Goal: Task Accomplishment & Management: Manage account settings

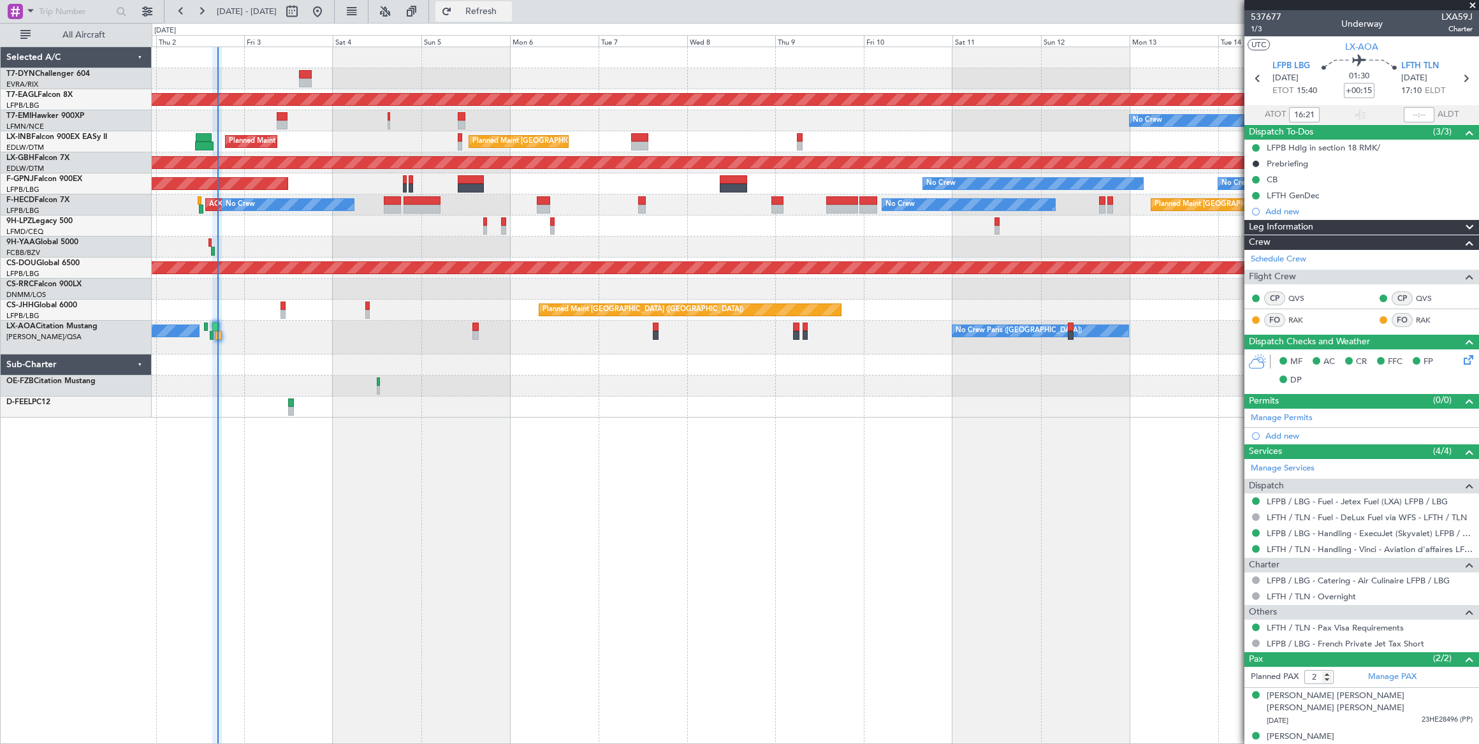
click at [508, 10] on span "Refresh" at bounding box center [481, 11] width 54 height 9
click at [302, 11] on button at bounding box center [292, 11] width 20 height 20
select select "10"
select select "2025"
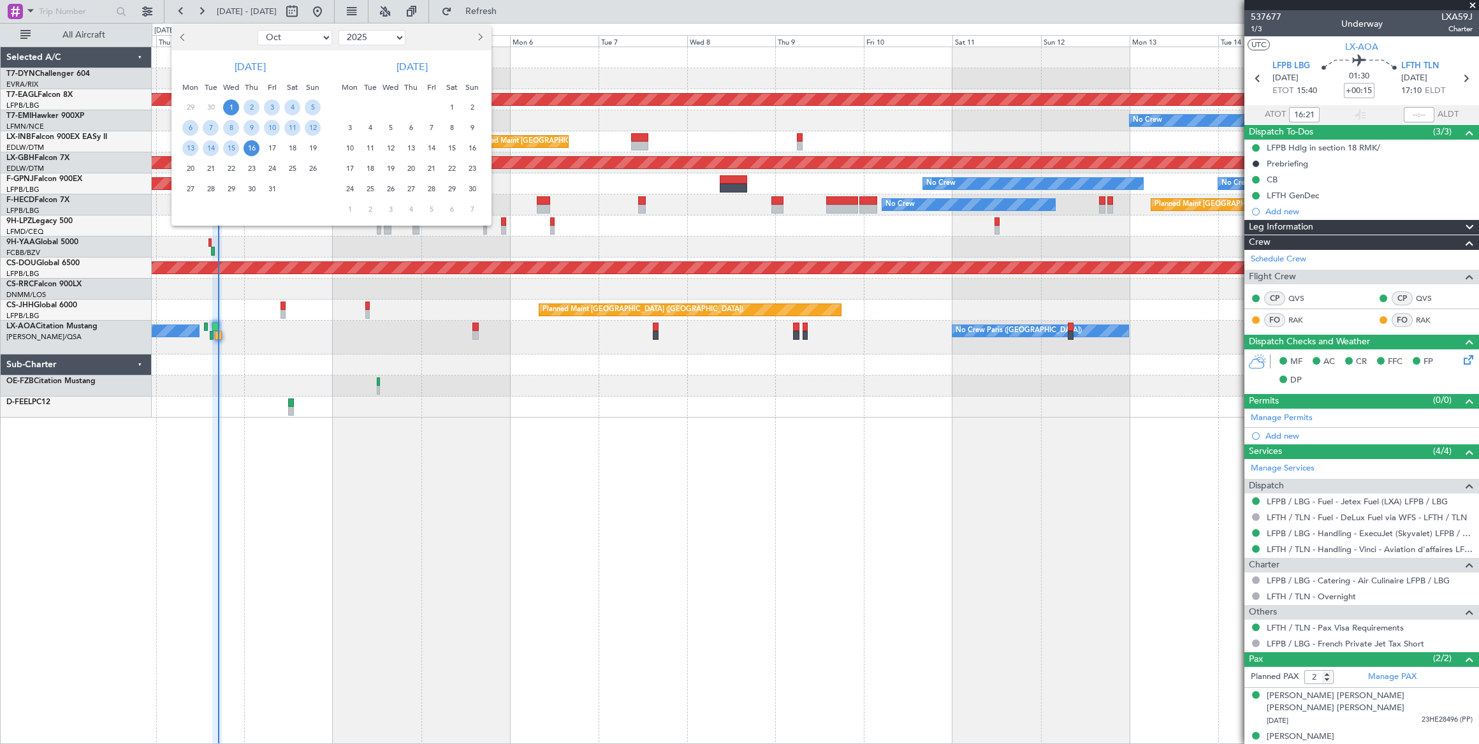
click at [566, 77] on div at bounding box center [739, 372] width 1479 height 744
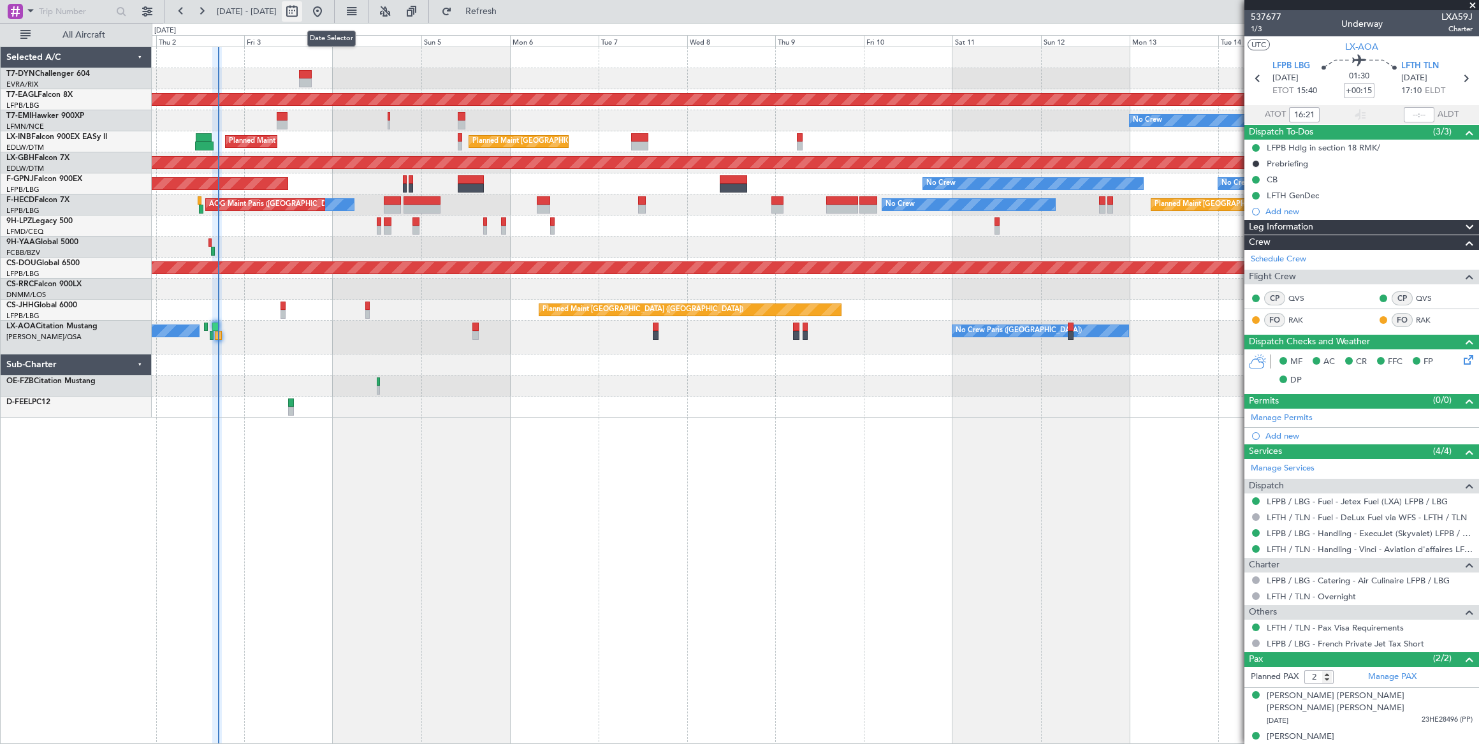
click at [302, 13] on button at bounding box center [292, 11] width 20 height 20
select select "10"
select select "2025"
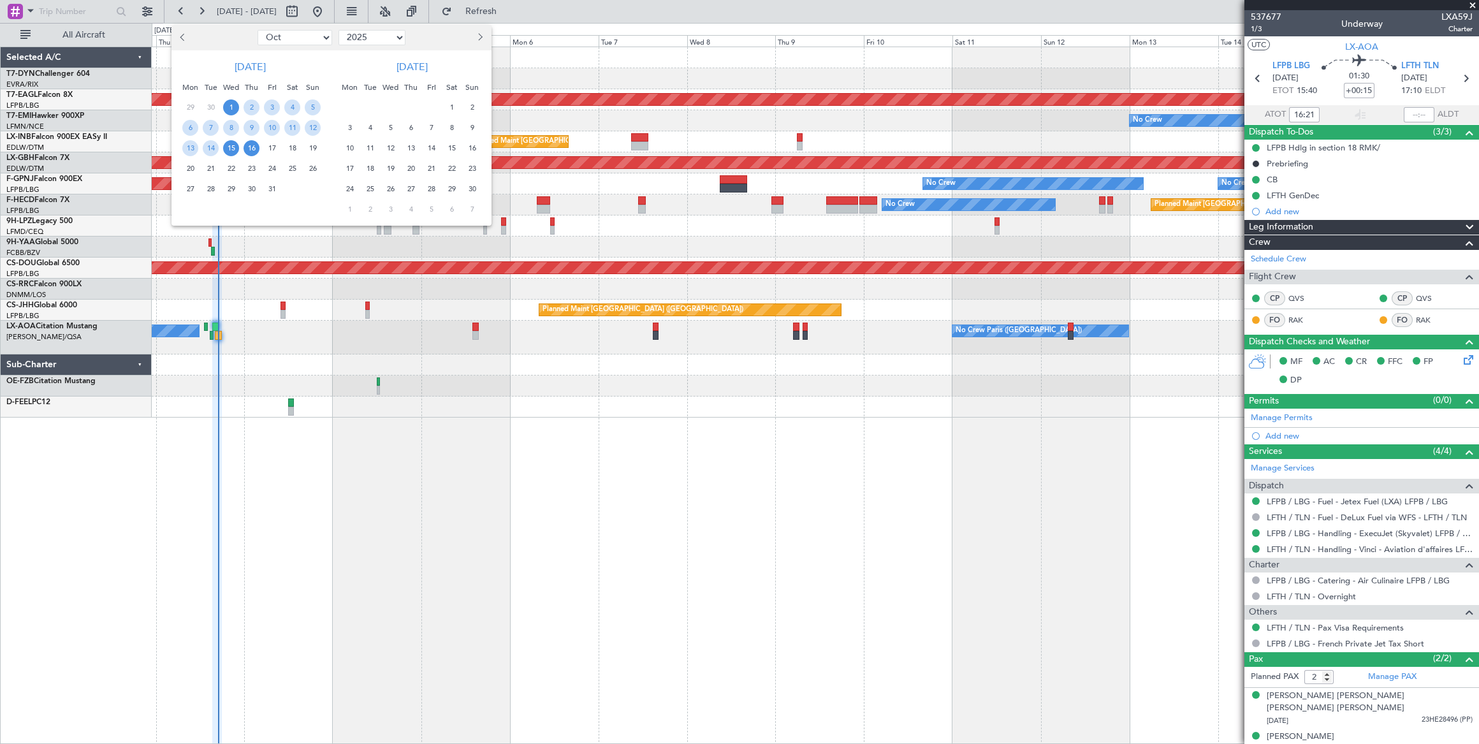
click at [232, 143] on span "15" at bounding box center [231, 148] width 16 height 16
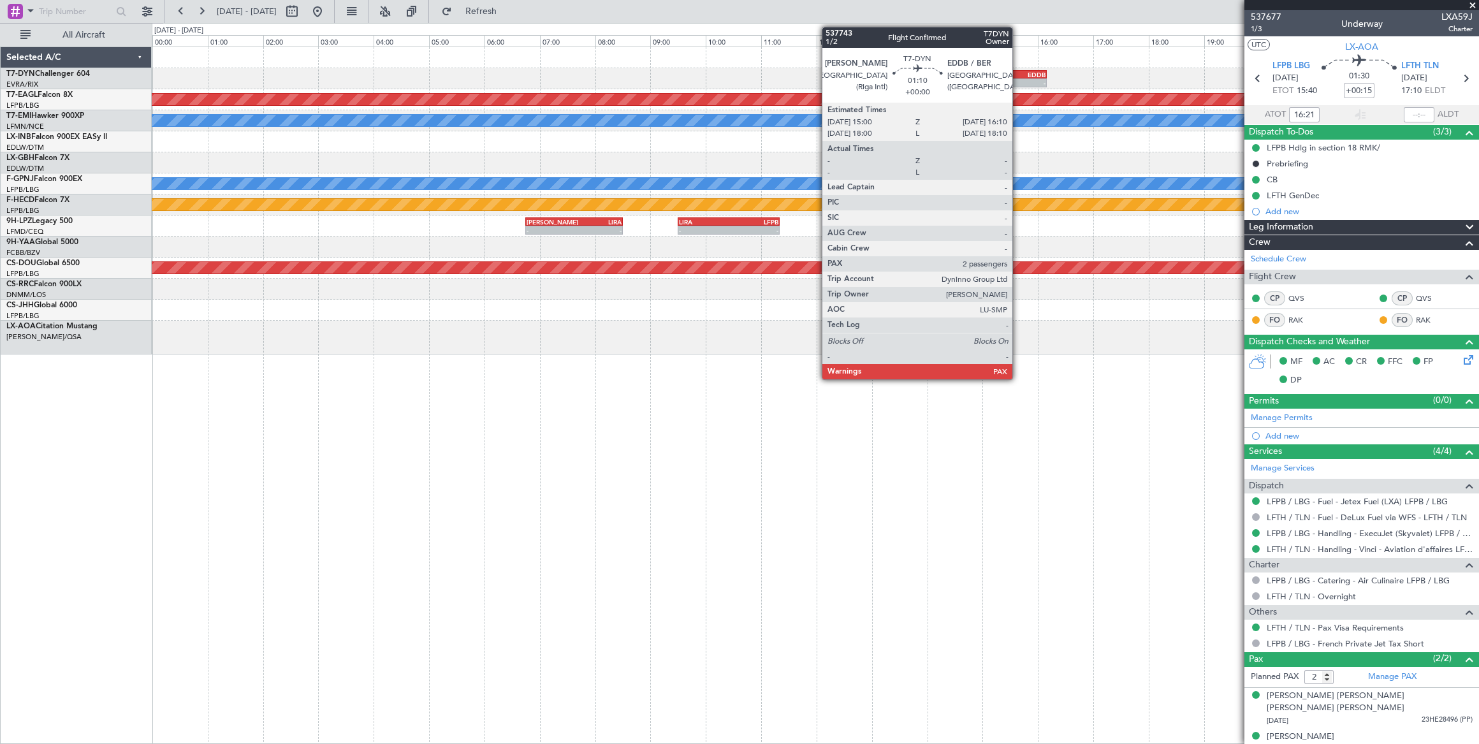
click at [1018, 74] on div "EDDB" at bounding box center [1029, 75] width 31 height 8
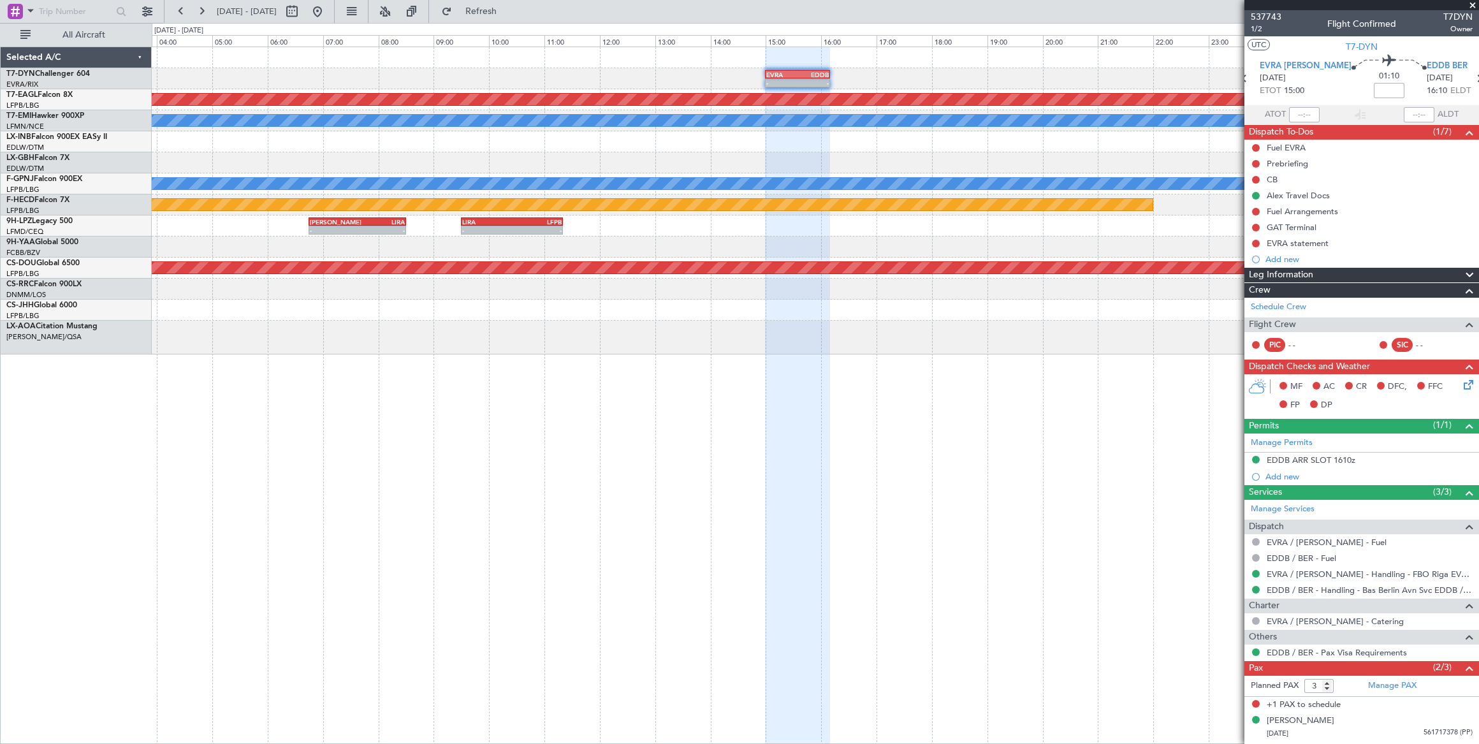
click at [714, 72] on div "- - EVRA 15:00 Z EDDB 16:10 Z" at bounding box center [815, 78] width 1327 height 21
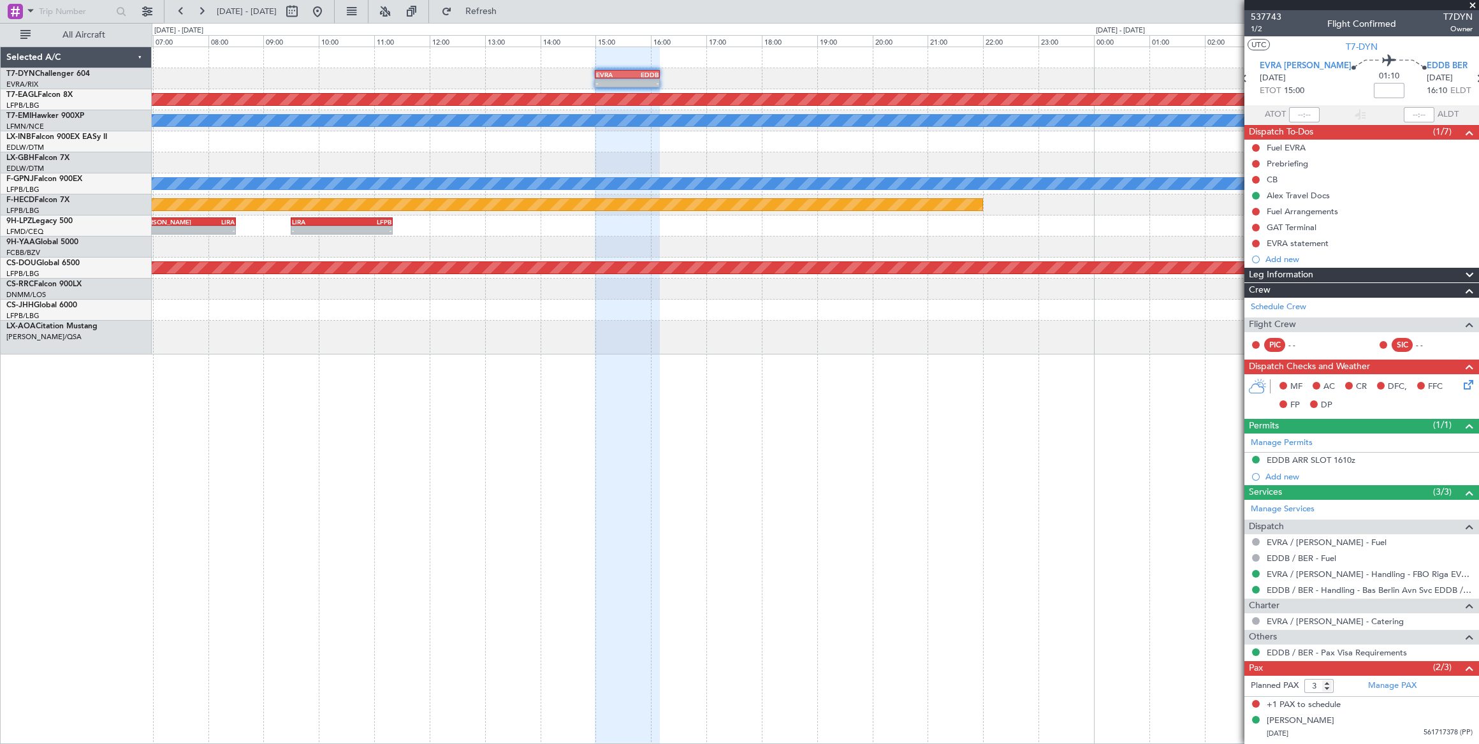
click at [634, 71] on div "- - EVRA 15:00 Z EDDB 16:10 Z" at bounding box center [815, 78] width 1327 height 21
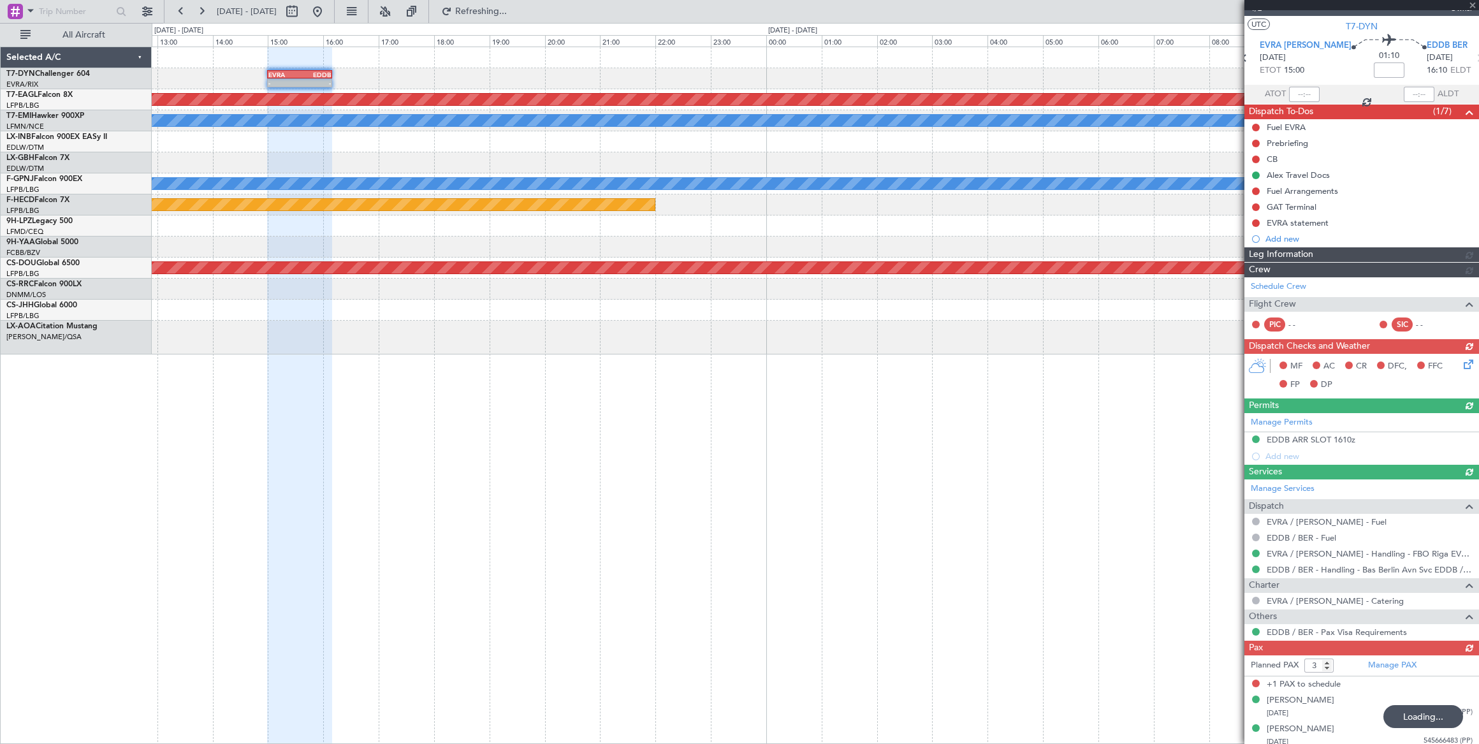
scroll to position [21, 0]
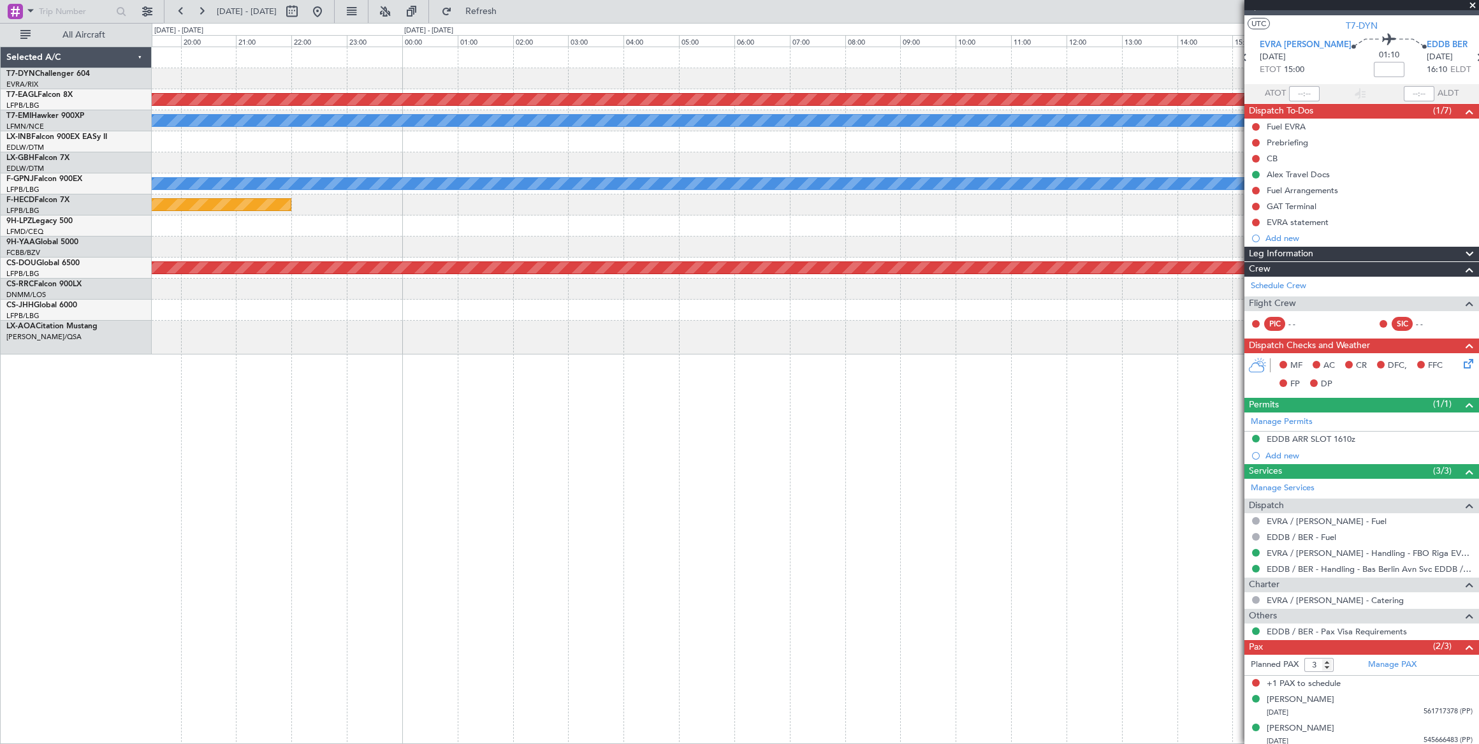
click at [460, 62] on div "- - EVRA 15:00 Z EDDB 16:10 Z Planned Maint [GEOGRAPHIC_DATA] (Al Maktoum Intl)…" at bounding box center [815, 200] width 1327 height 307
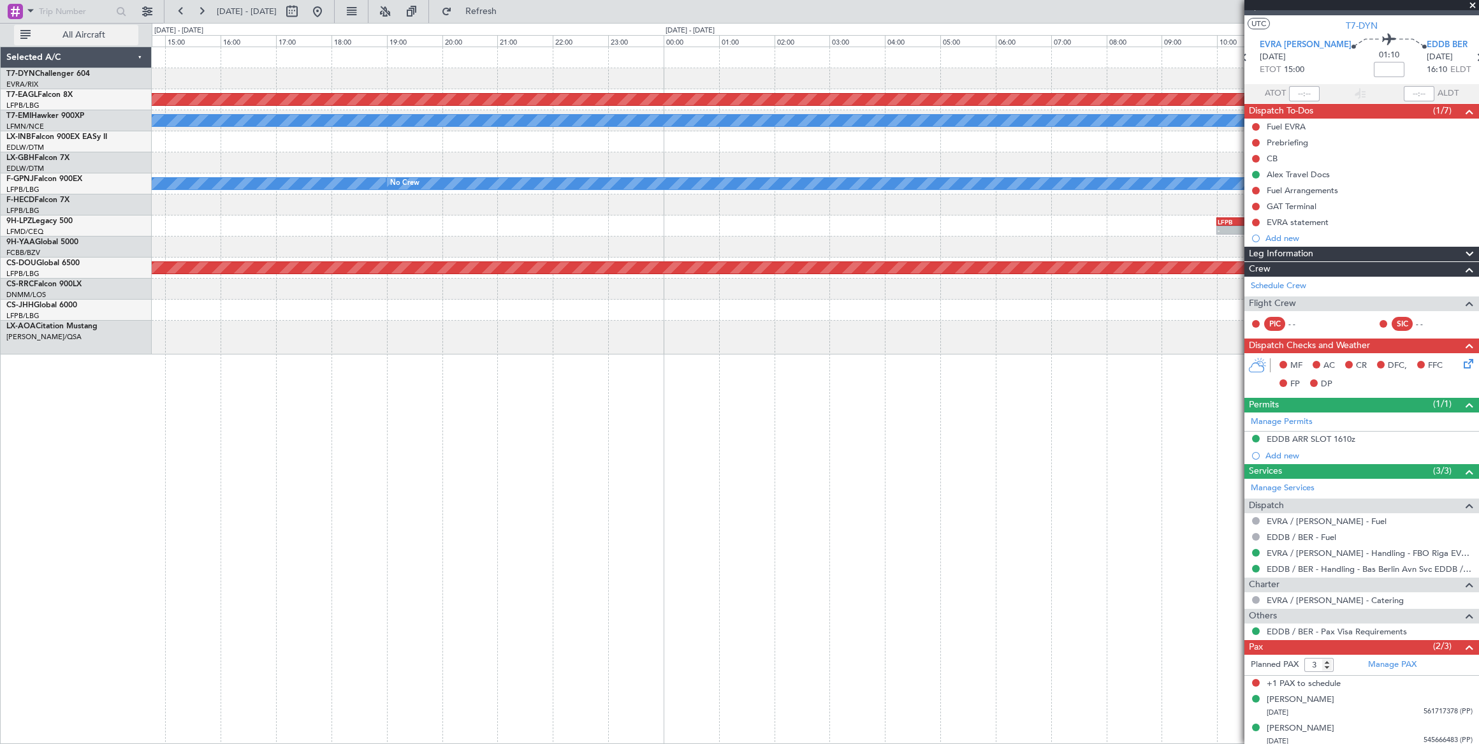
click at [98, 39] on fb-flight-board "[DATE] - [DATE] Refresh Quick Links All Aircraft Planned Maint [GEOGRAPHIC_DATA…" at bounding box center [739, 377] width 1479 height 734
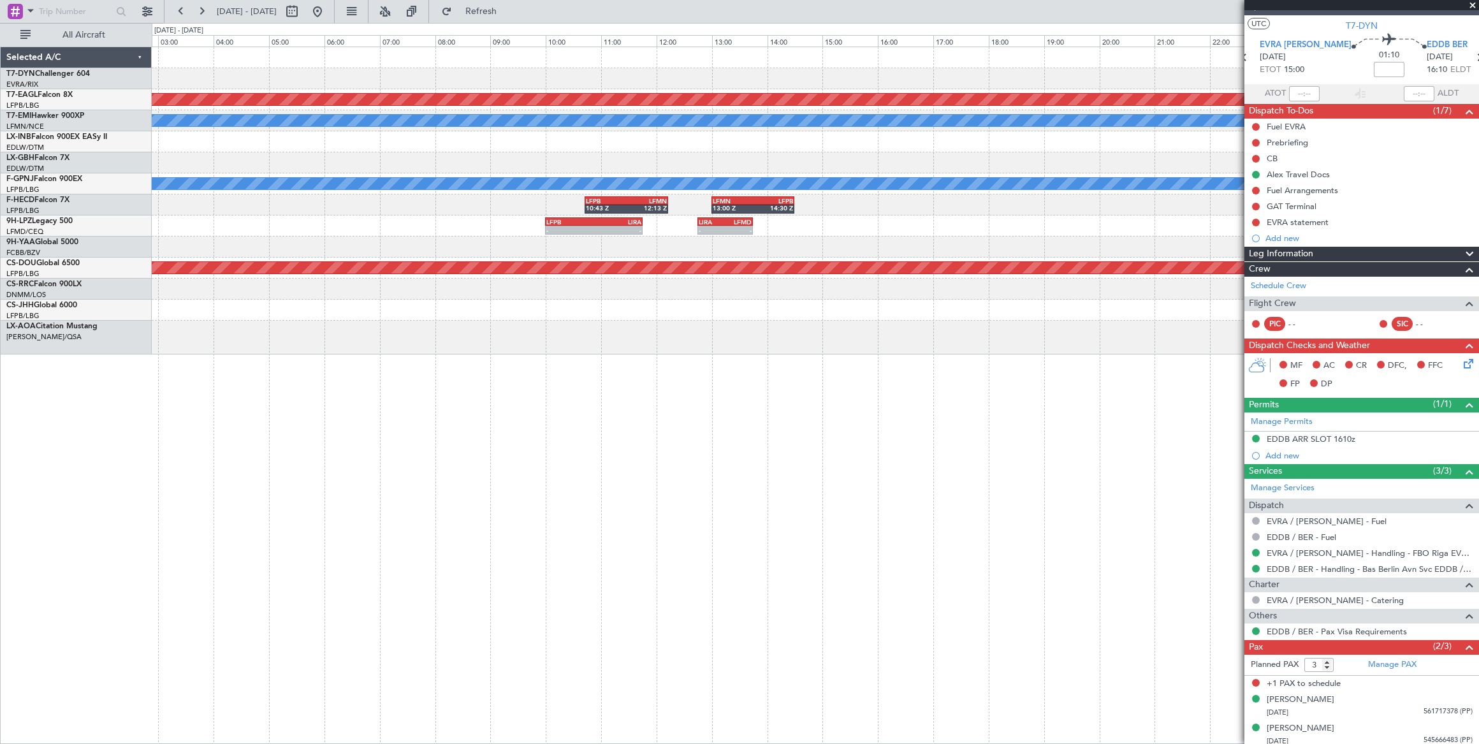
click at [155, 34] on div "Planned Maint Dubai (Al Maktoum Intl) No Crew No Crew LFPB 10:43 Z LFMN 12:13 Z…" at bounding box center [739, 383] width 1479 height 721
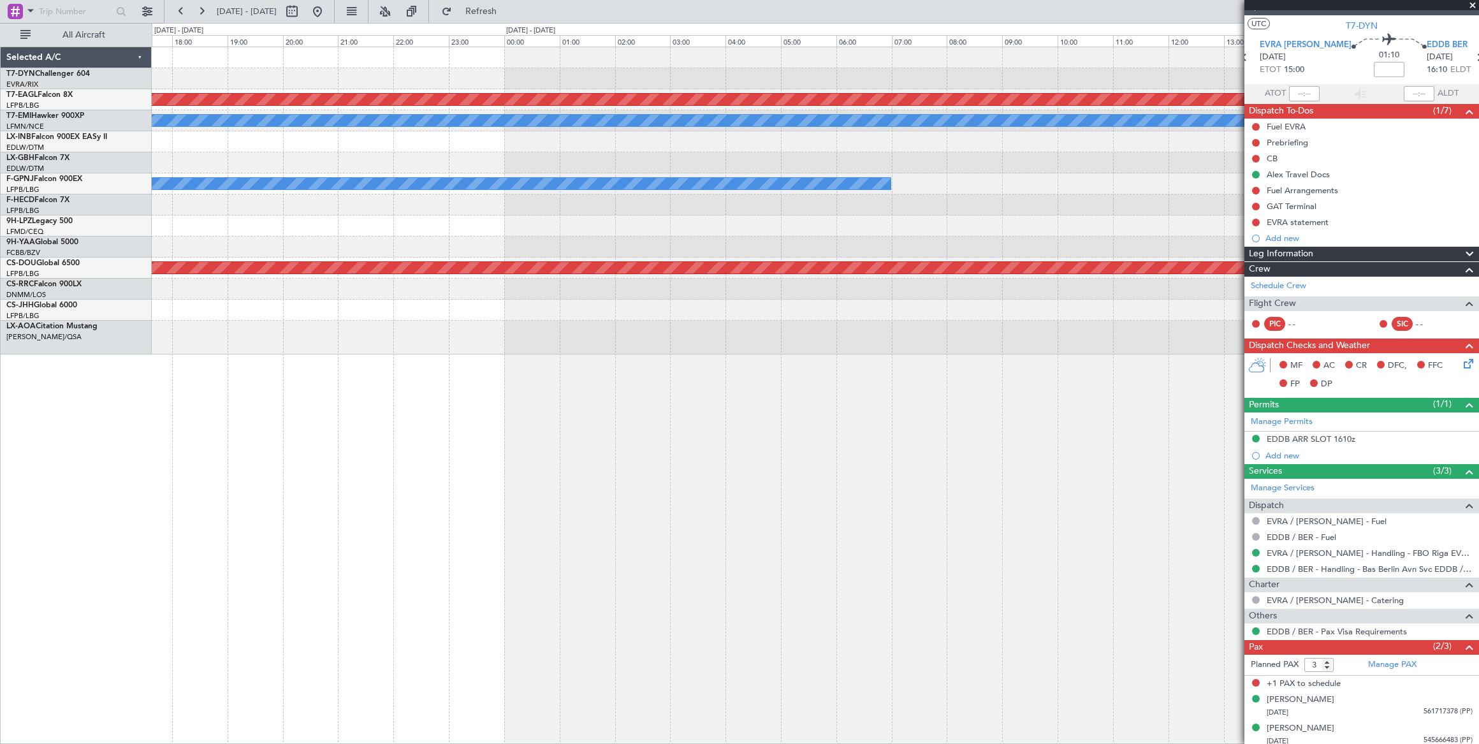
click at [303, 43] on div "Planned Maint Dubai (Al Maktoum Intl) No Crew No Crew LFMN 13:00 Z LFPB 14:30 Z…" at bounding box center [739, 383] width 1479 height 721
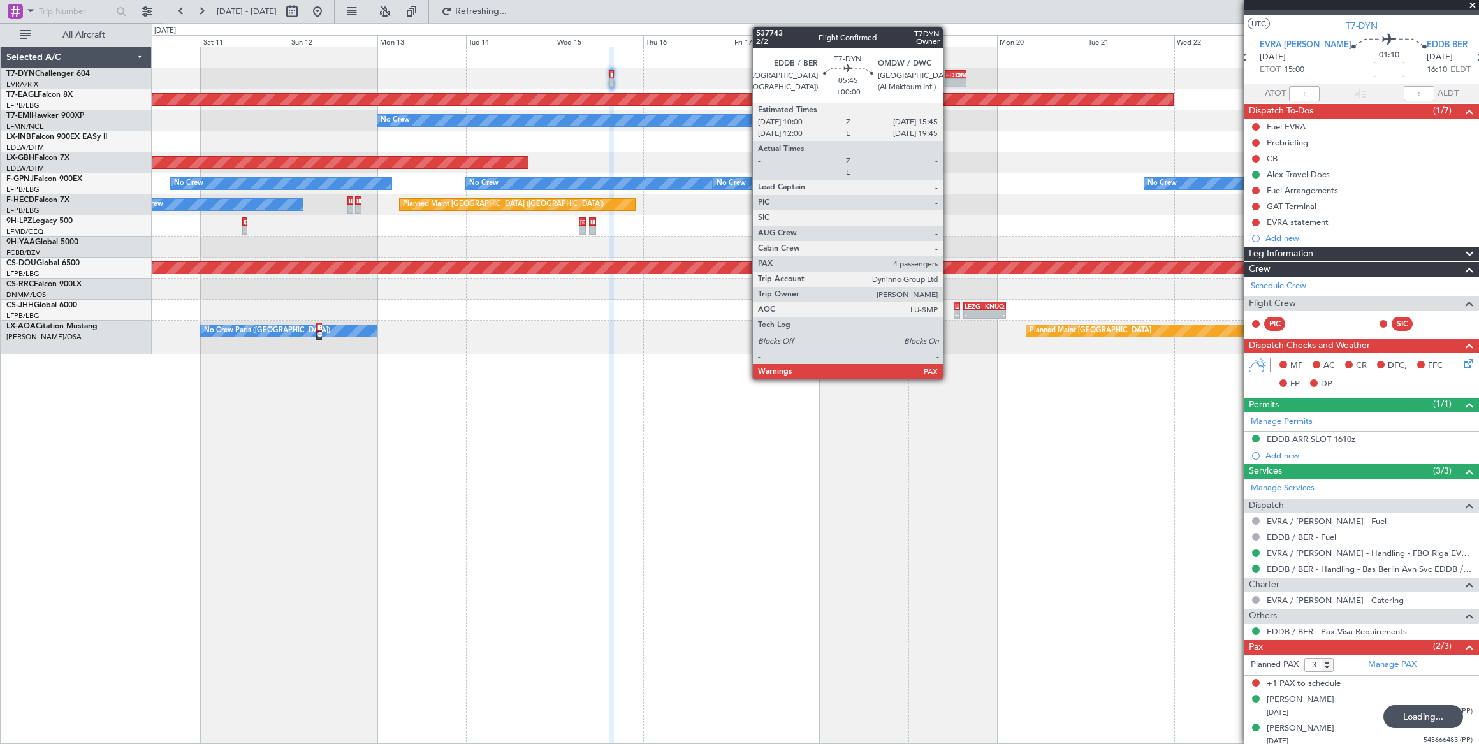
click at [949, 76] on div "EDDB" at bounding box center [951, 75] width 10 height 8
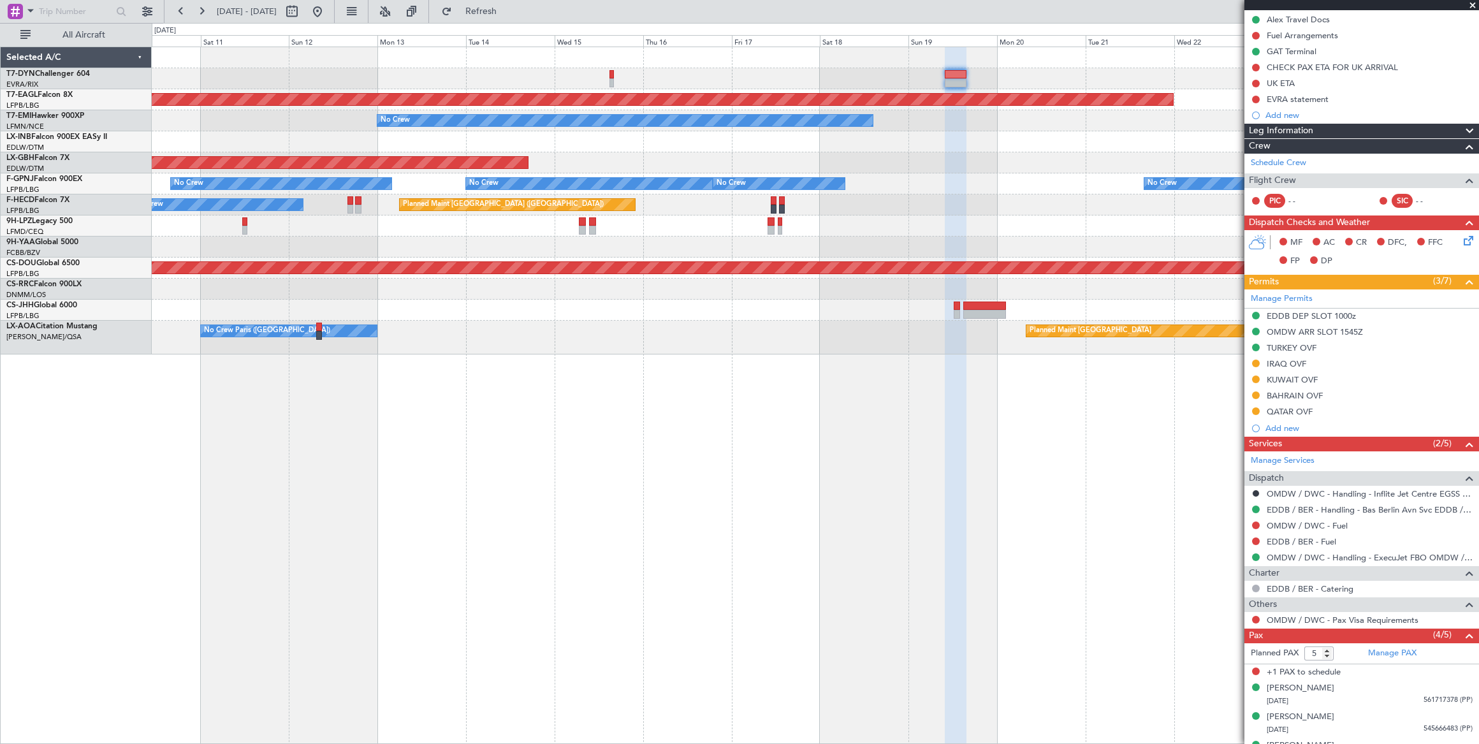
scroll to position [207, 0]
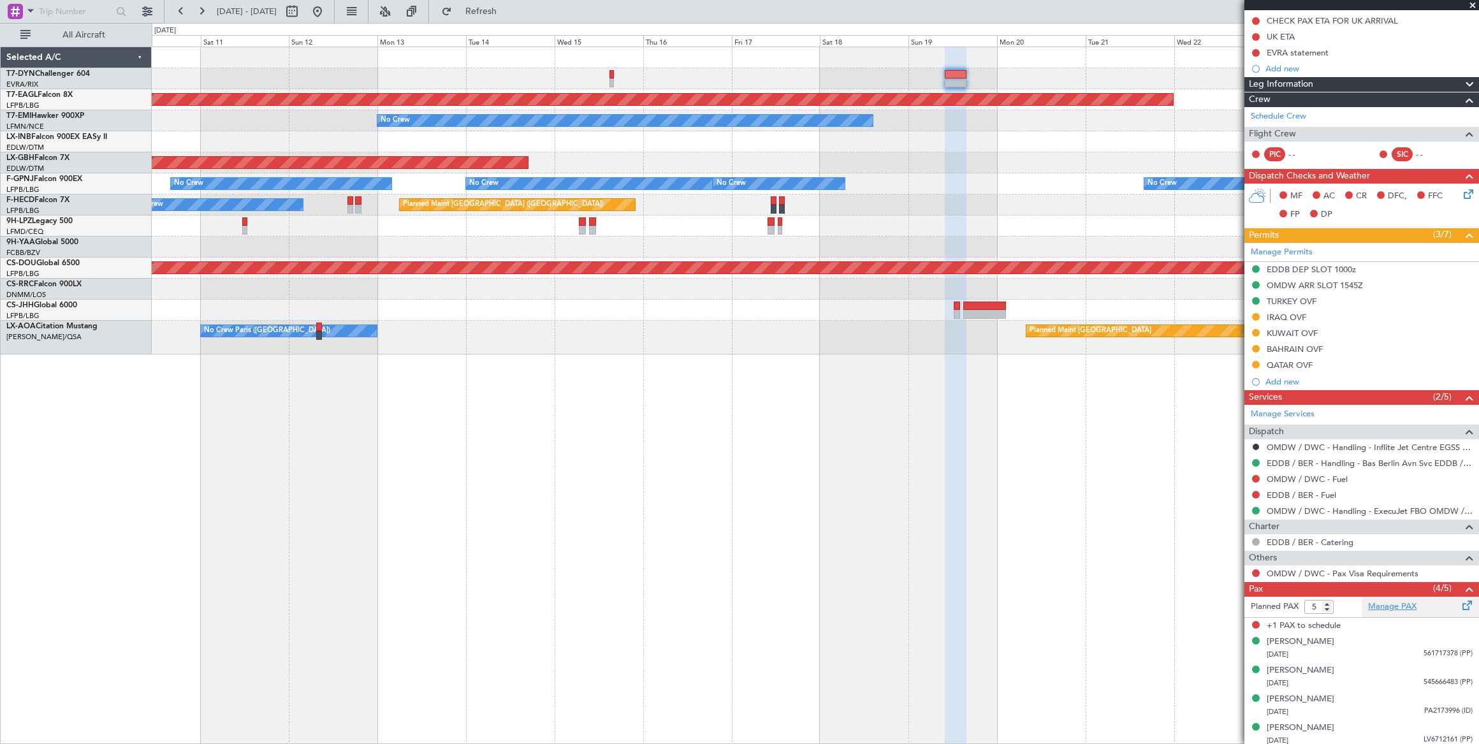
click at [1384, 604] on link "Manage PAX" at bounding box center [1392, 606] width 48 height 13
click at [508, 15] on span "Refresh" at bounding box center [481, 11] width 54 height 9
click at [508, 9] on span "Refreshing..." at bounding box center [481, 11] width 54 height 9
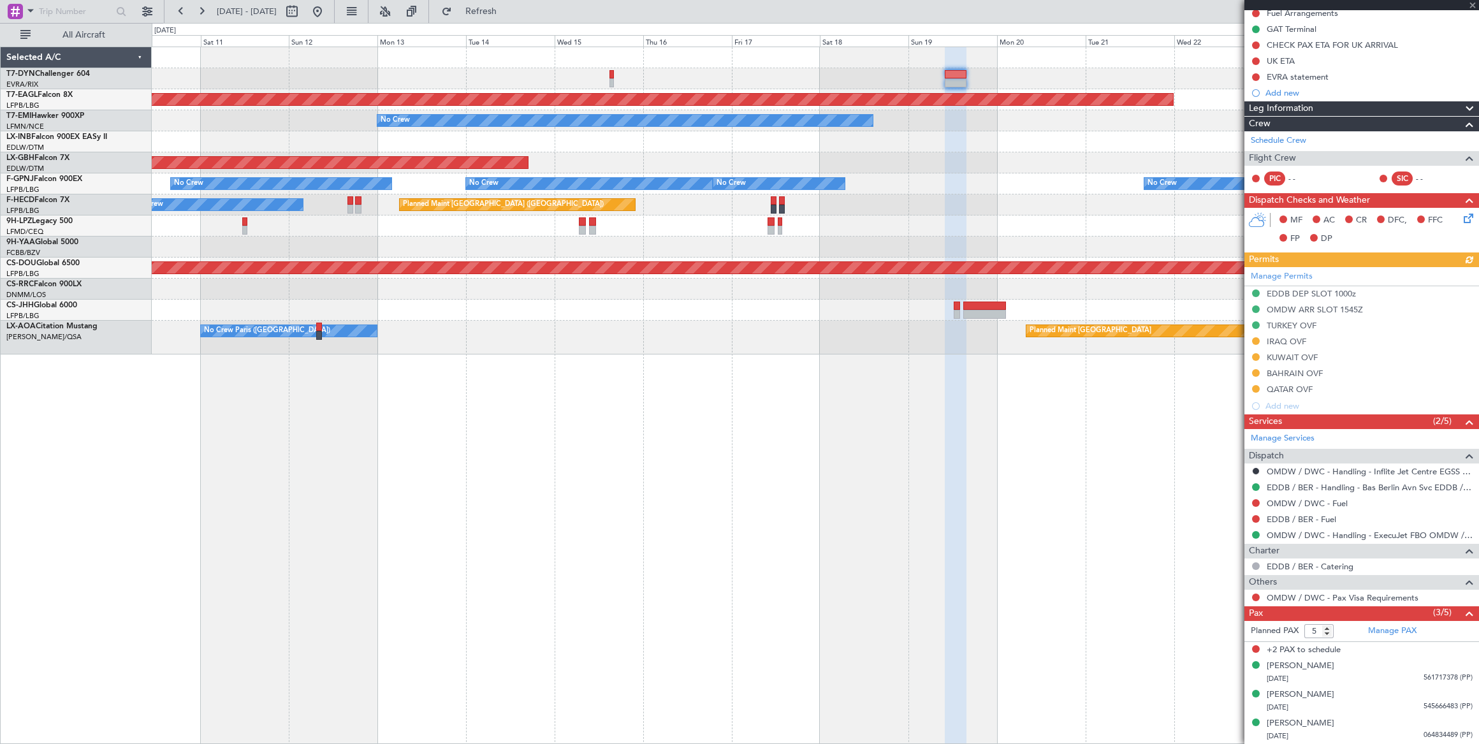
scroll to position [178, 0]
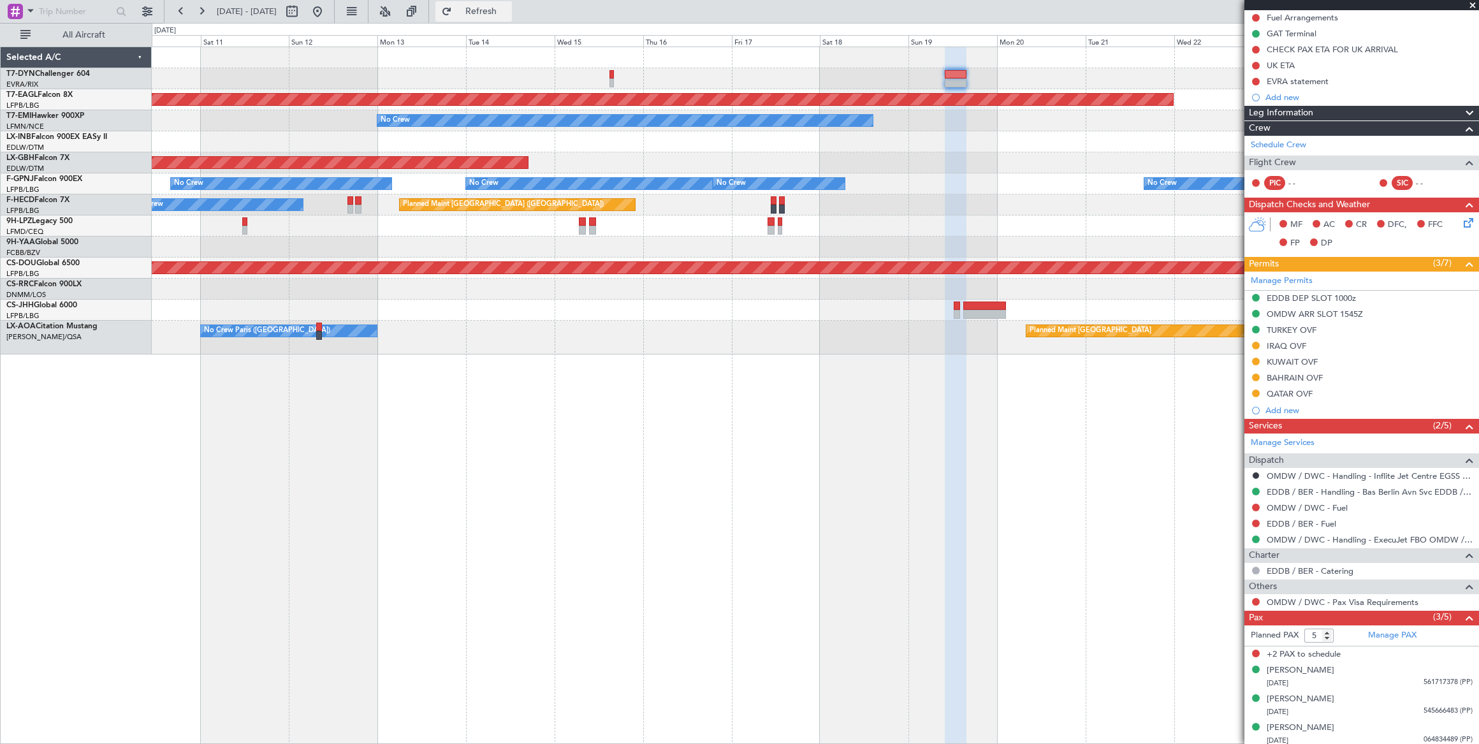
click at [508, 16] on span "Refresh" at bounding box center [481, 11] width 54 height 9
click at [1328, 635] on input "4" at bounding box center [1318, 635] width 29 height 14
type input "3"
click at [1328, 635] on input "3" at bounding box center [1318, 635] width 29 height 14
click at [1342, 632] on form "Planned PAX 3" at bounding box center [1302, 635] width 117 height 20
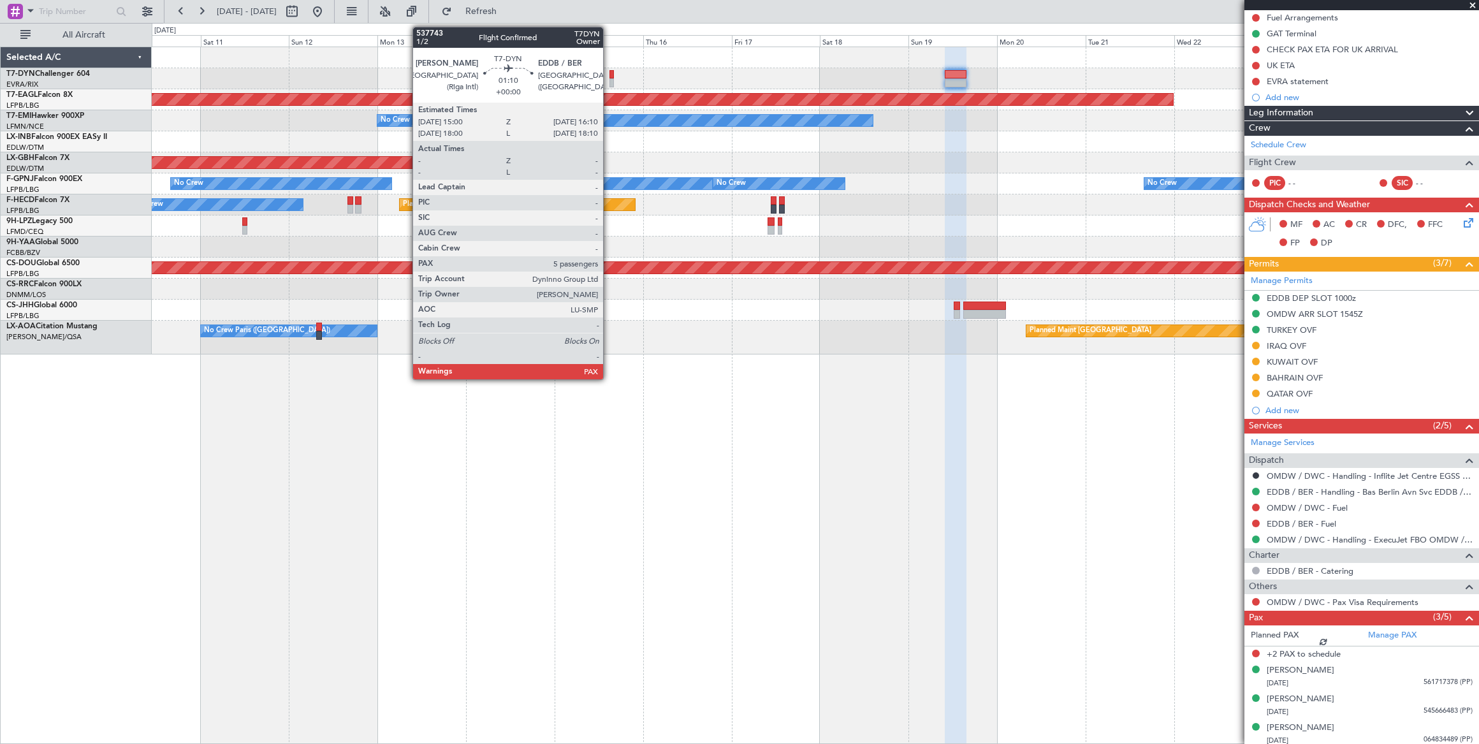
click at [610, 78] on div at bounding box center [611, 82] width 4 height 9
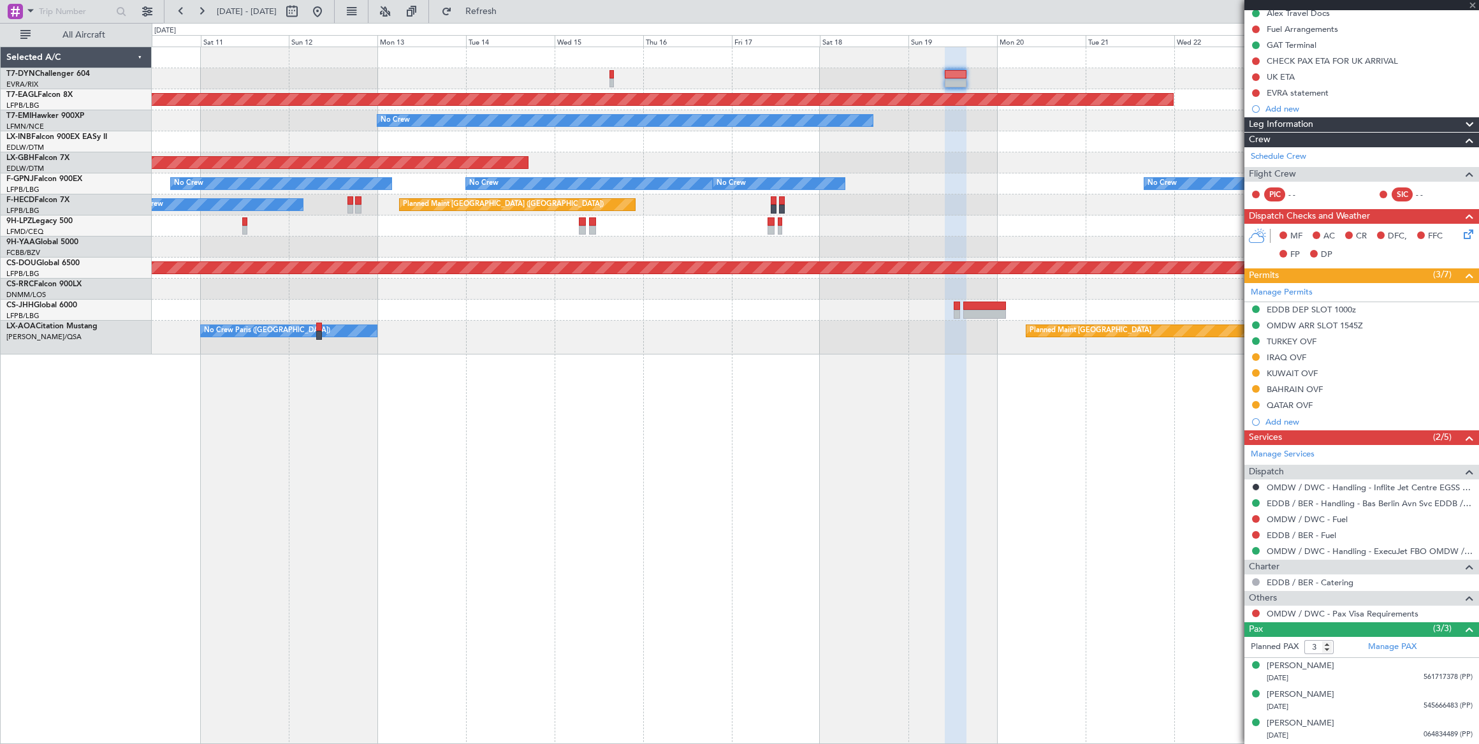
scroll to position [161, 0]
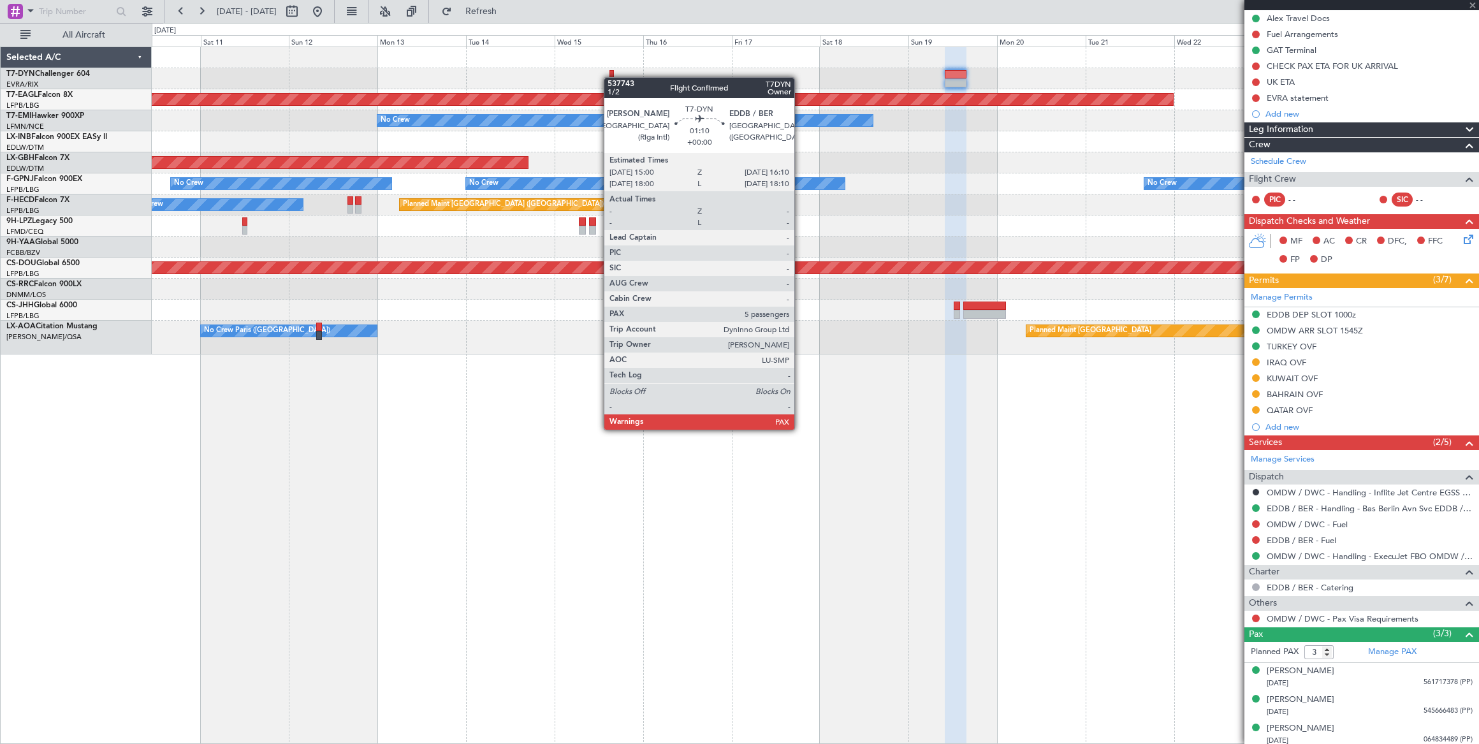
type input "5"
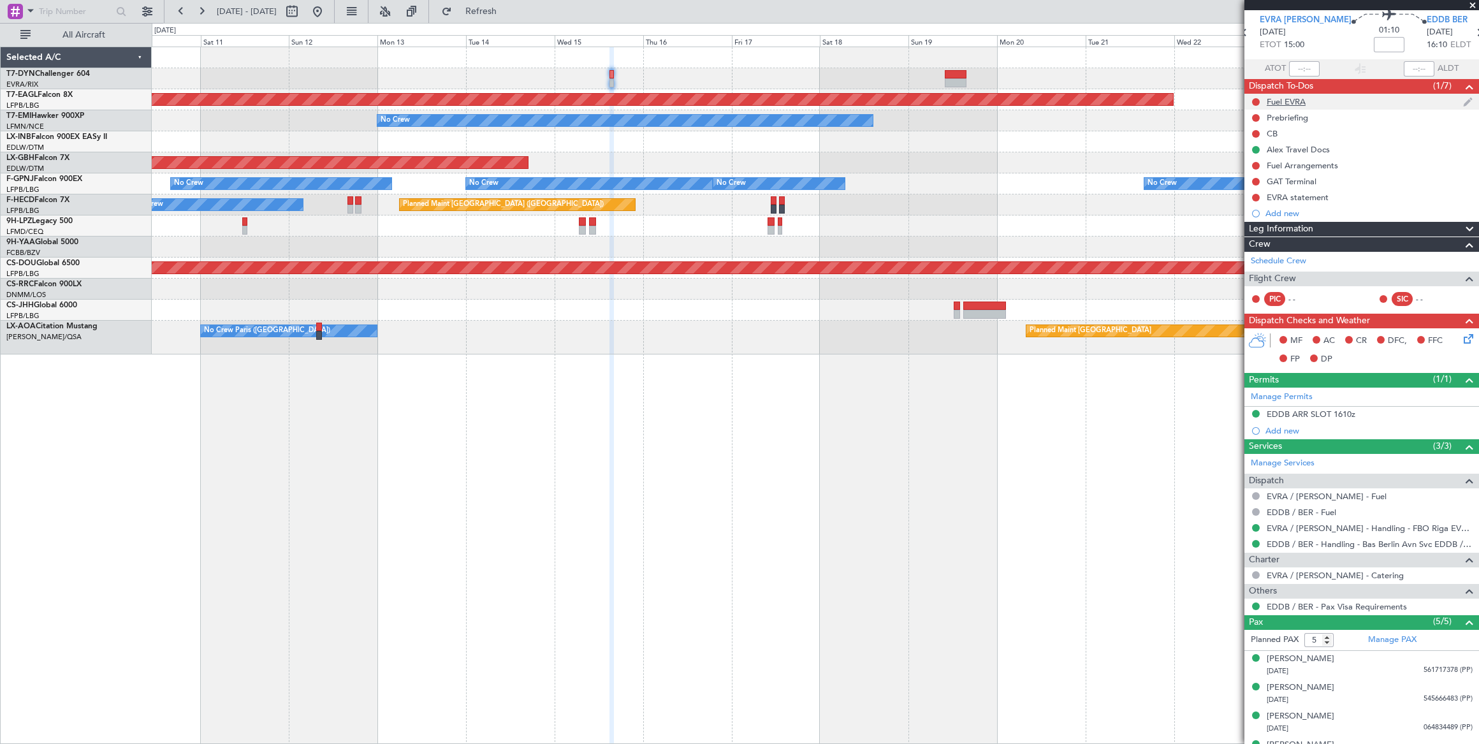
scroll to position [0, 0]
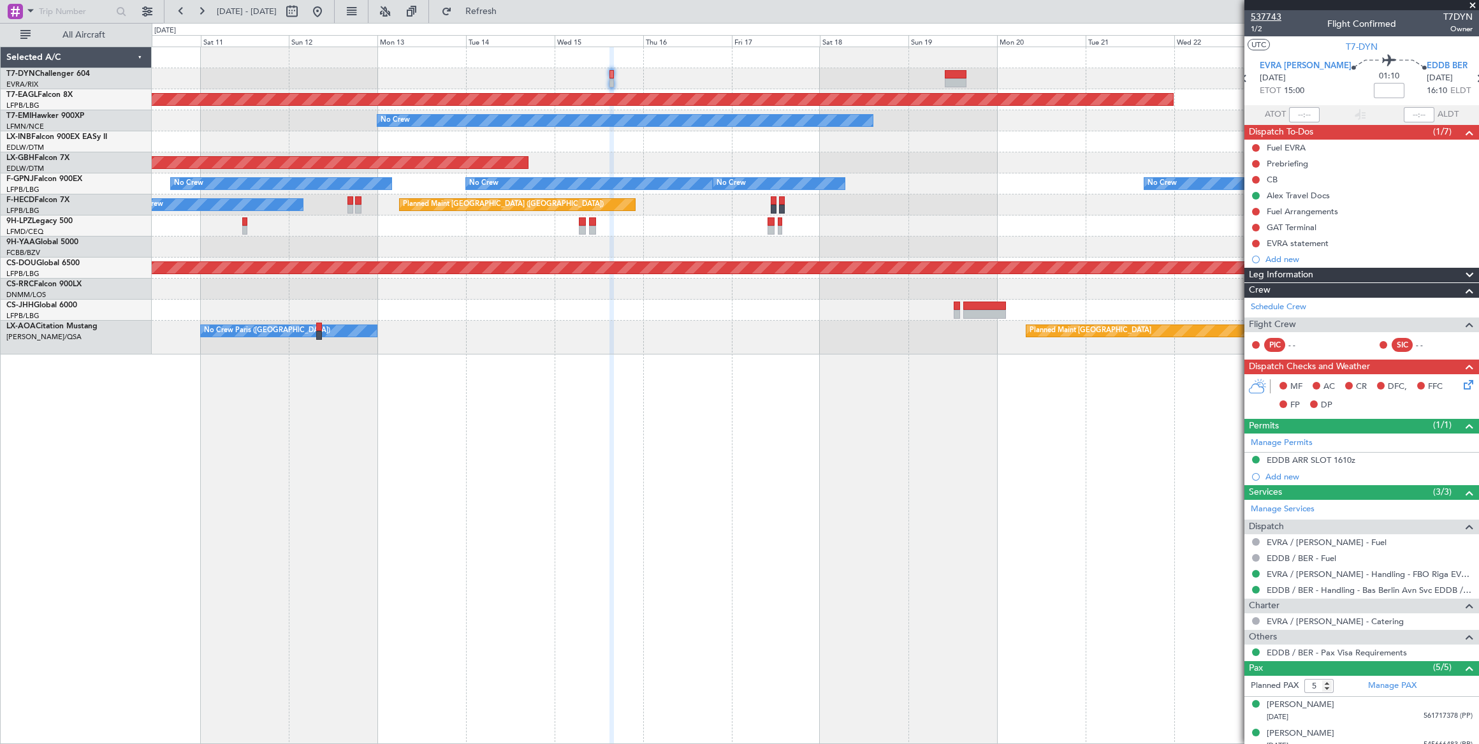
click at [1264, 12] on span "537743" at bounding box center [1265, 16] width 31 height 13
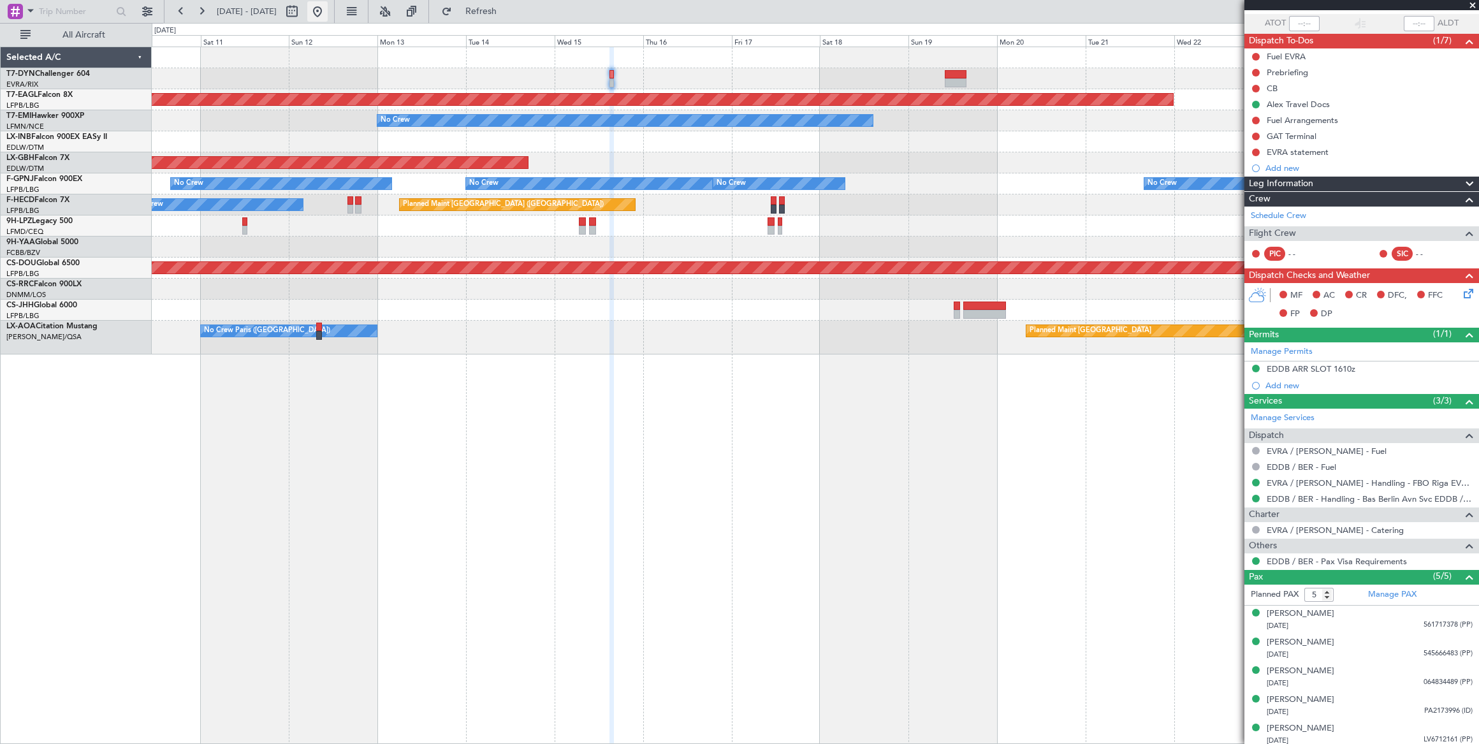
click at [328, 8] on button at bounding box center [317, 11] width 20 height 20
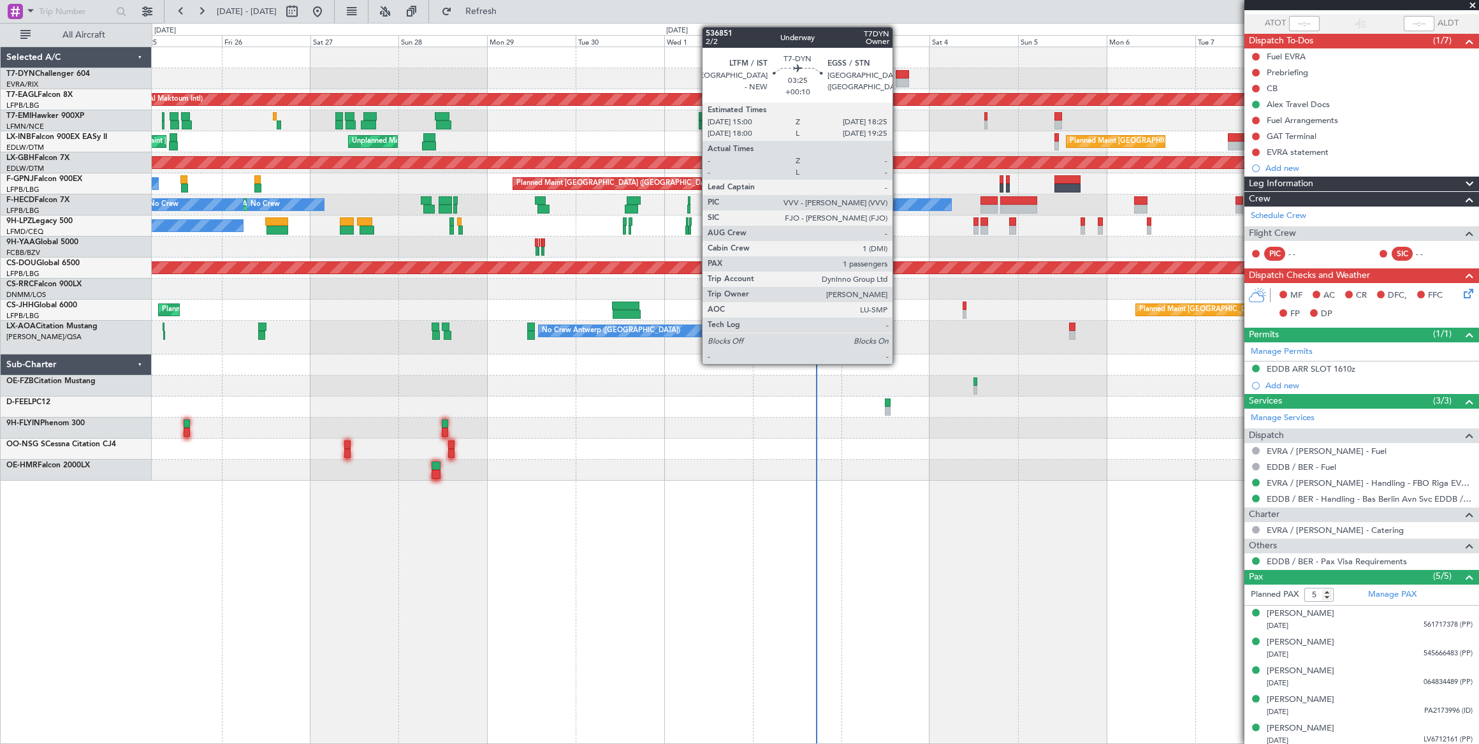
click at [899, 74] on div at bounding box center [901, 74] width 13 height 9
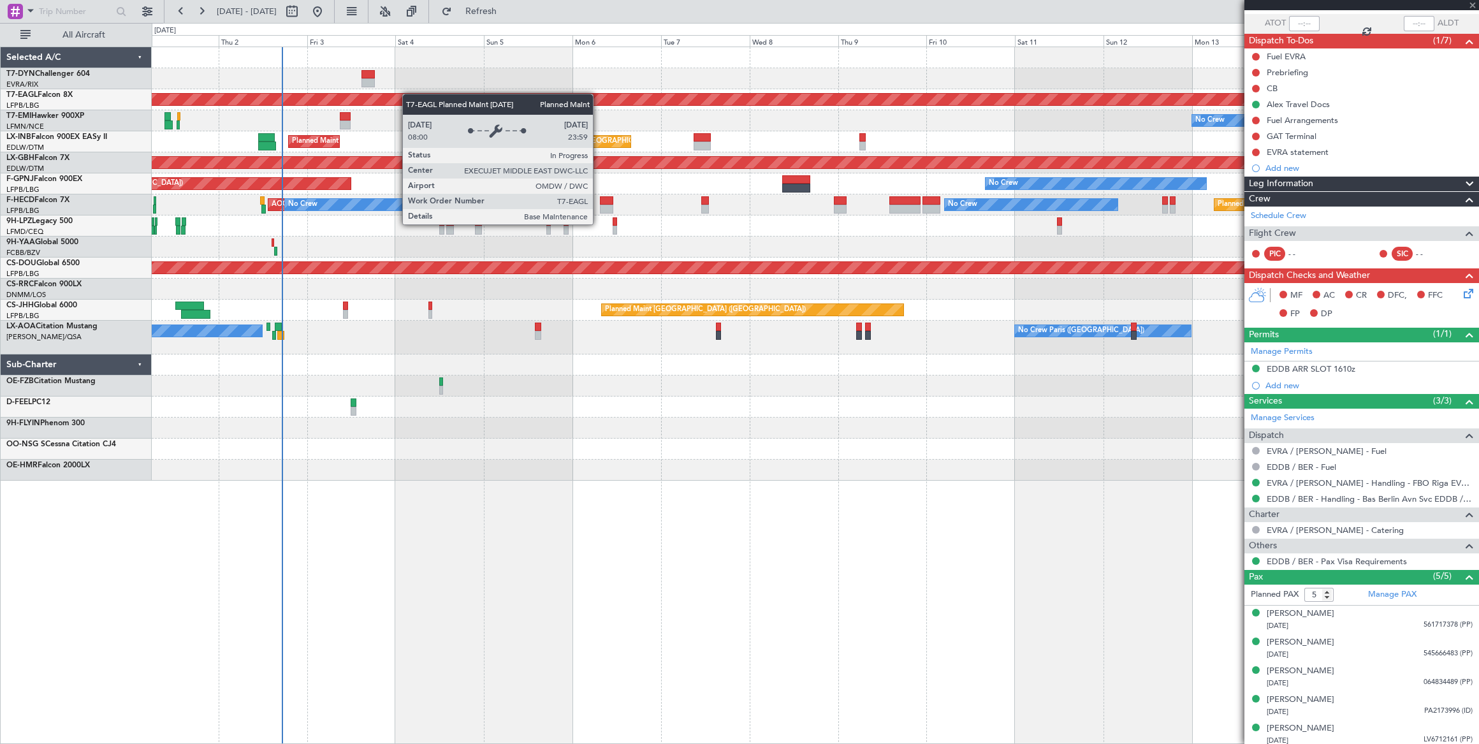
type input "+00:10"
type input "1"
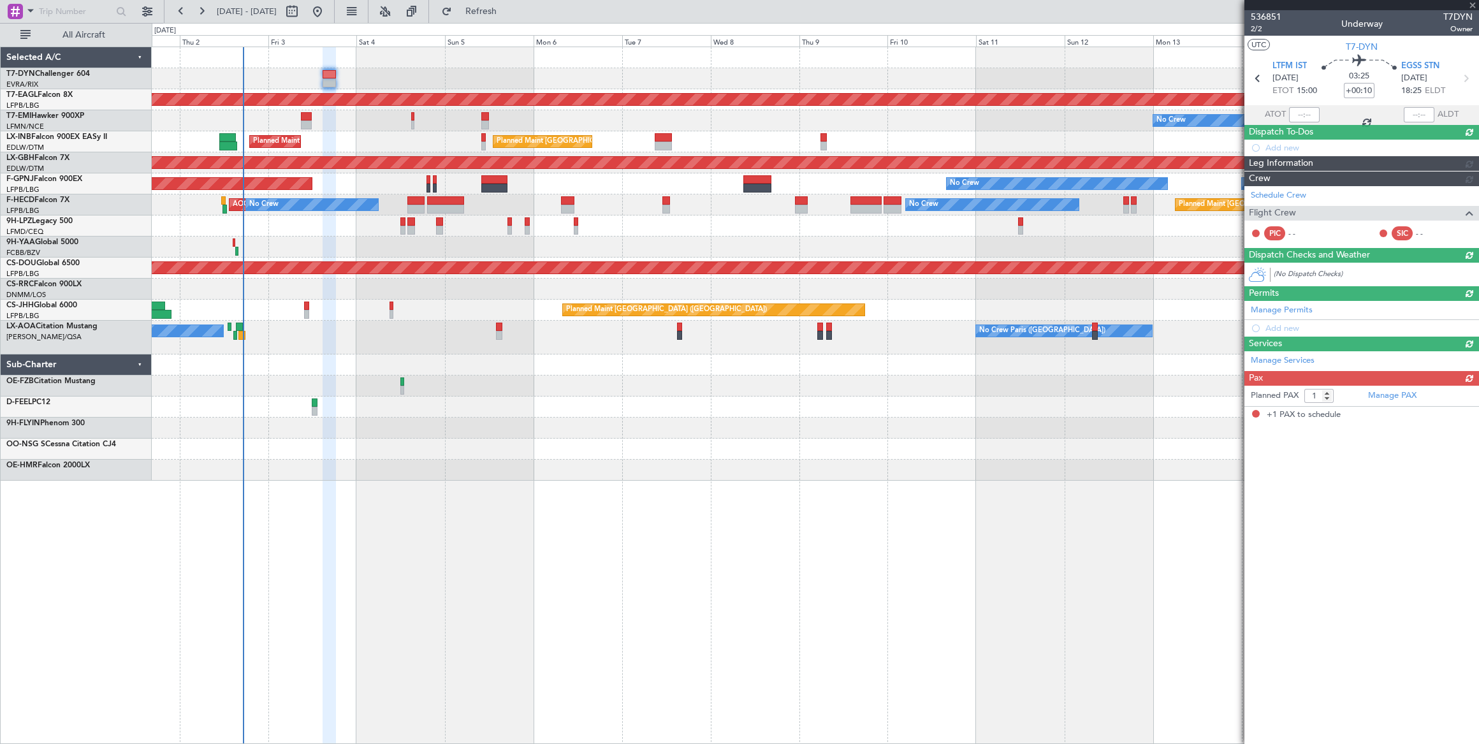
click at [281, 85] on div at bounding box center [815, 78] width 1327 height 21
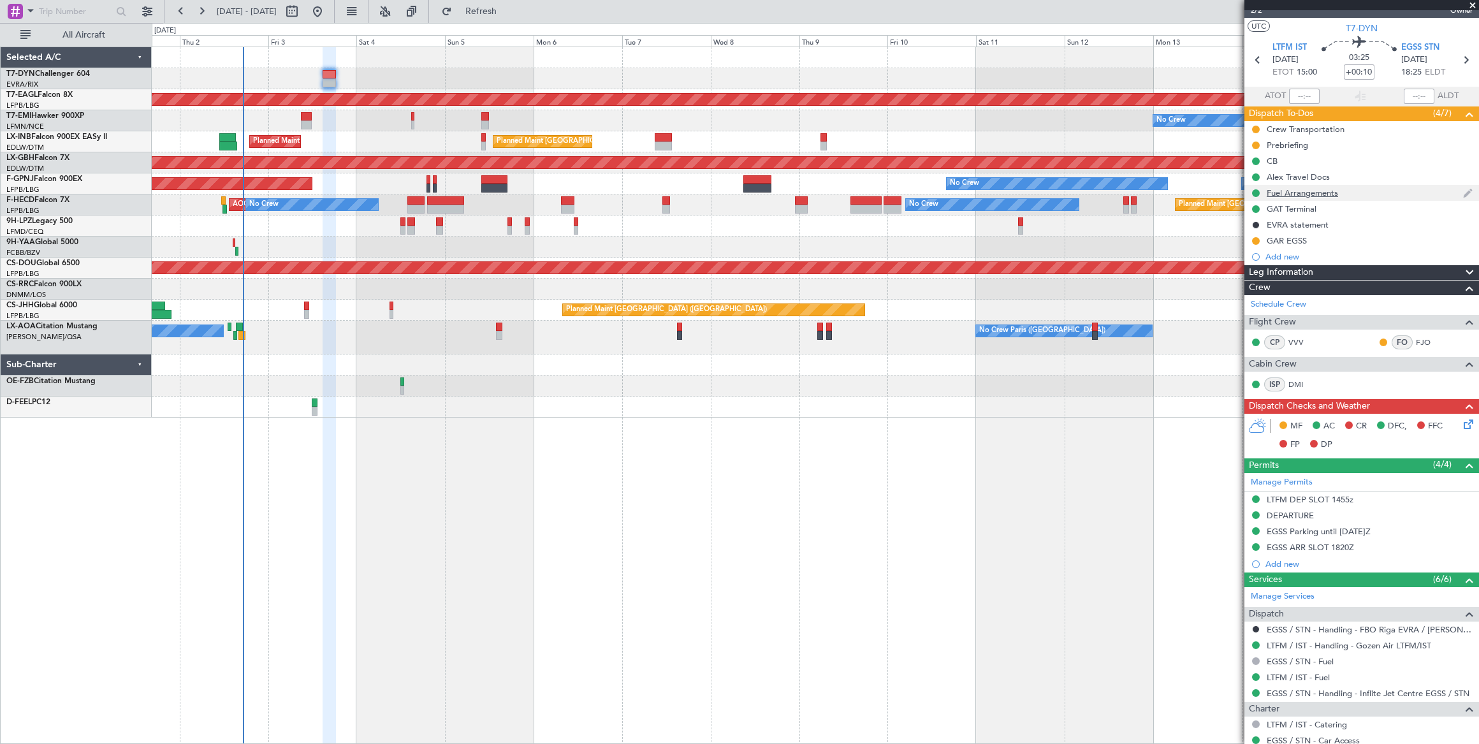
scroll to position [0, 0]
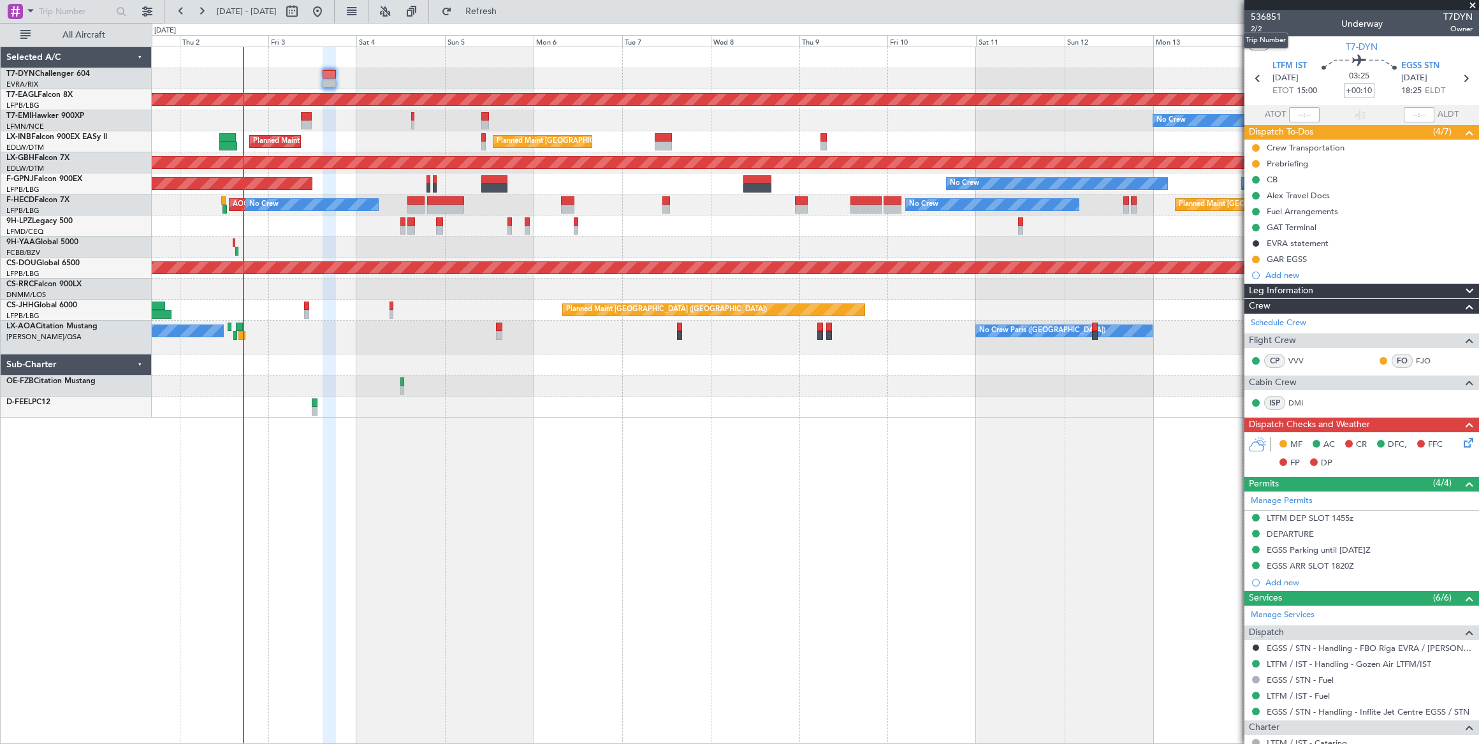
click at [1252, 28] on mat-tooltip-component "Trip Number" at bounding box center [1265, 41] width 63 height 34
click at [1257, 27] on span "2/2" at bounding box center [1265, 29] width 31 height 11
click at [1461, 437] on icon at bounding box center [1466, 440] width 10 height 10
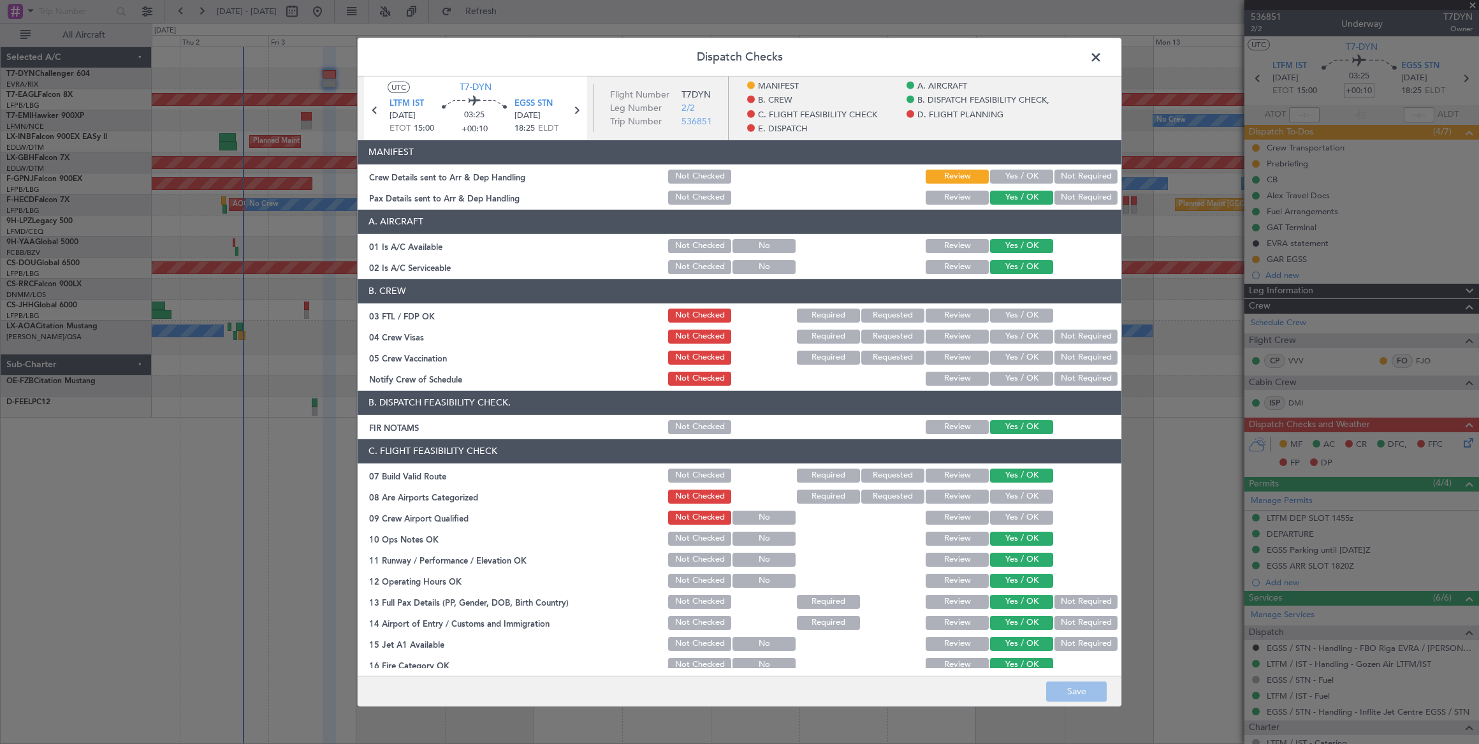
click at [1000, 172] on button "Yes / OK" at bounding box center [1021, 176] width 63 height 14
click at [1080, 690] on button "Save" at bounding box center [1076, 691] width 61 height 20
click at [1102, 49] on span at bounding box center [1102, 59] width 0 height 25
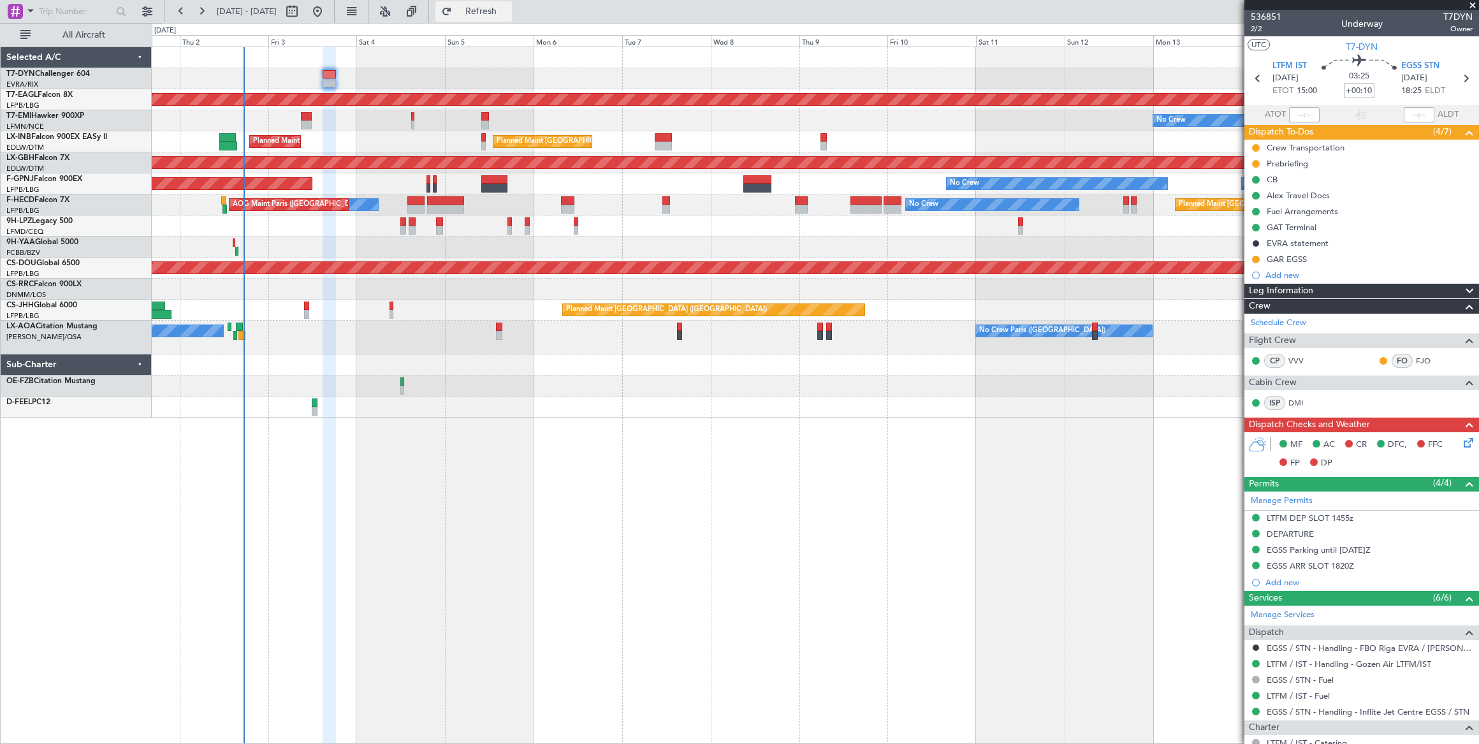
drag, startPoint x: 504, startPoint y: 10, endPoint x: 516, endPoint y: 13, distance: 13.3
click at [505, 10] on span "Refresh" at bounding box center [481, 11] width 54 height 9
click at [1254, 145] on button at bounding box center [1256, 148] width 8 height 8
click at [1252, 221] on span "Cancelled" at bounding box center [1258, 222] width 36 height 13
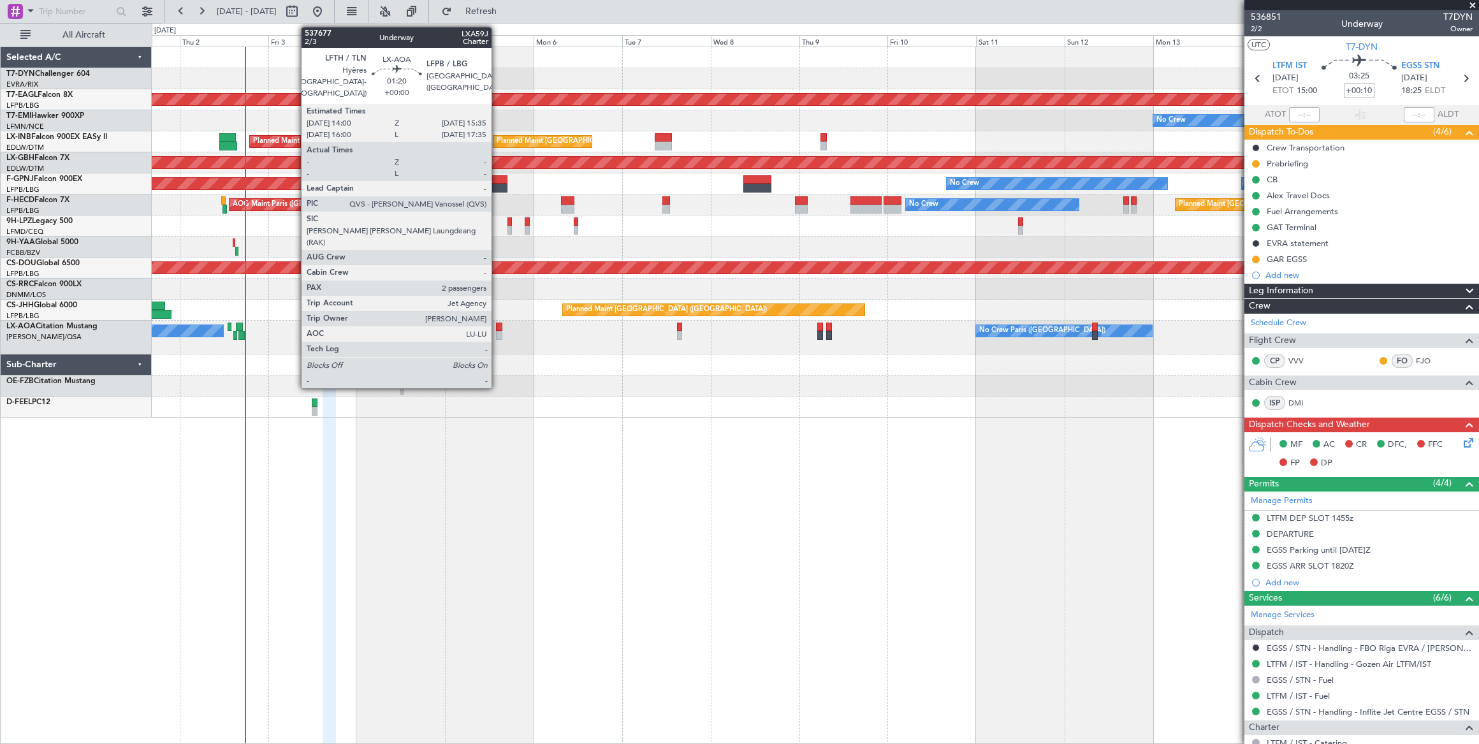
click at [498, 325] on div at bounding box center [499, 326] width 6 height 9
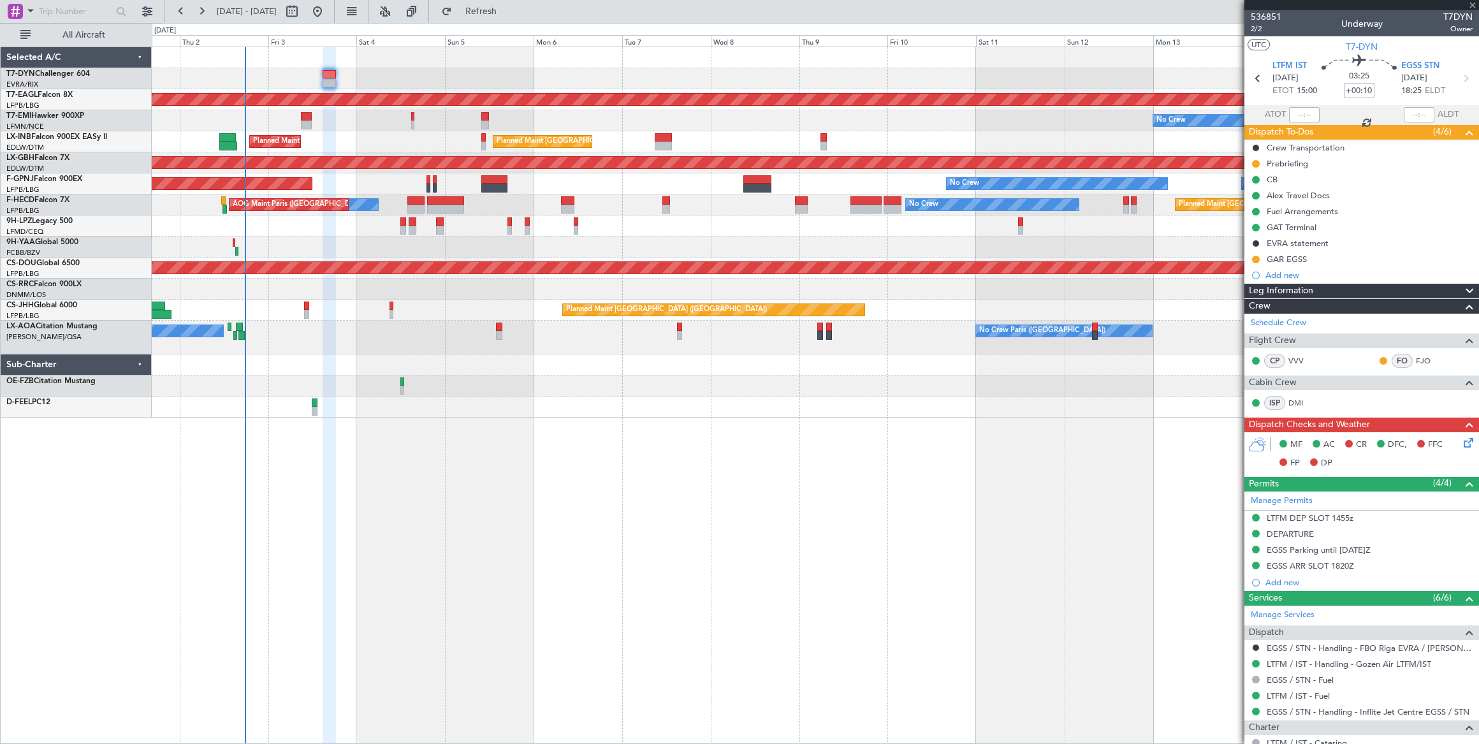
type input "2"
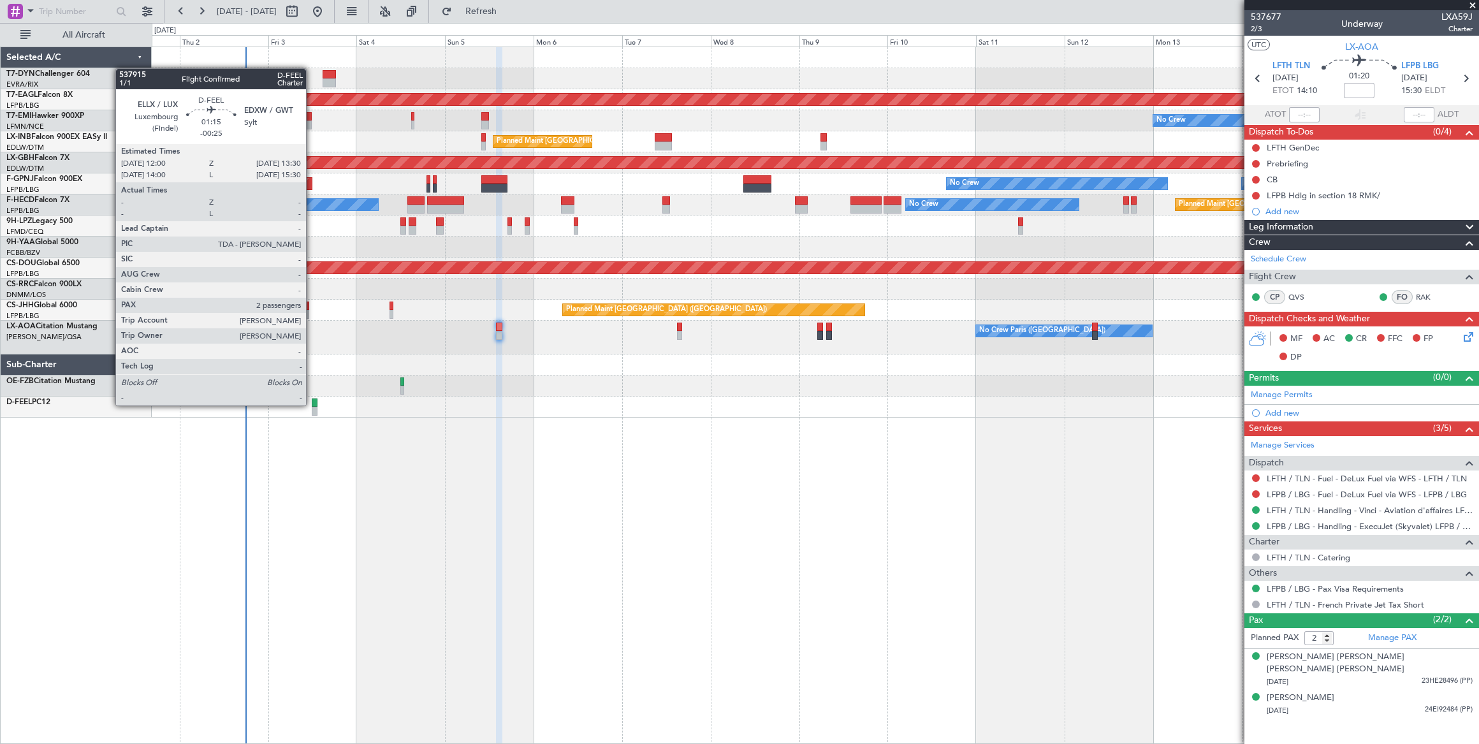
click at [312, 403] on div at bounding box center [315, 402] width 6 height 9
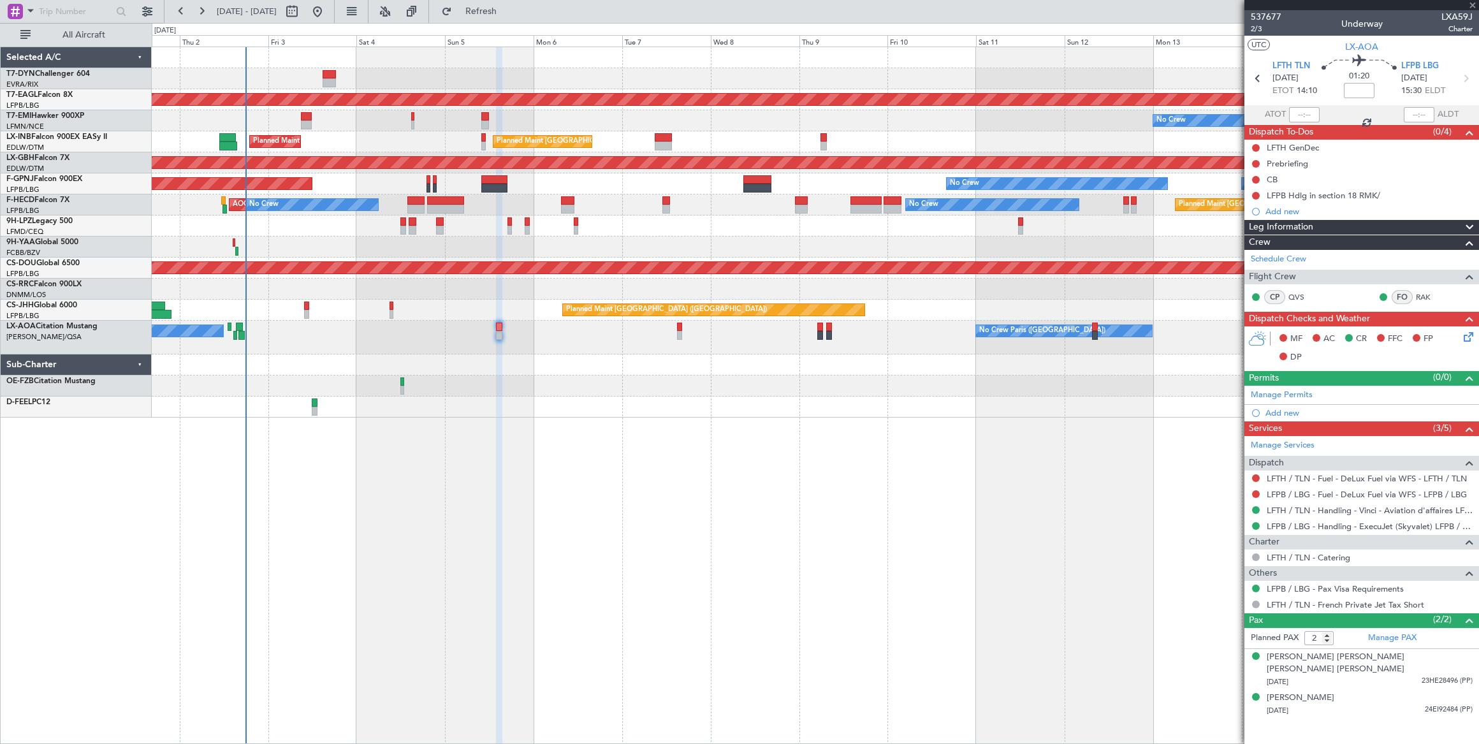
type input "-00:25"
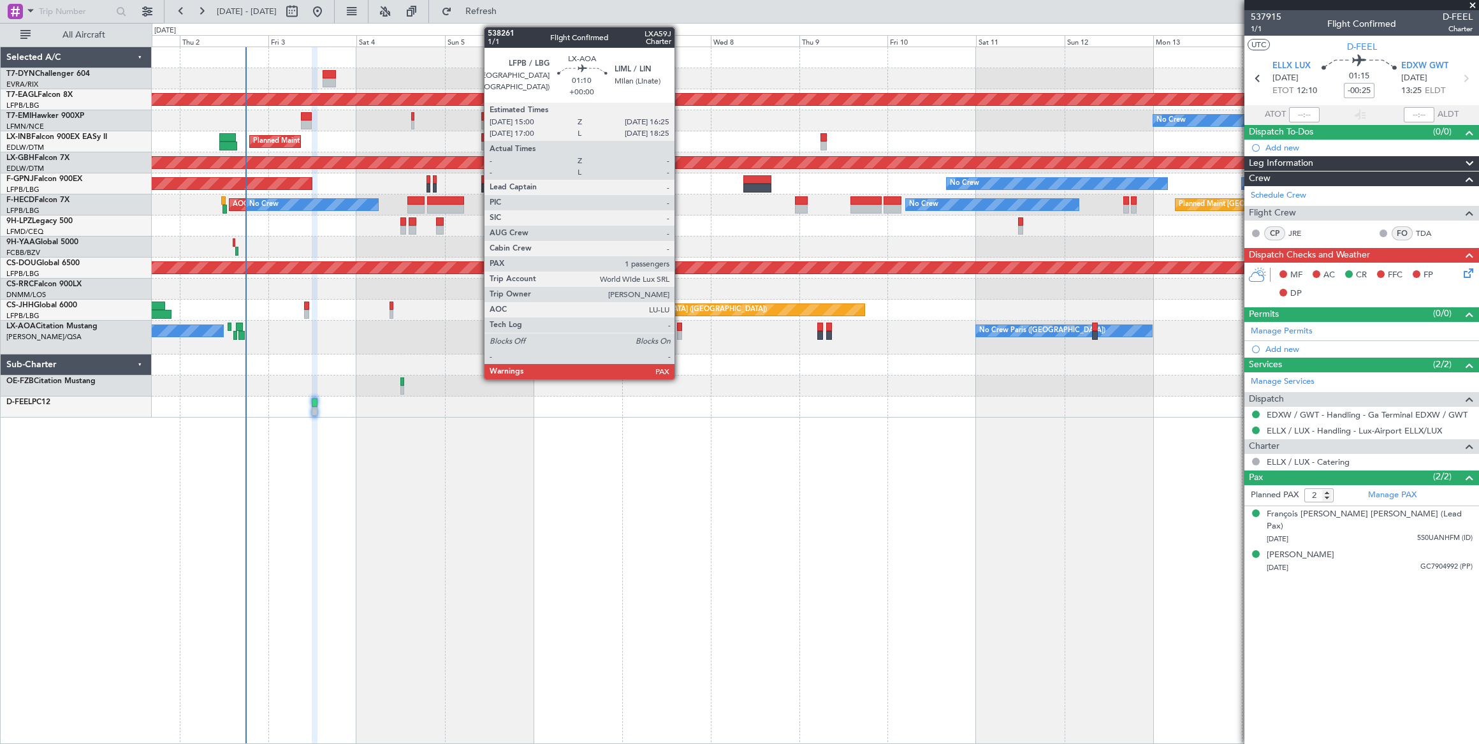
click at [681, 329] on div at bounding box center [680, 326] width 6 height 9
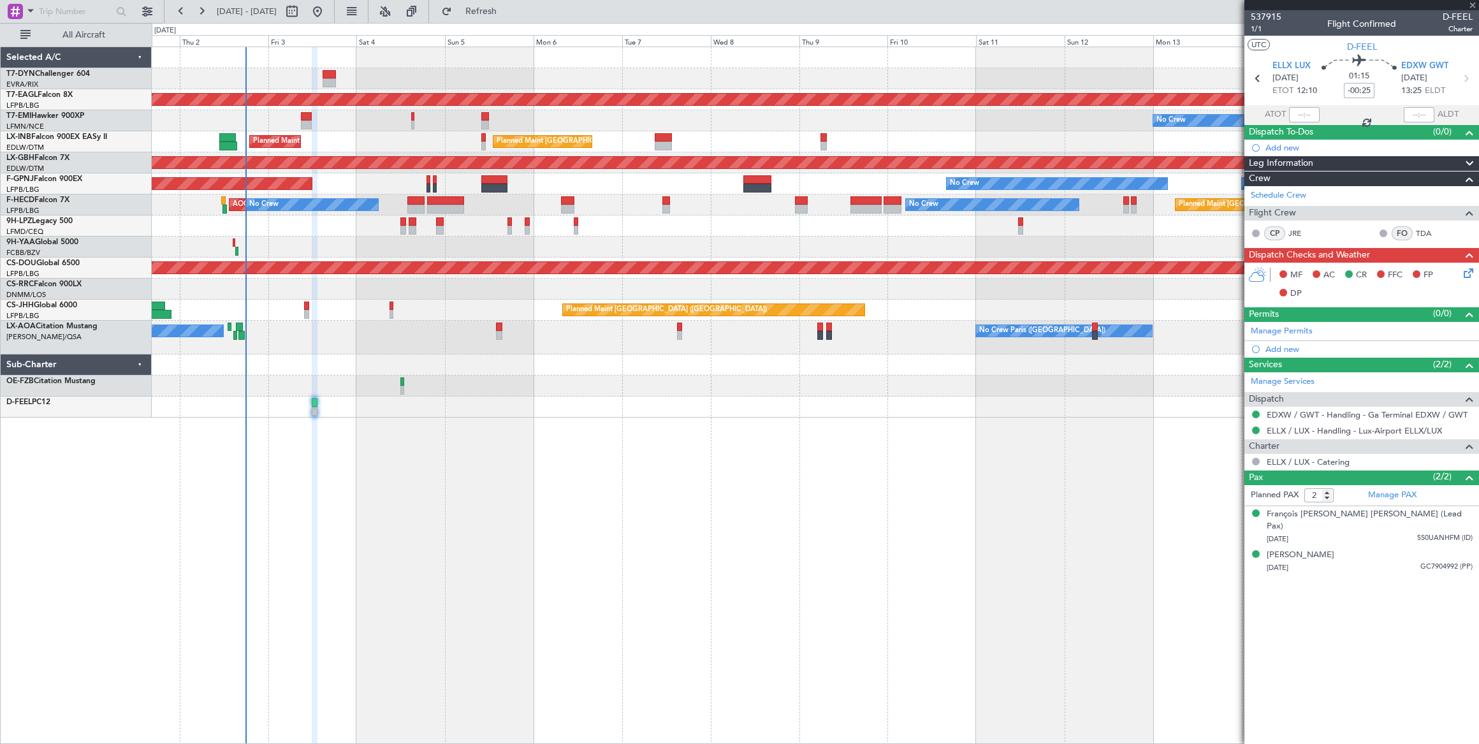
type input "1"
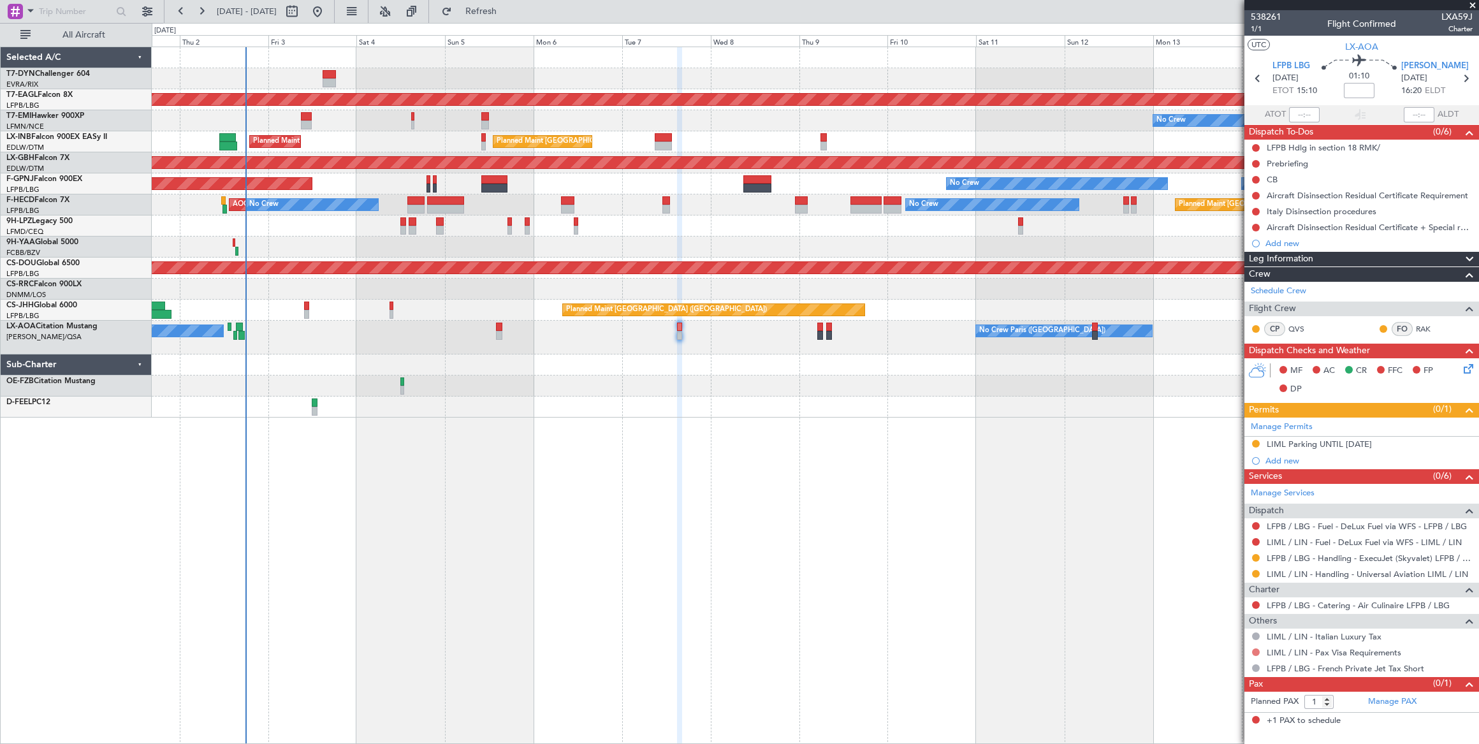
click at [1255, 648] on button at bounding box center [1256, 652] width 8 height 8
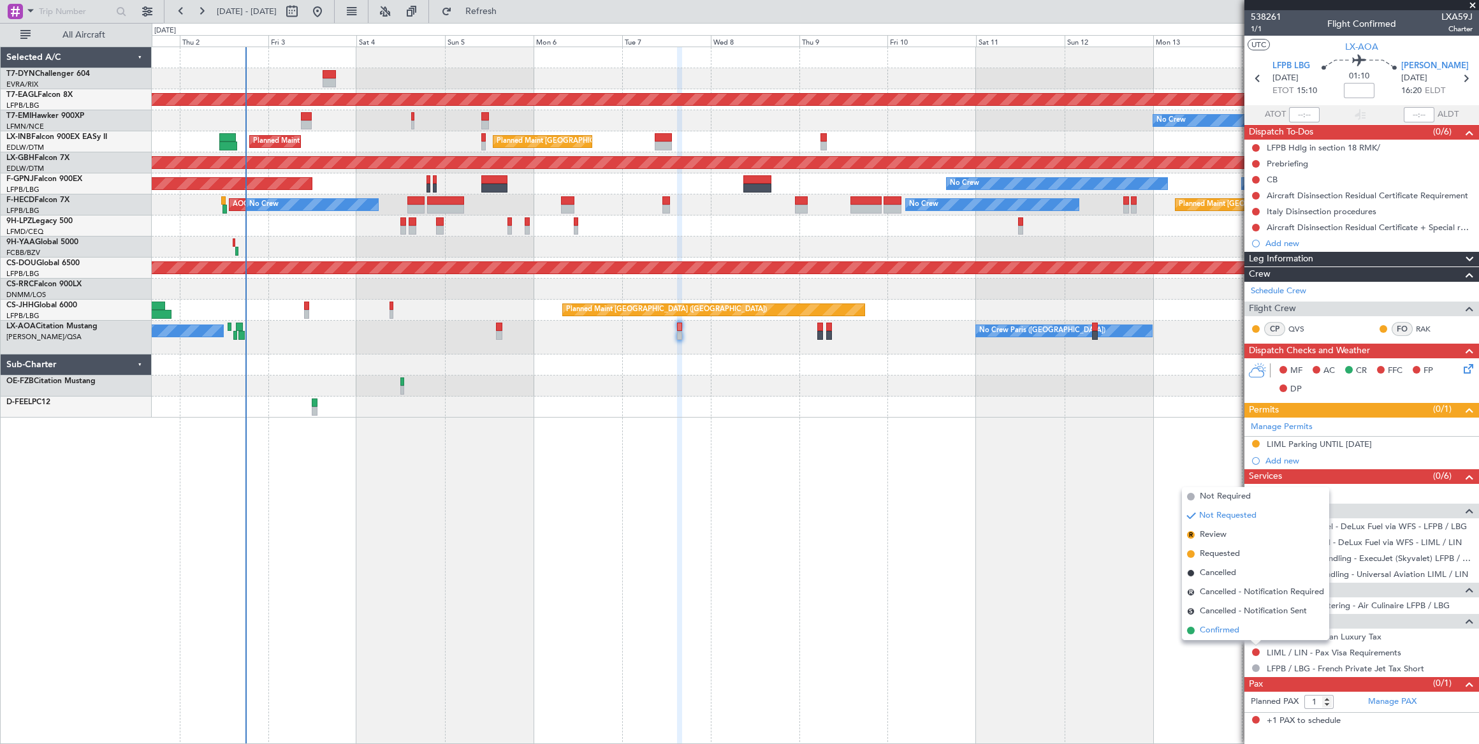
click at [1203, 630] on span "Confirmed" at bounding box center [1219, 630] width 40 height 13
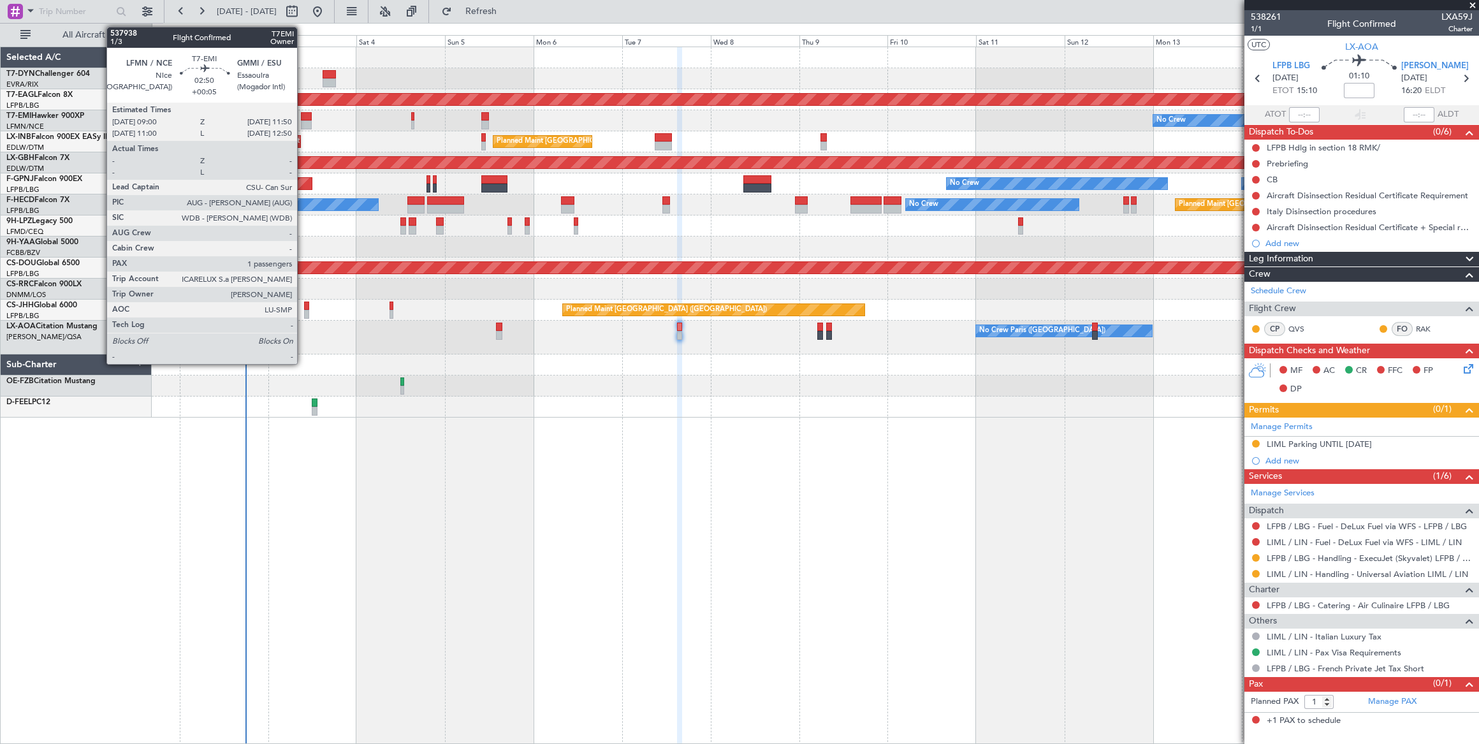
click at [303, 115] on div at bounding box center [306, 116] width 11 height 9
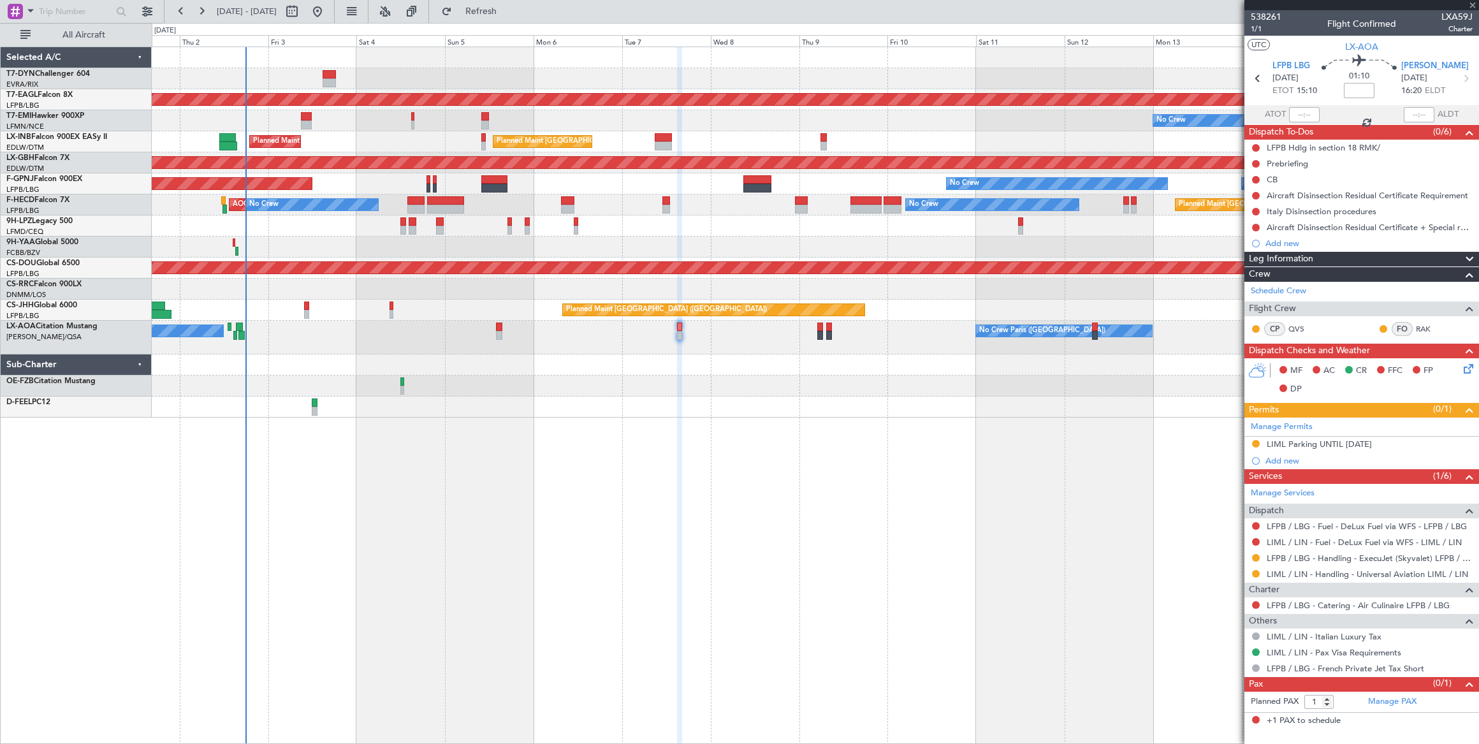
type input "+00:05"
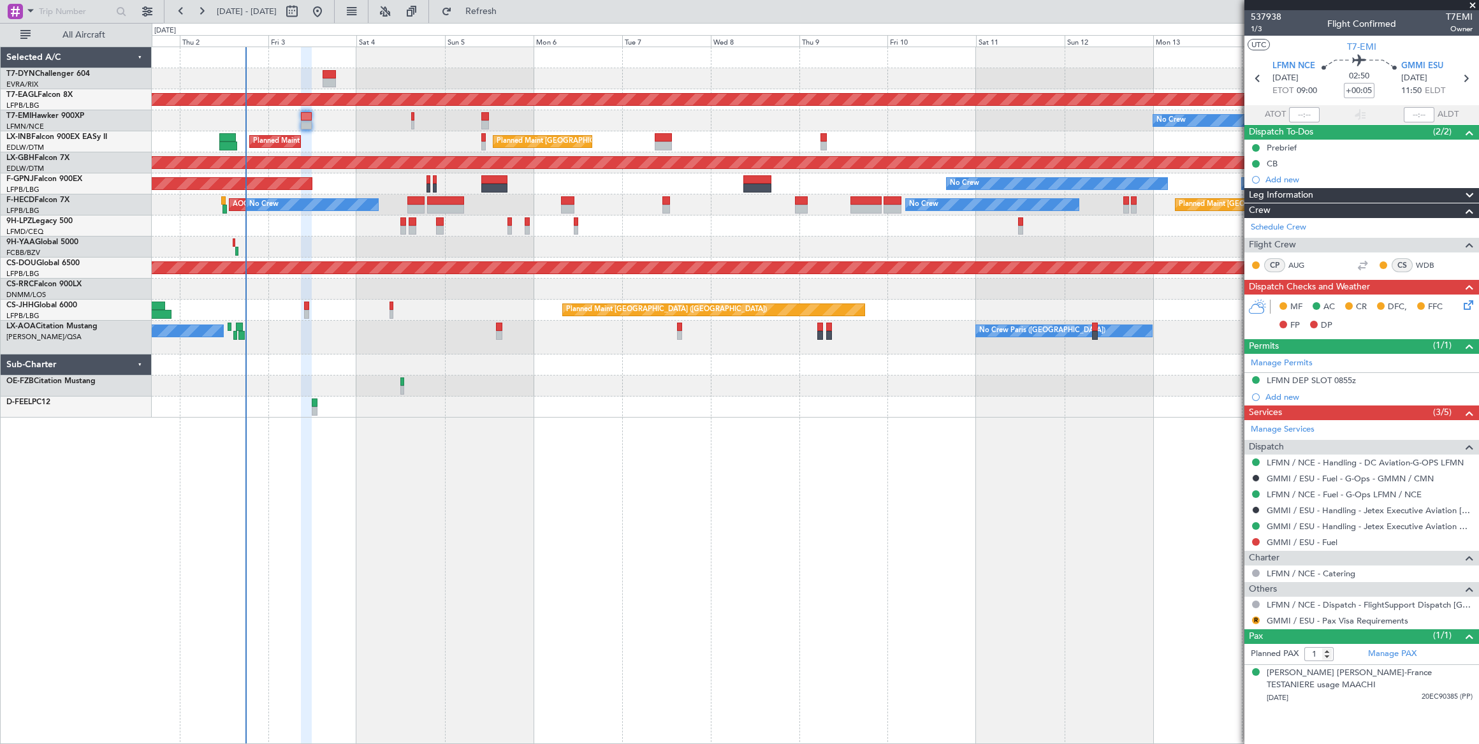
click at [1469, 303] on icon at bounding box center [1466, 303] width 10 height 10
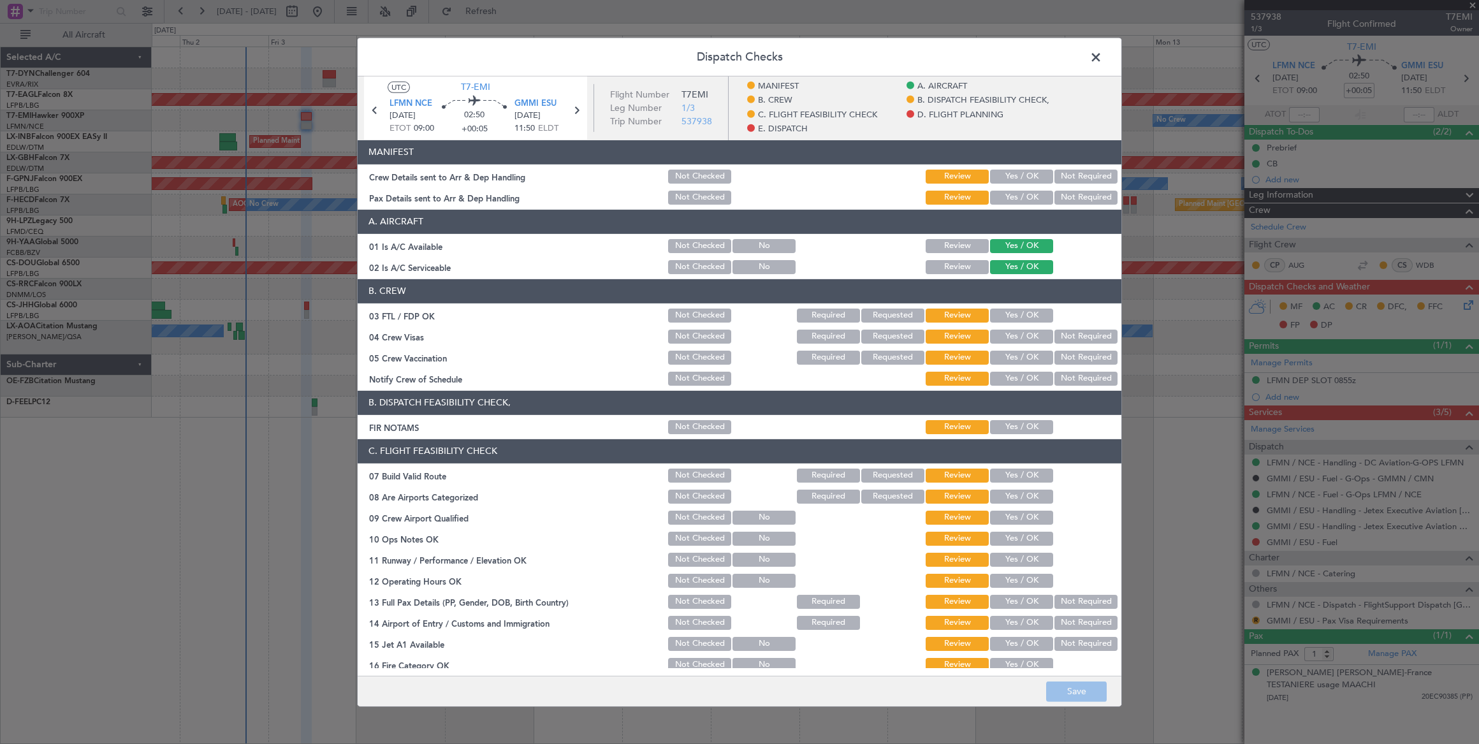
click at [1102, 52] on span at bounding box center [1102, 59] width 0 height 25
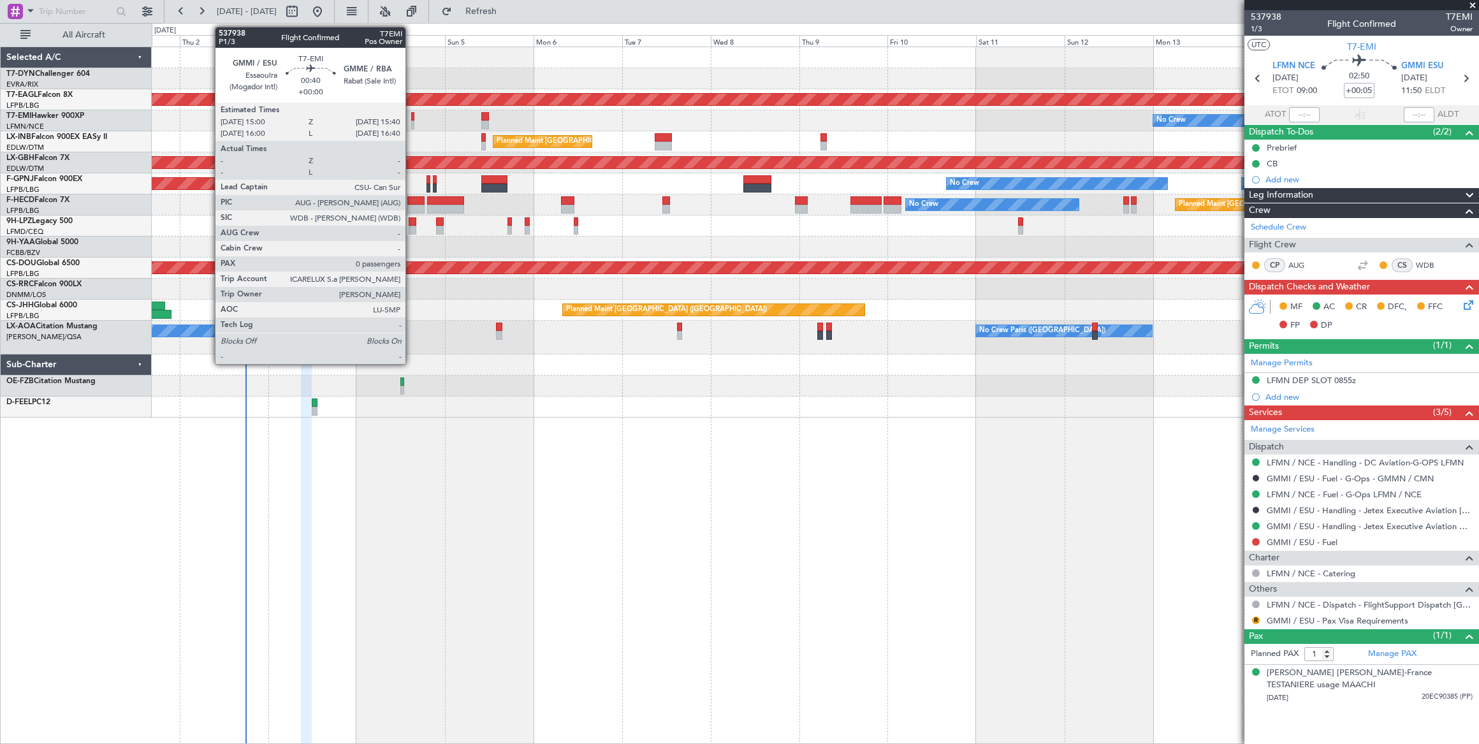
click at [411, 120] on div at bounding box center [412, 124] width 3 height 9
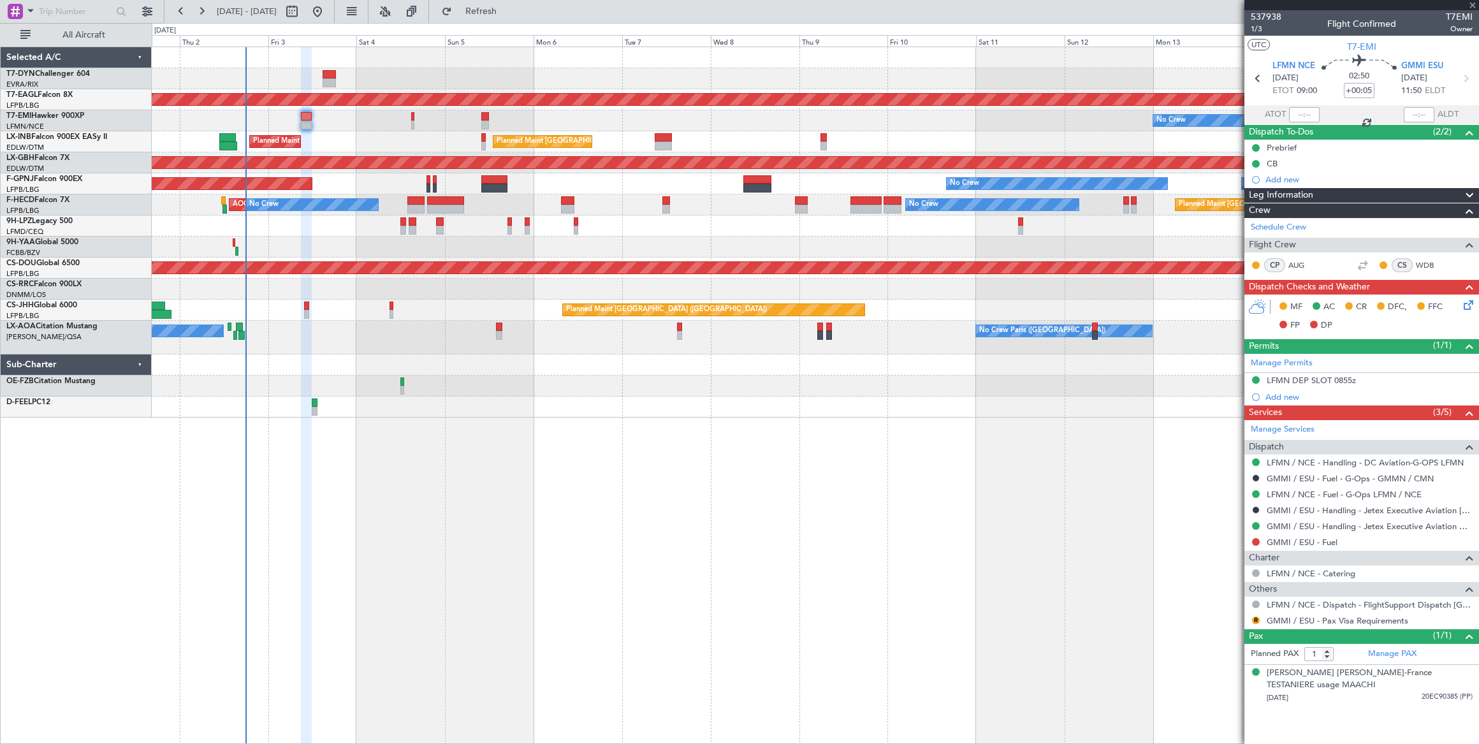
type input "0"
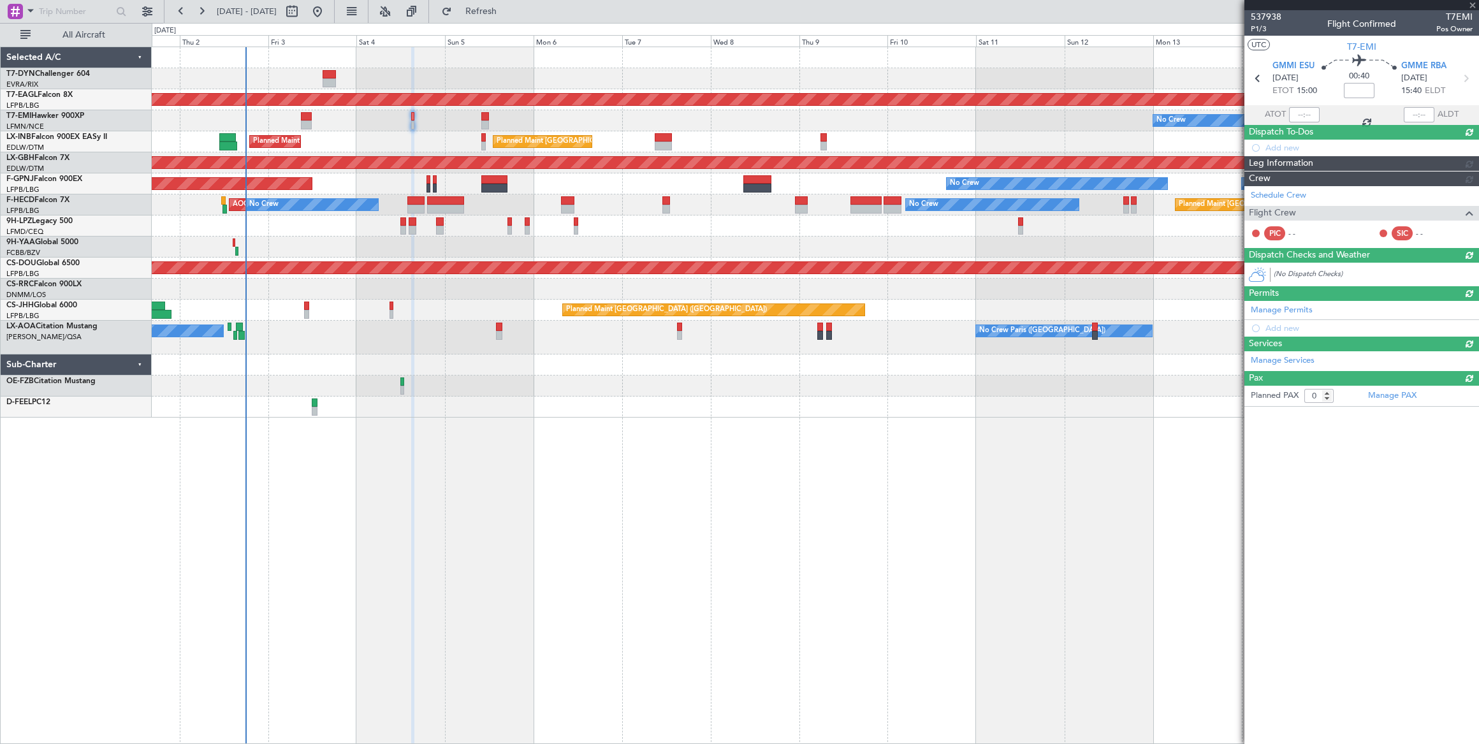
click at [410, 119] on div "No Crew" at bounding box center [815, 120] width 1327 height 21
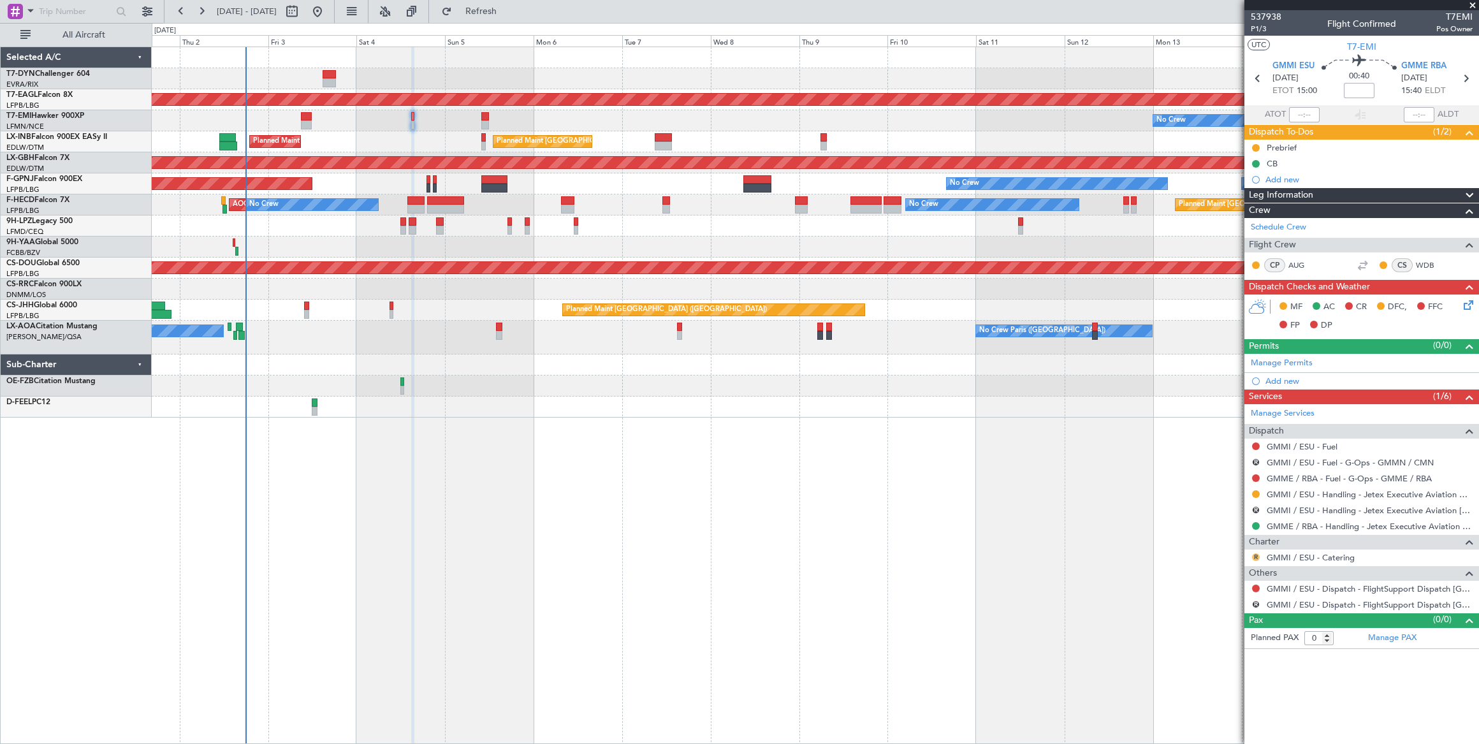
click at [1254, 553] on button "R" at bounding box center [1256, 557] width 8 height 8
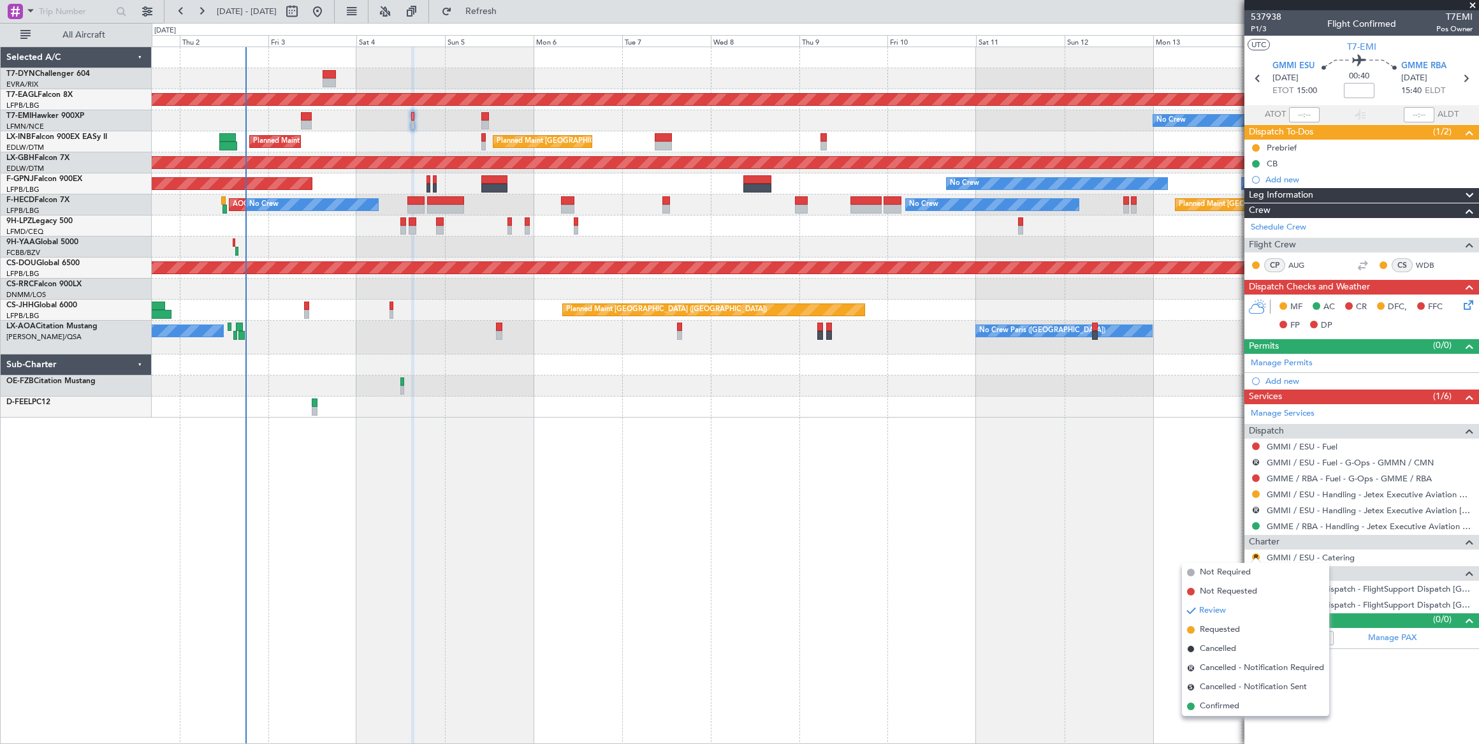
click at [1226, 573] on span "Not Required" at bounding box center [1224, 572] width 51 height 13
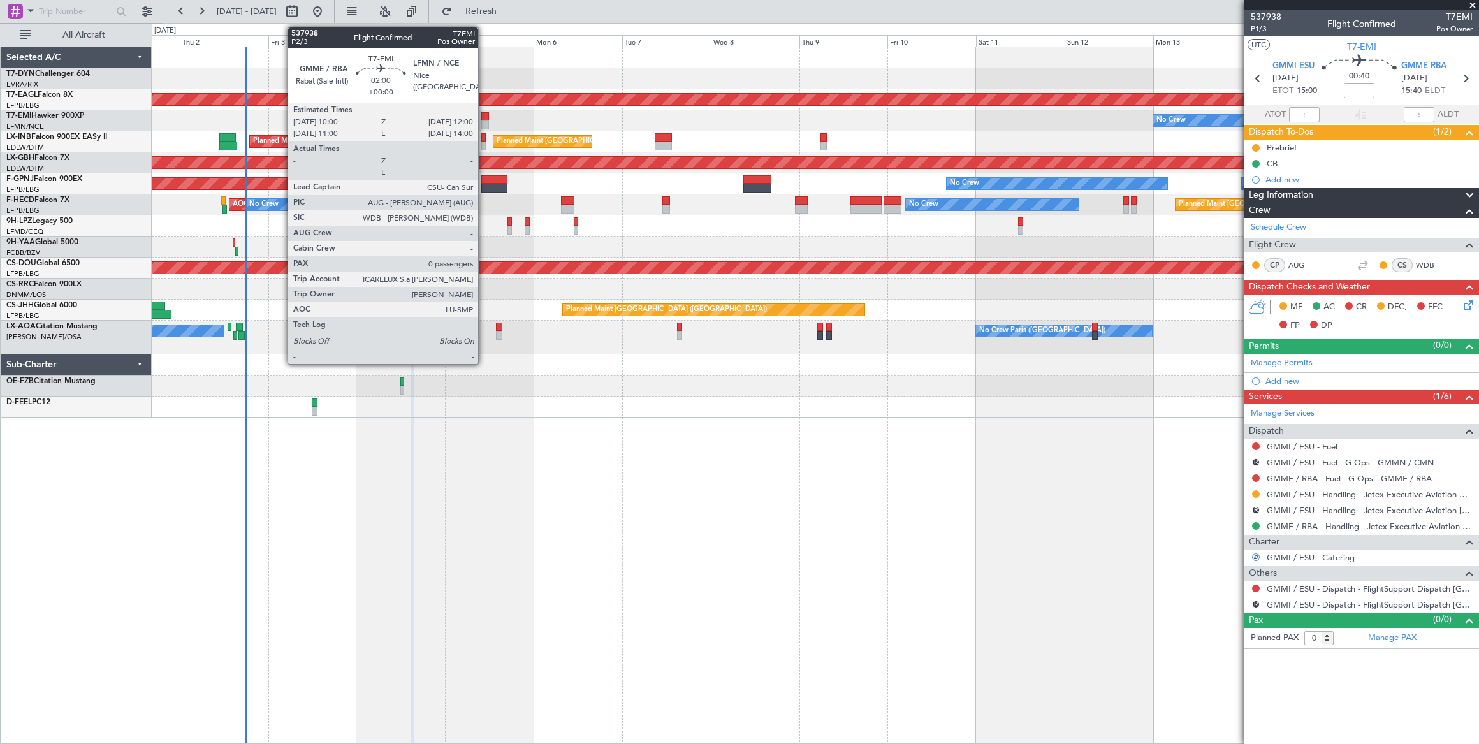
click at [484, 118] on div at bounding box center [485, 116] width 8 height 9
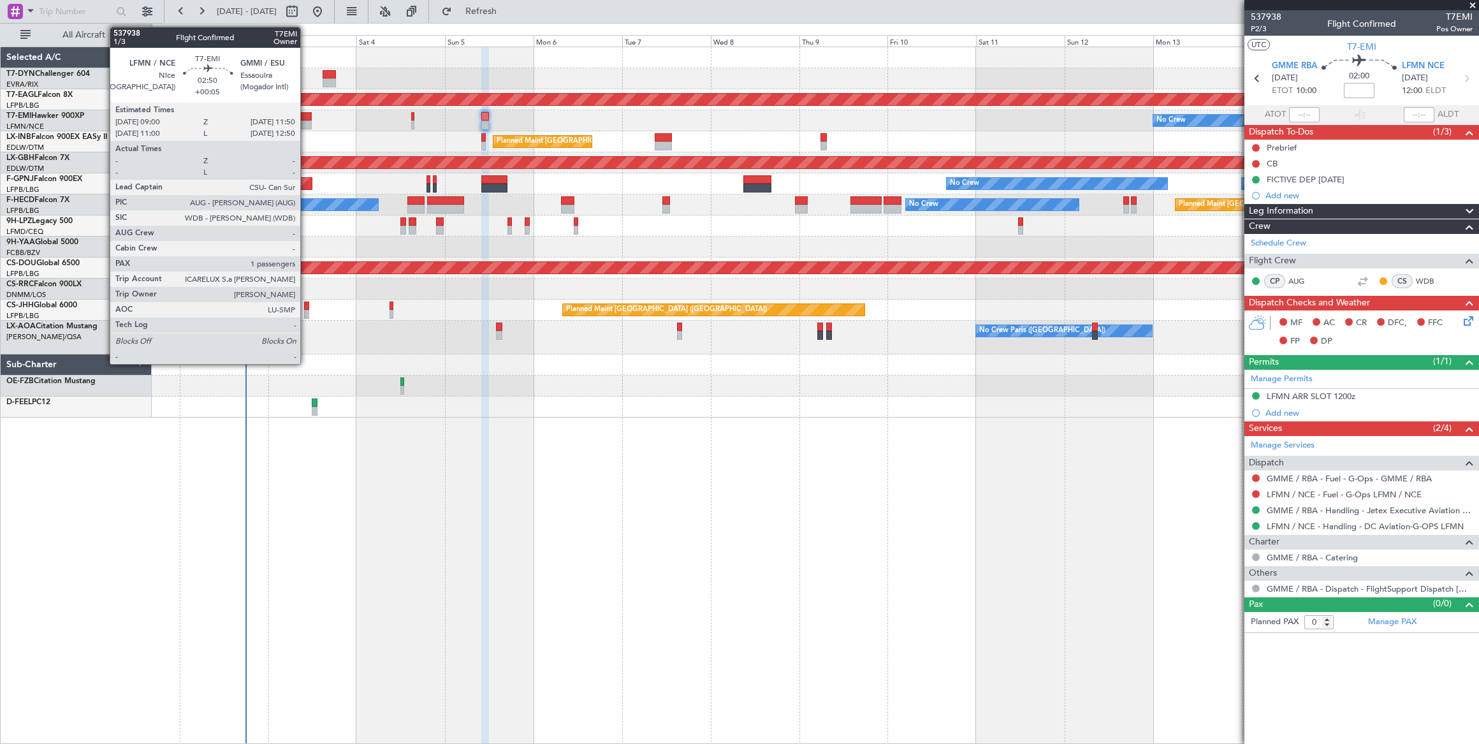
click at [307, 119] on div at bounding box center [306, 116] width 11 height 9
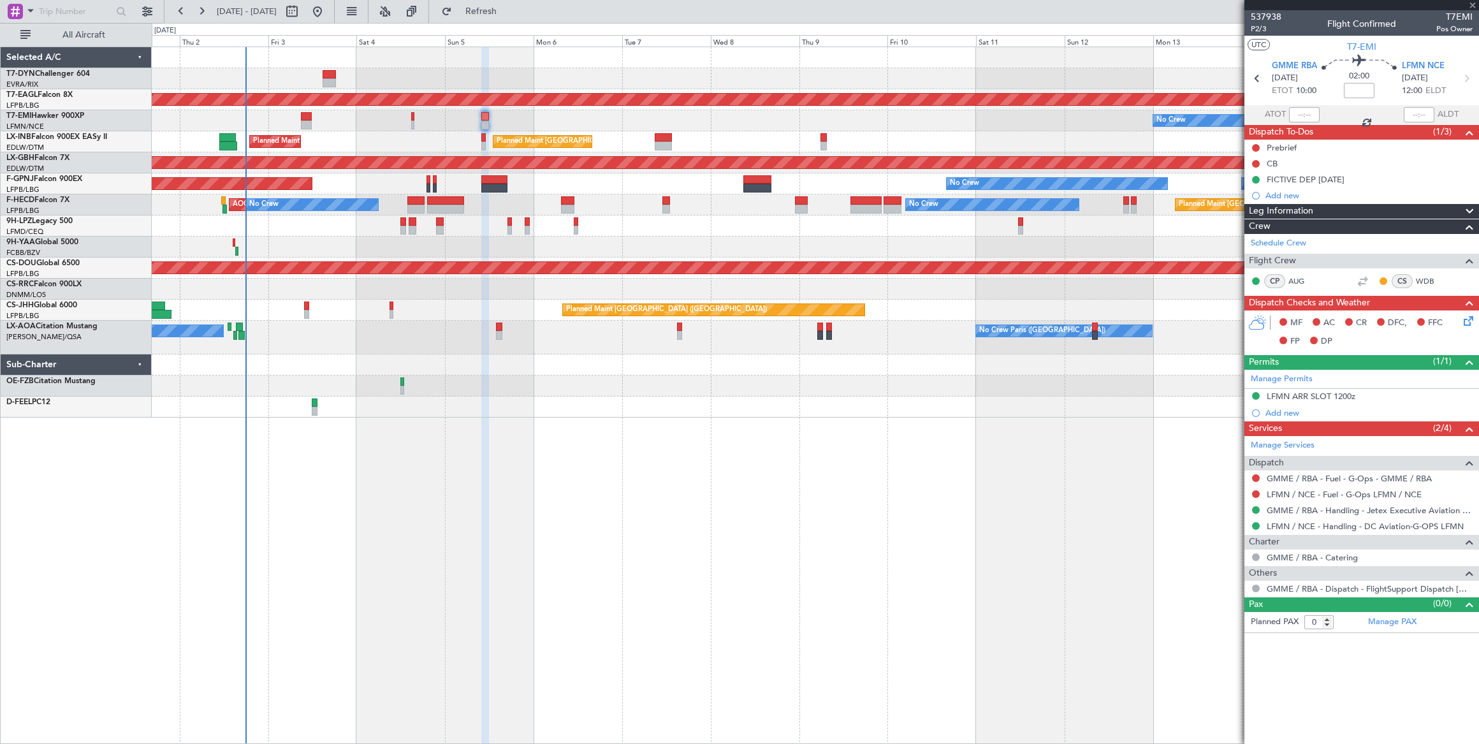
type input "+00:05"
type input "1"
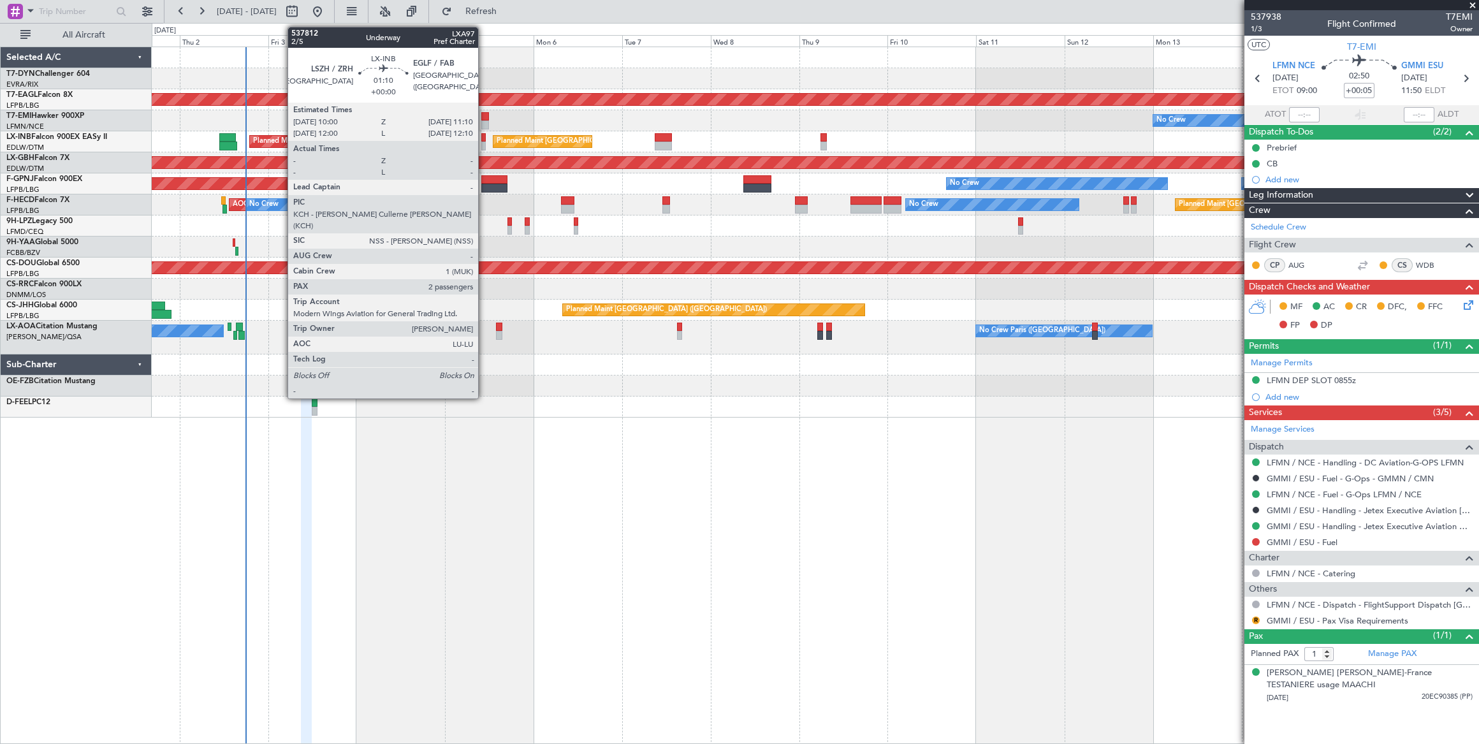
click at [484, 141] on div at bounding box center [483, 145] width 4 height 9
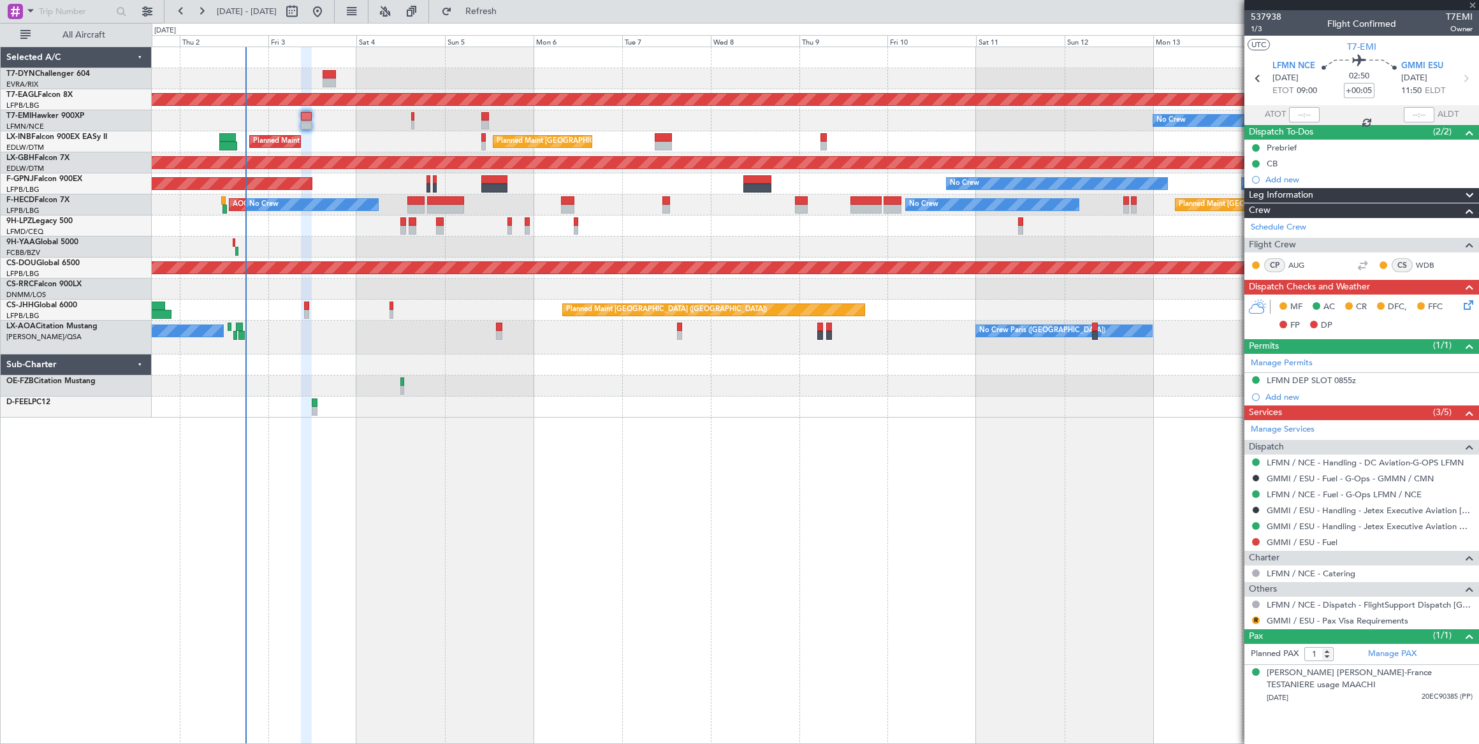
type input "2"
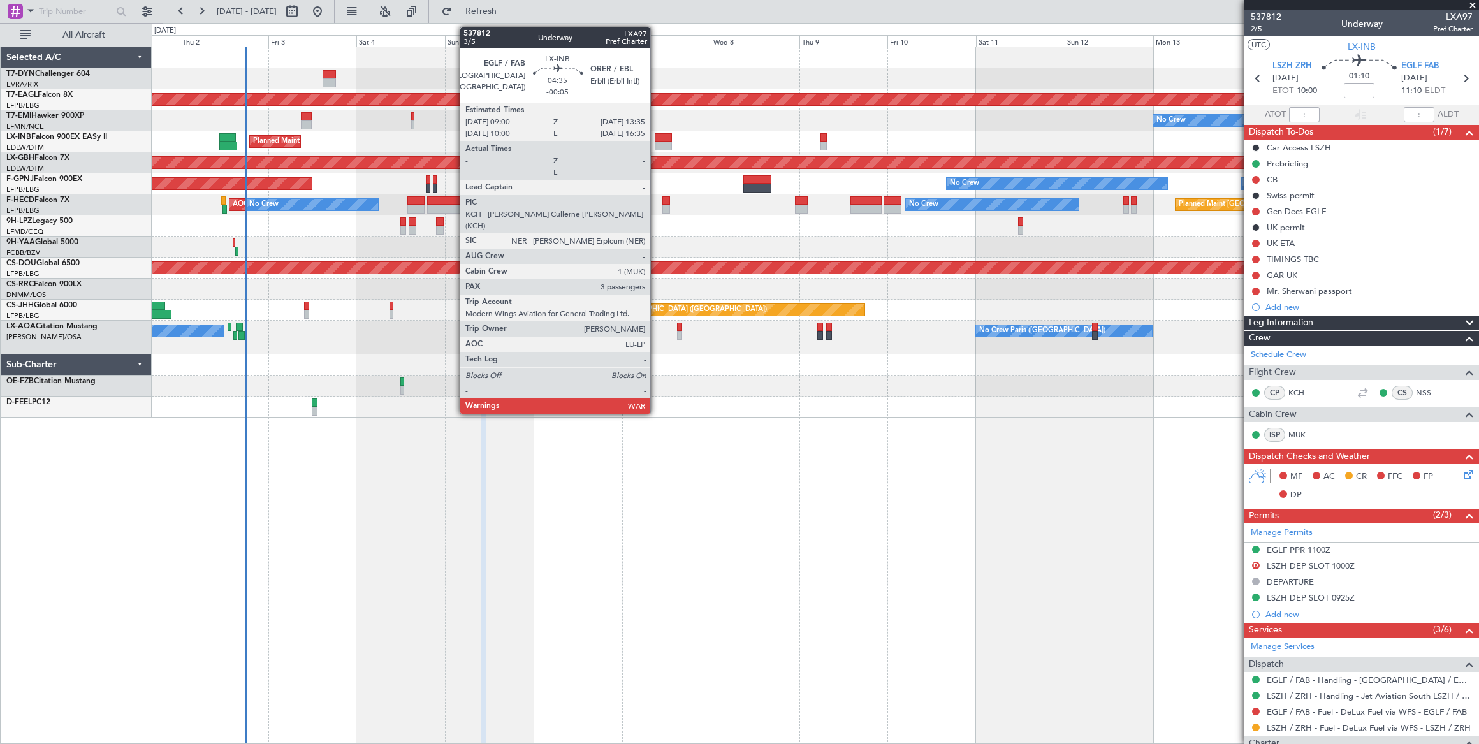
click at [656, 138] on div at bounding box center [663, 137] width 17 height 9
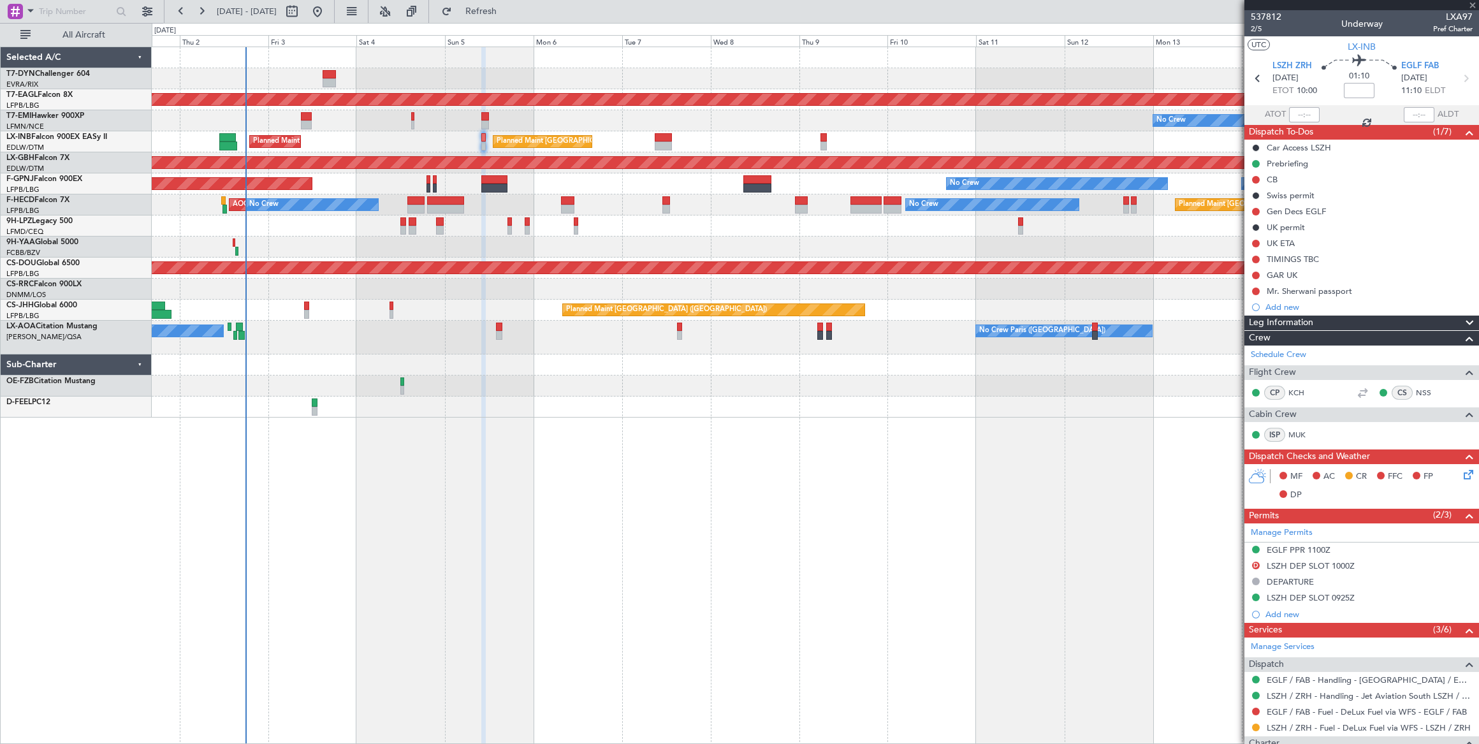
type input "-00:05"
type input "3"
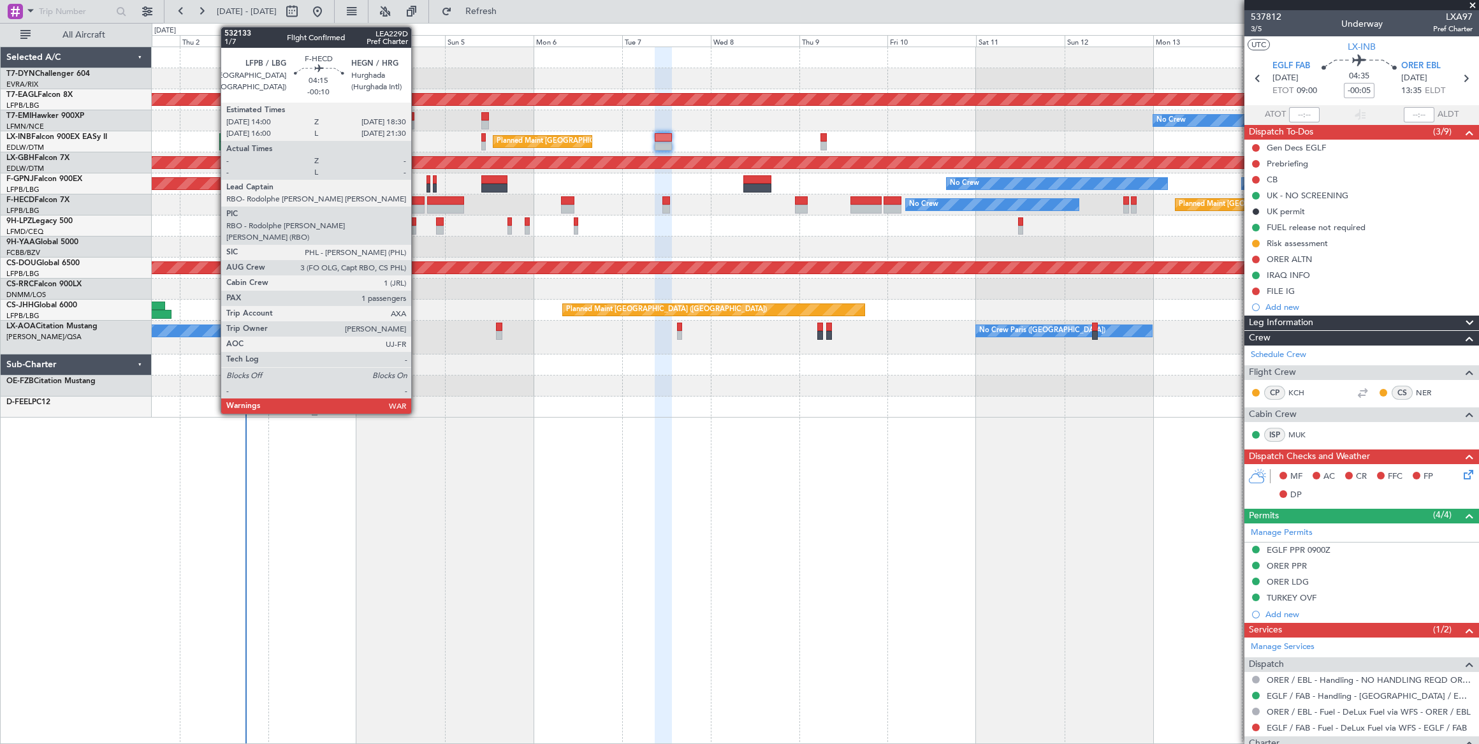
click at [417, 201] on div at bounding box center [415, 200] width 17 height 9
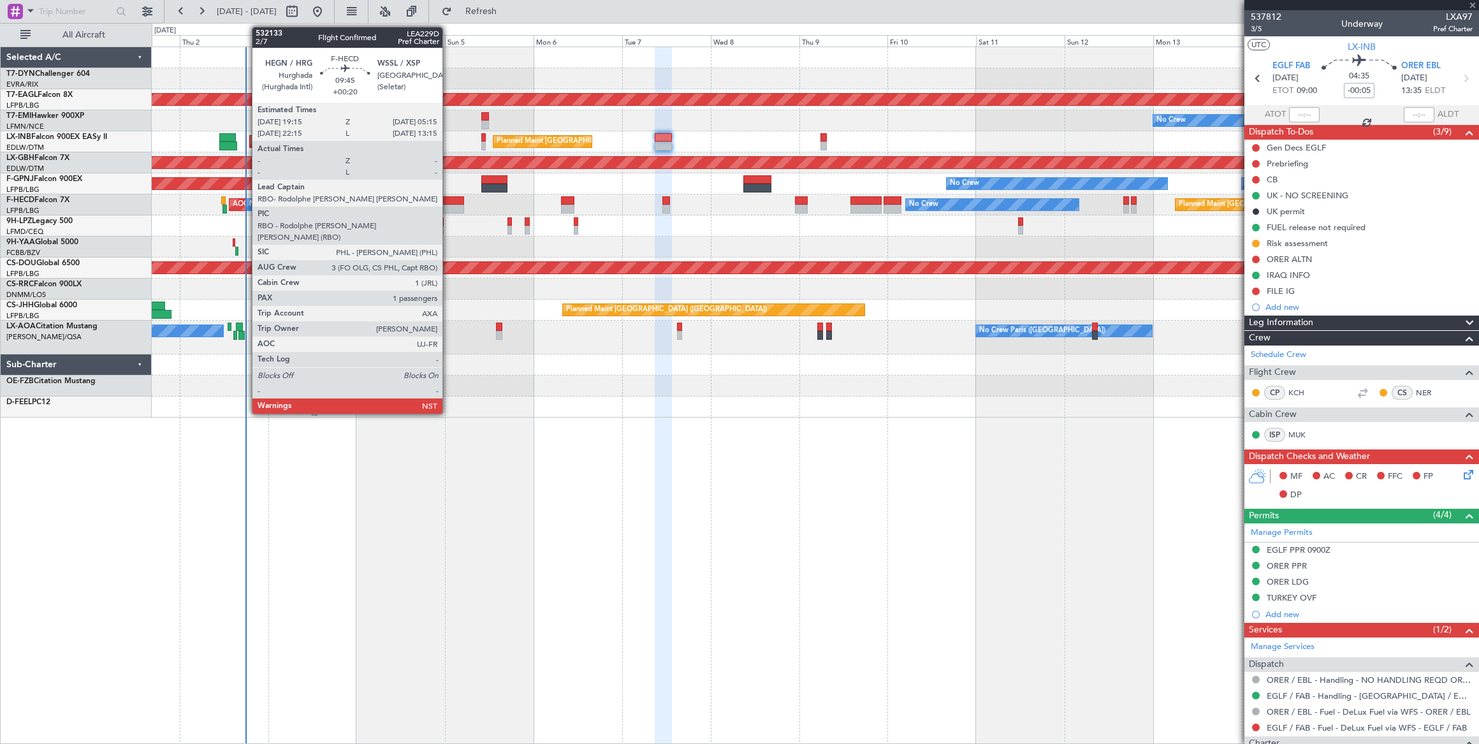
type input "-00:10"
type input "1"
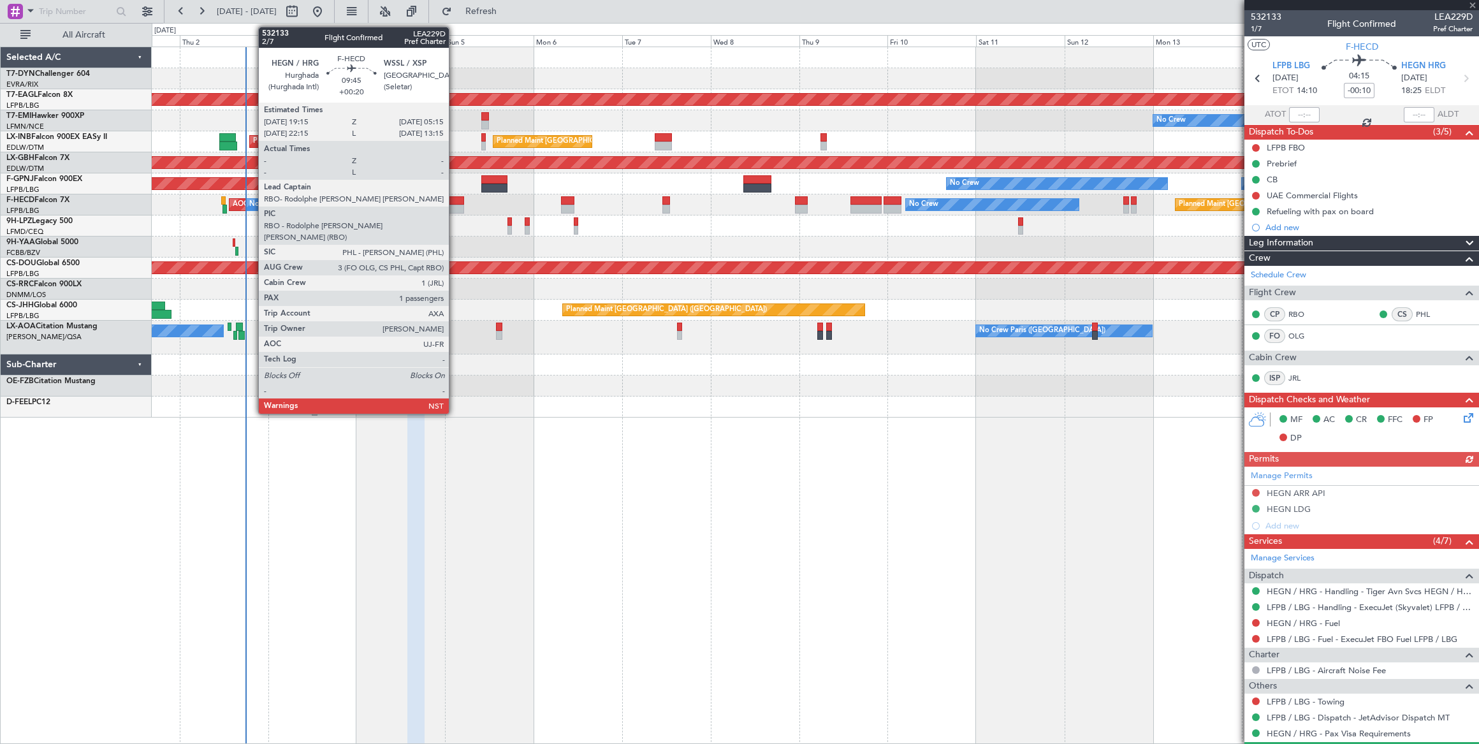
click at [455, 198] on div at bounding box center [445, 200] width 37 height 9
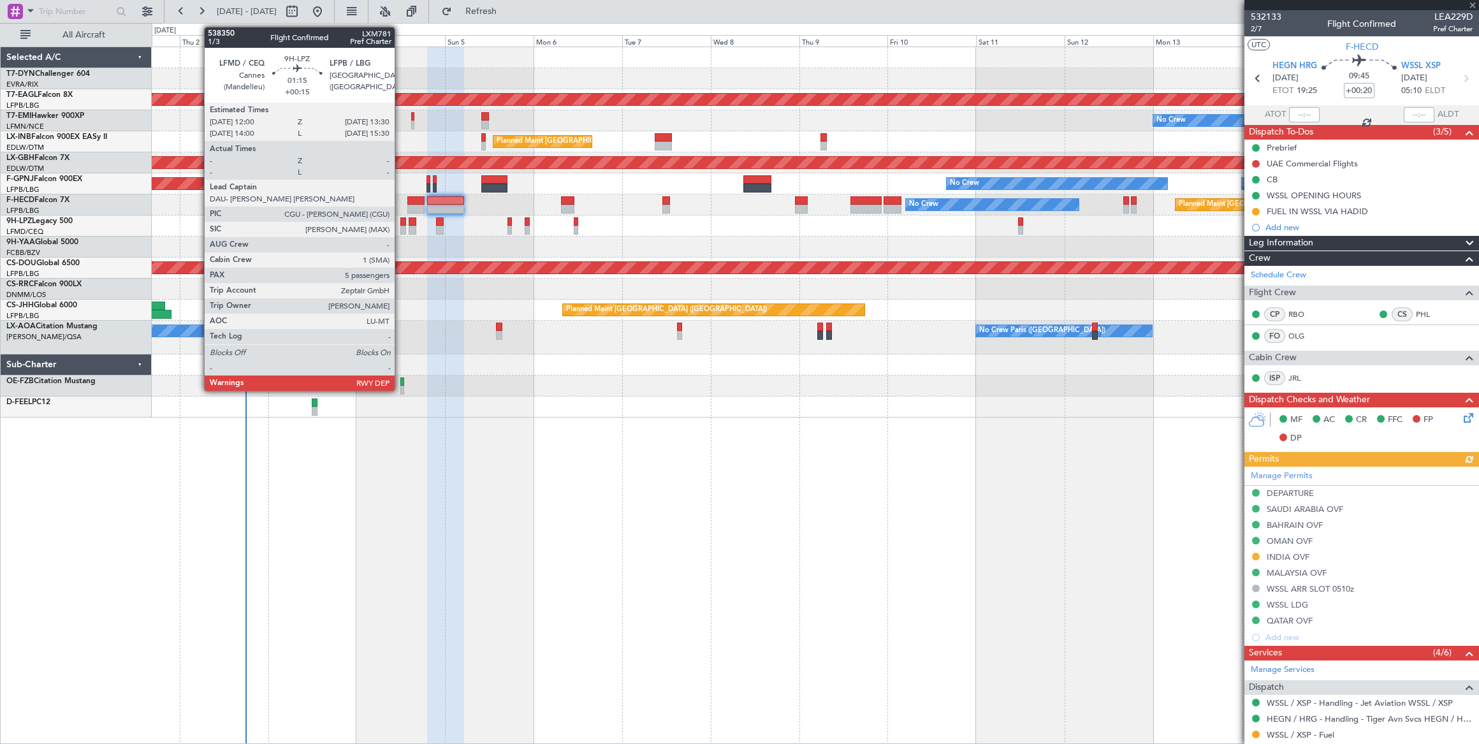
click at [401, 224] on div at bounding box center [403, 221] width 6 height 9
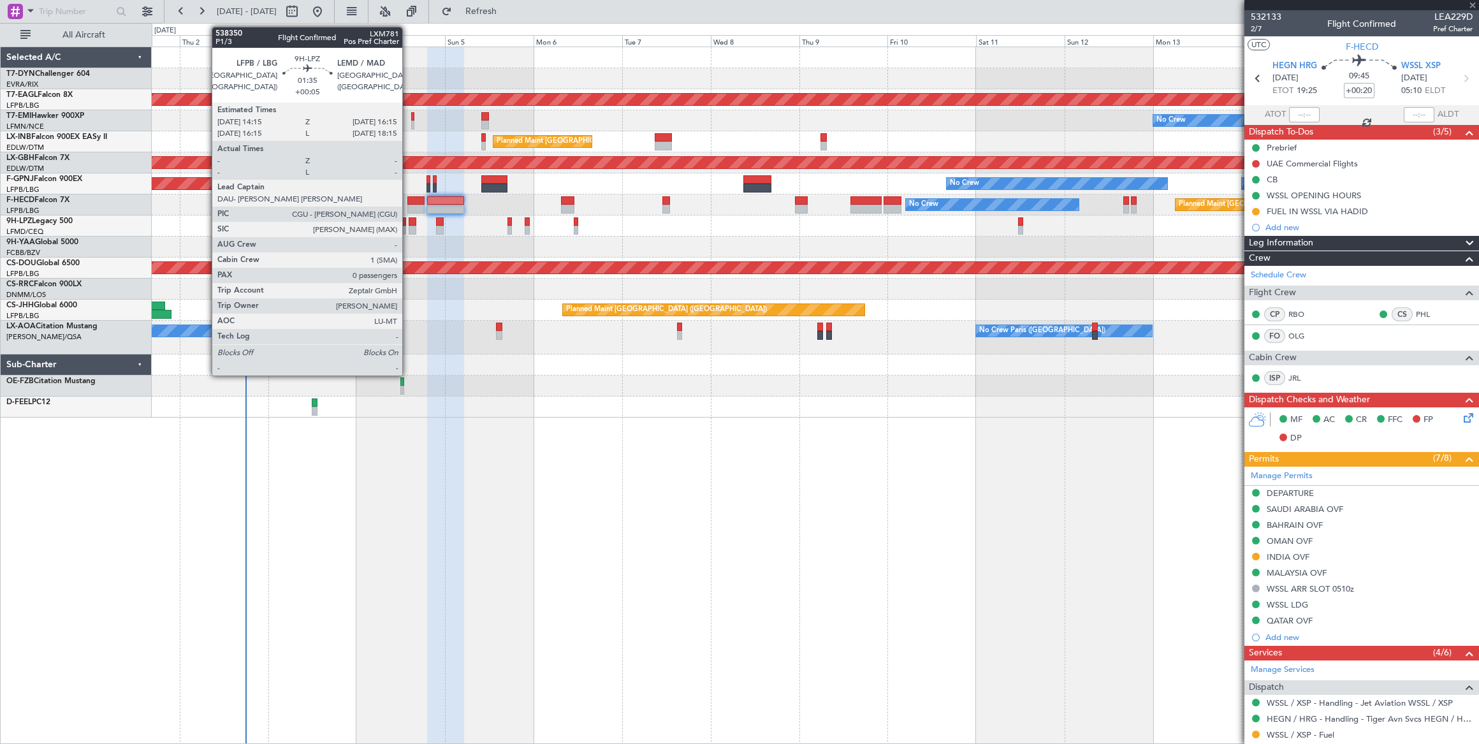
type input "+00:15"
type input "5"
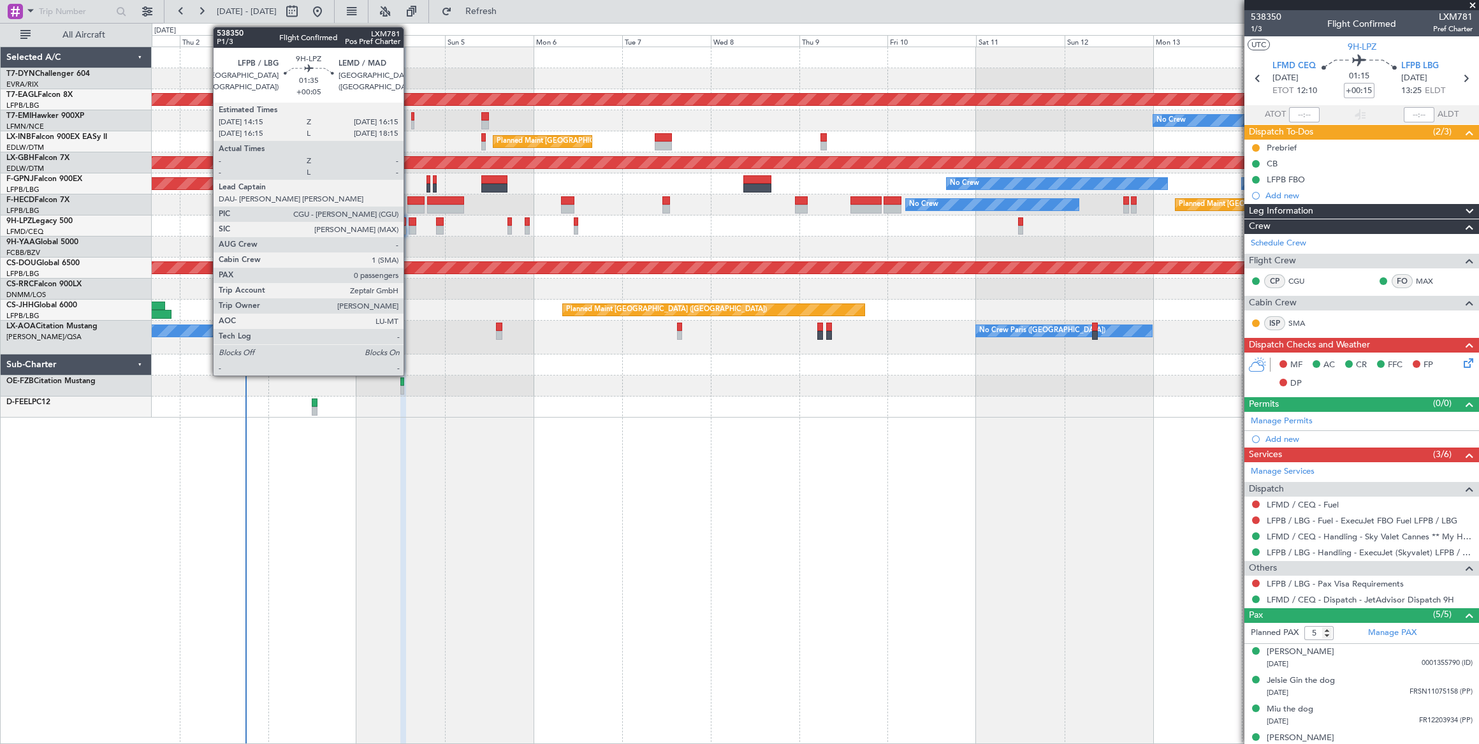
click at [410, 222] on div at bounding box center [413, 221] width 8 height 9
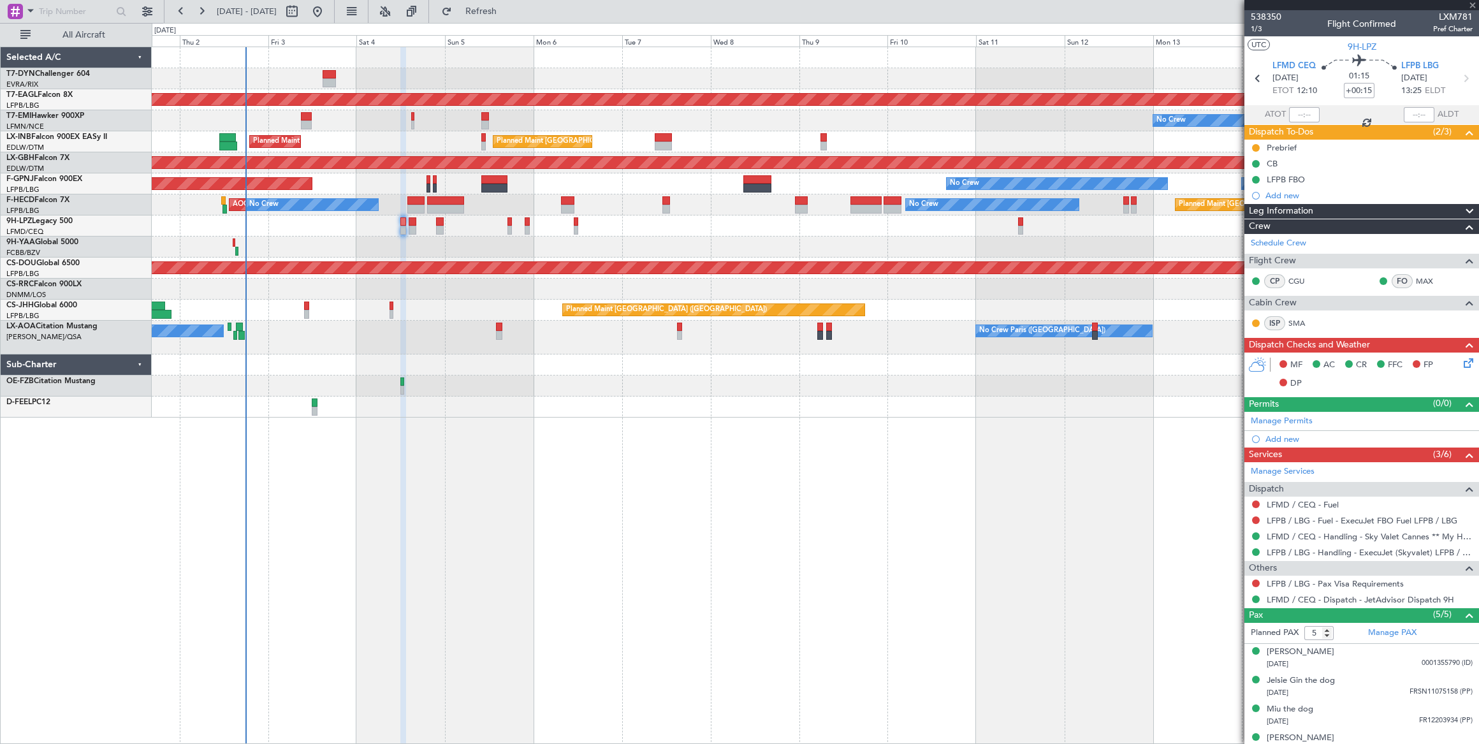
type input "+00:05"
type input "0"
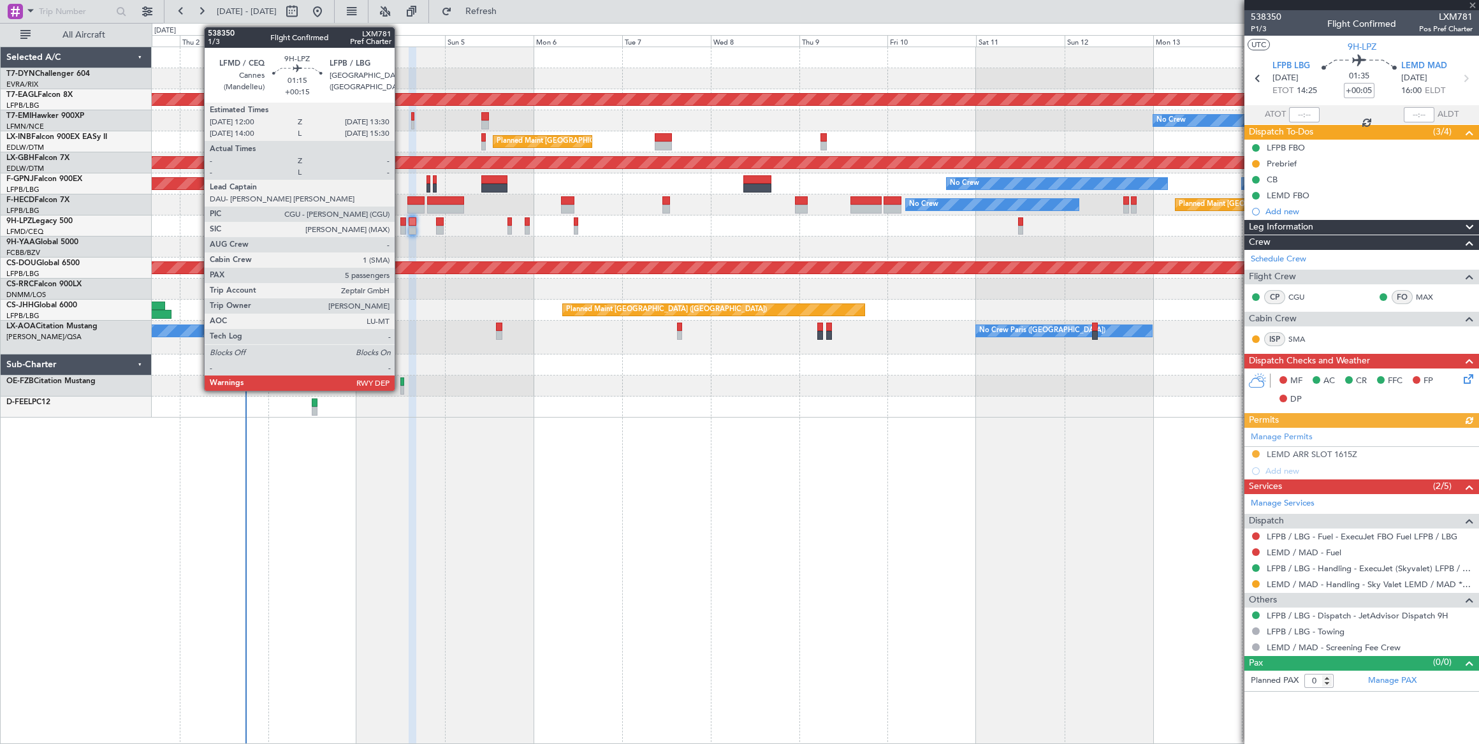
click at [401, 226] on div at bounding box center [403, 230] width 6 height 9
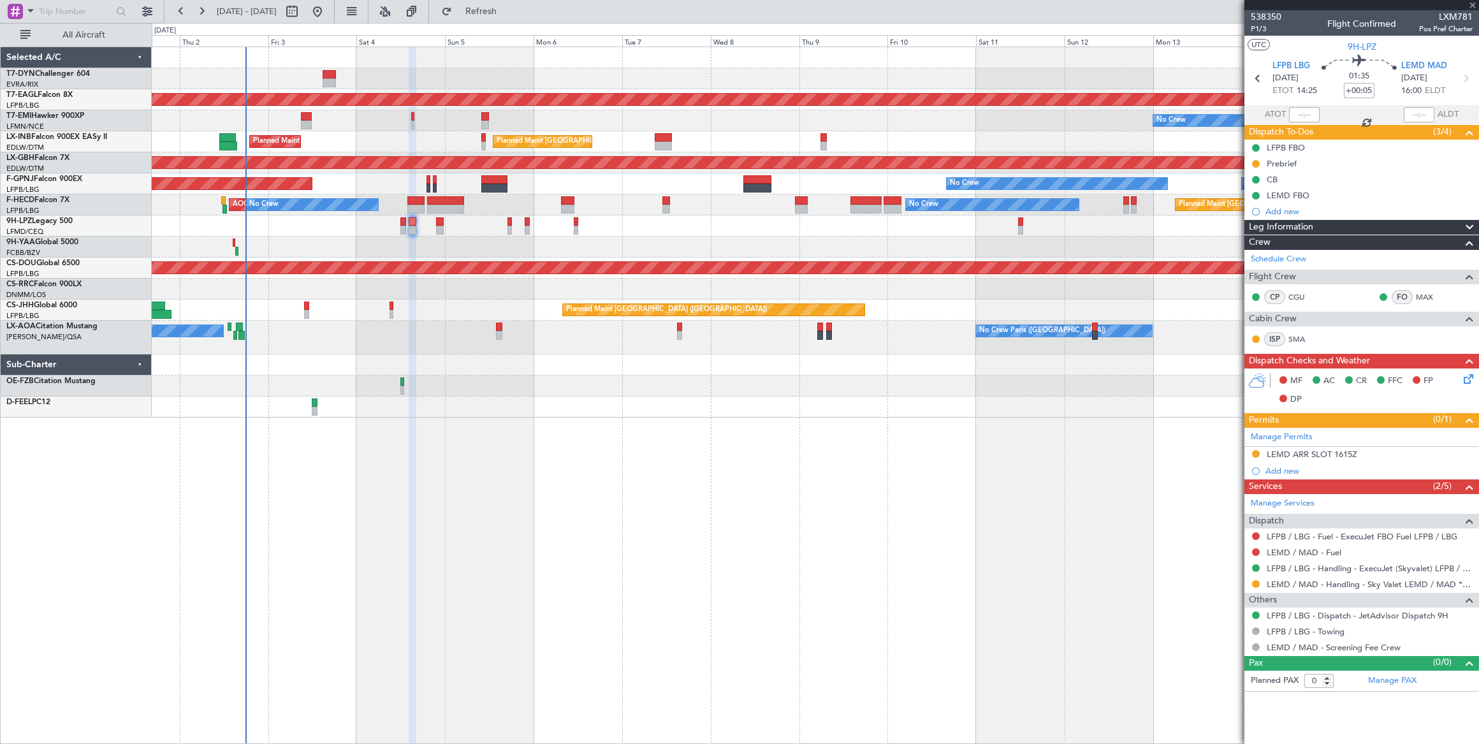
type input "+00:15"
type input "5"
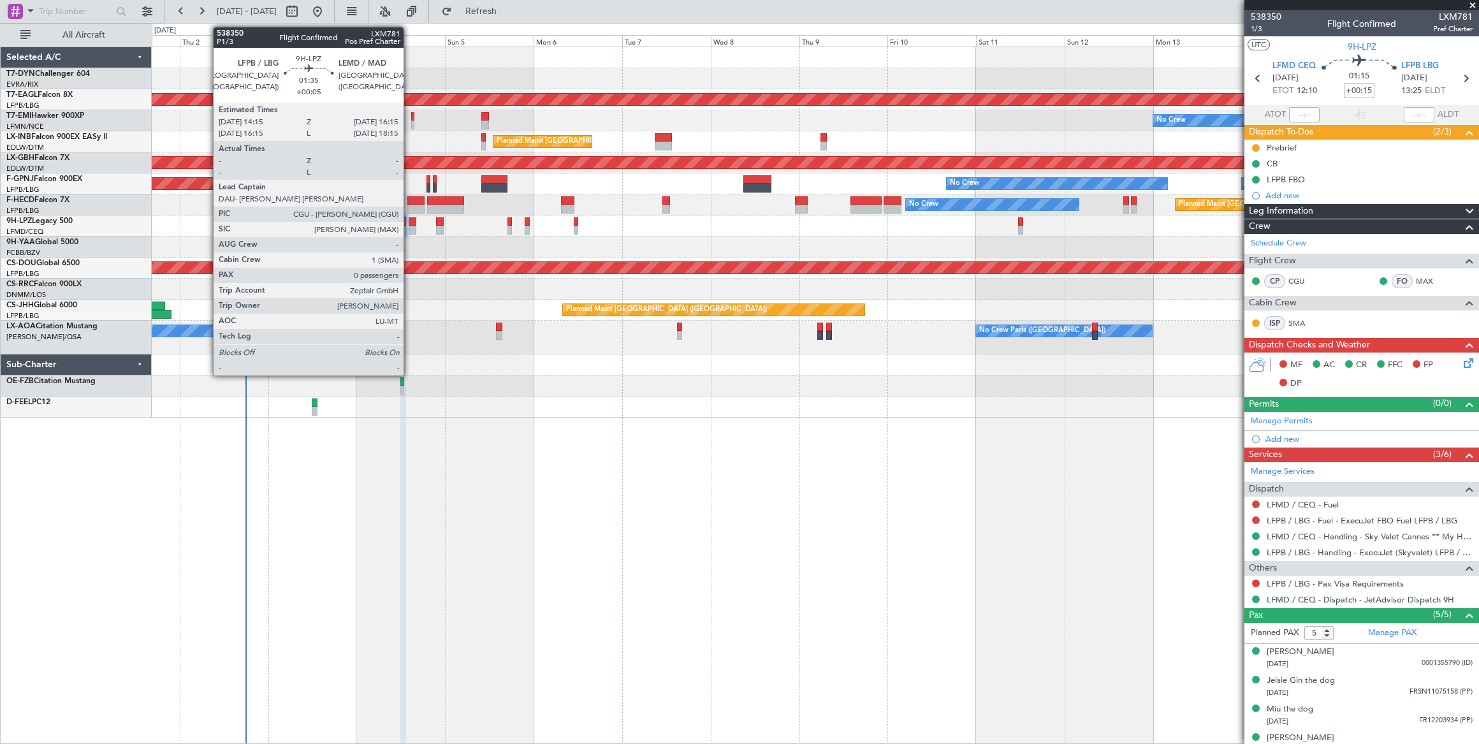
click at [409, 223] on div at bounding box center [413, 221] width 8 height 9
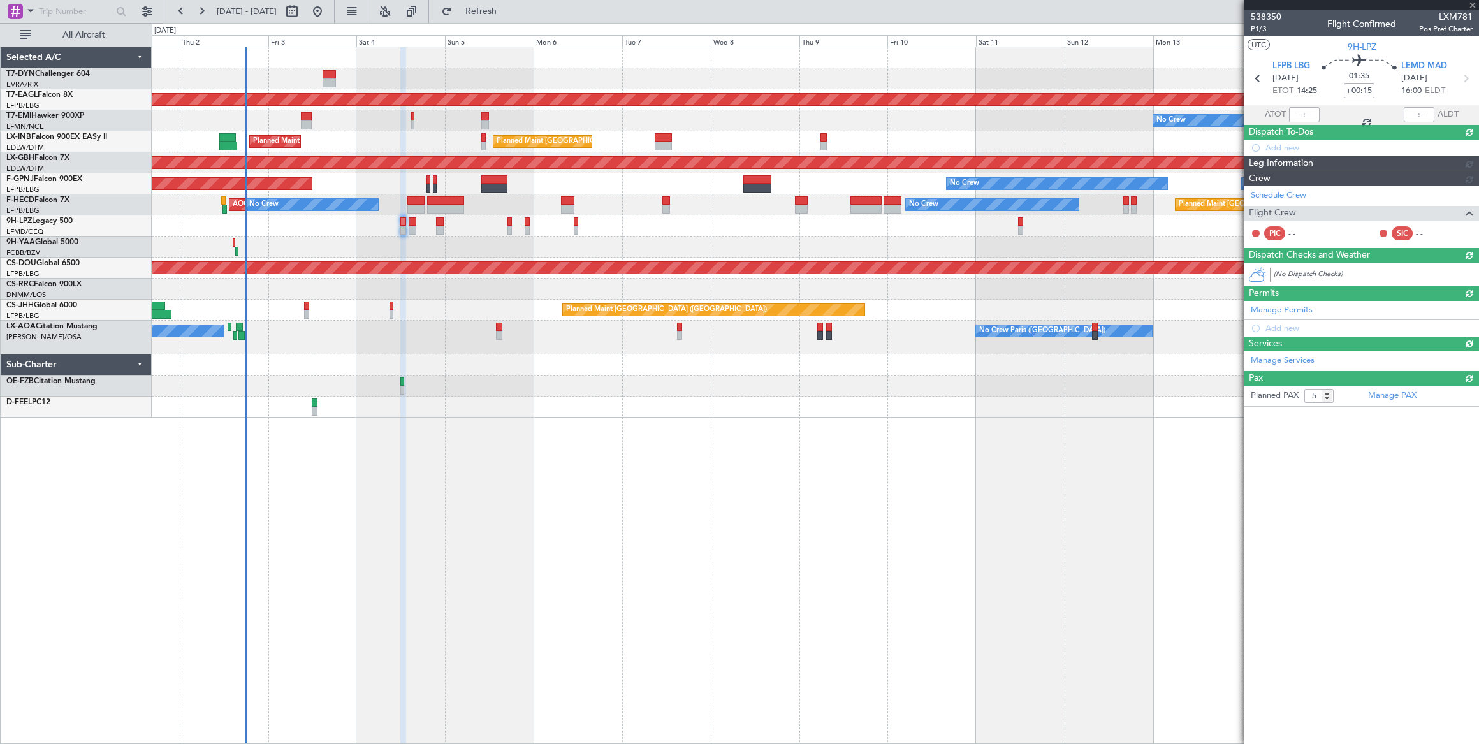
type input "+00:05"
type input "0"
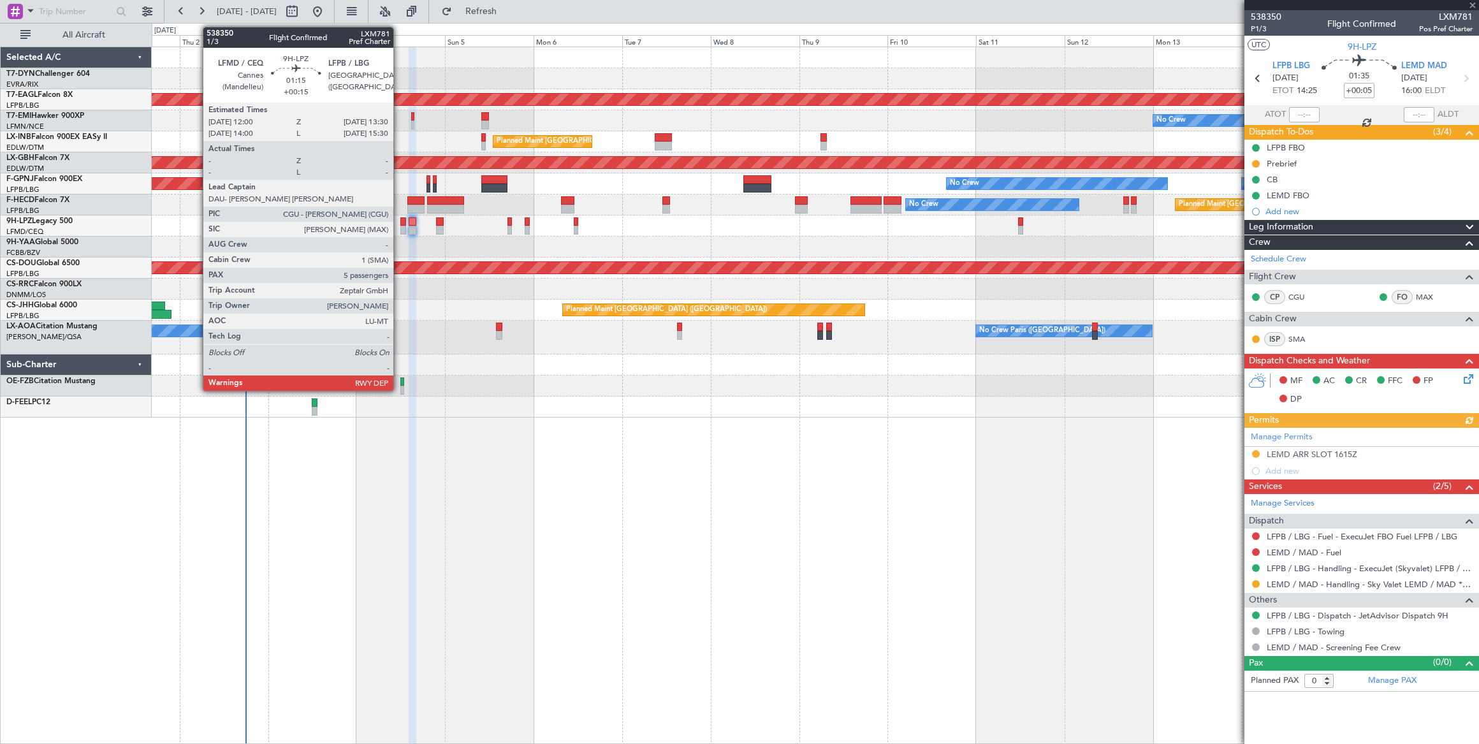
click at [400, 224] on div at bounding box center [403, 221] width 6 height 9
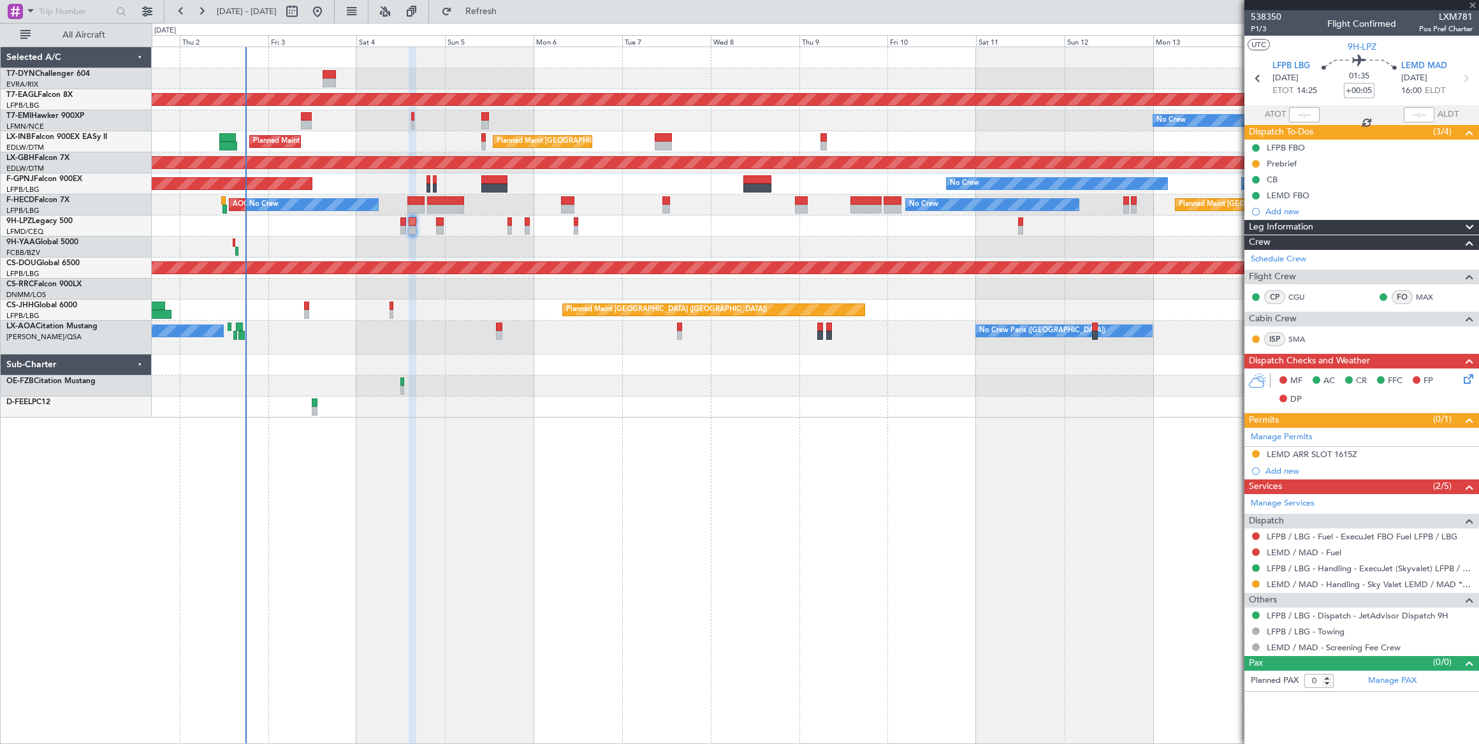
type input "+00:15"
type input "5"
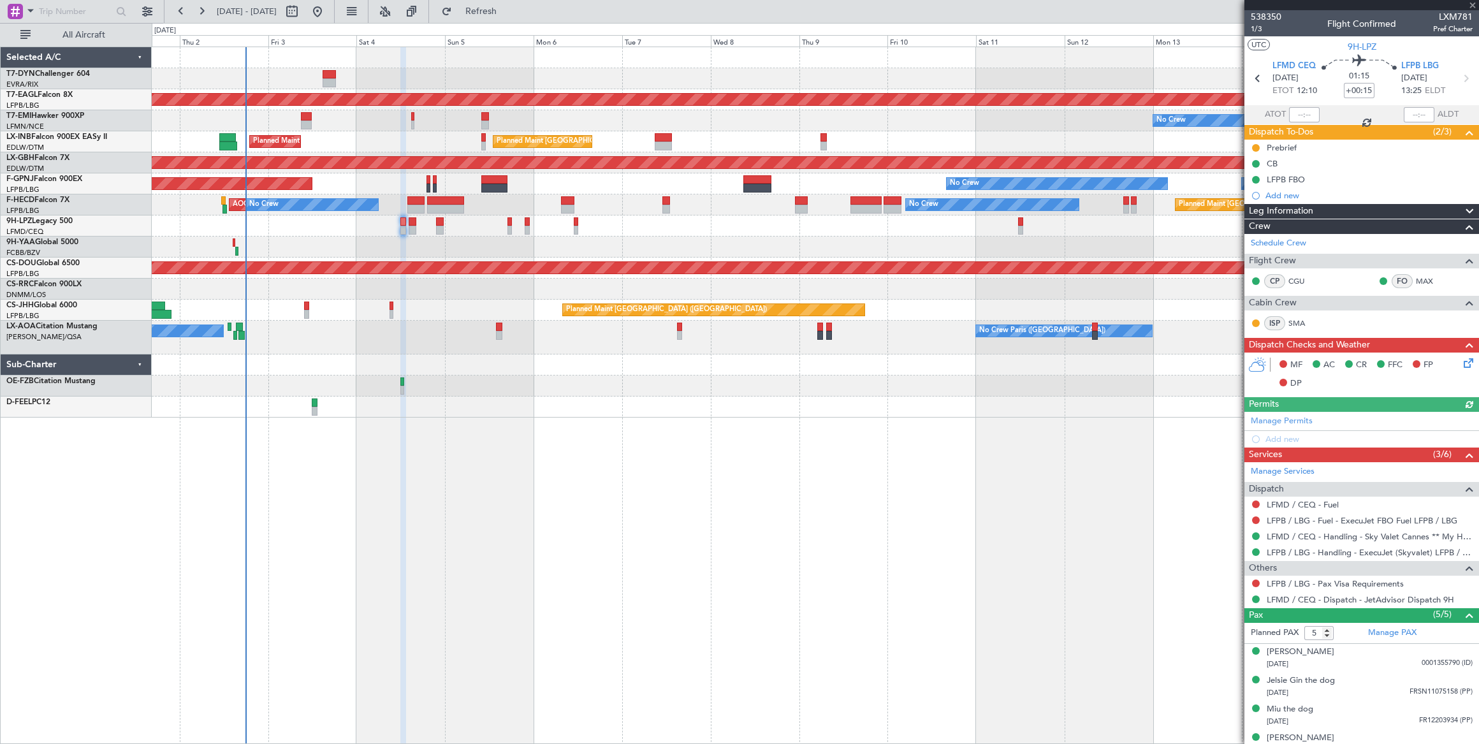
click at [1284, 191] on div "Add new" at bounding box center [1368, 195] width 207 height 11
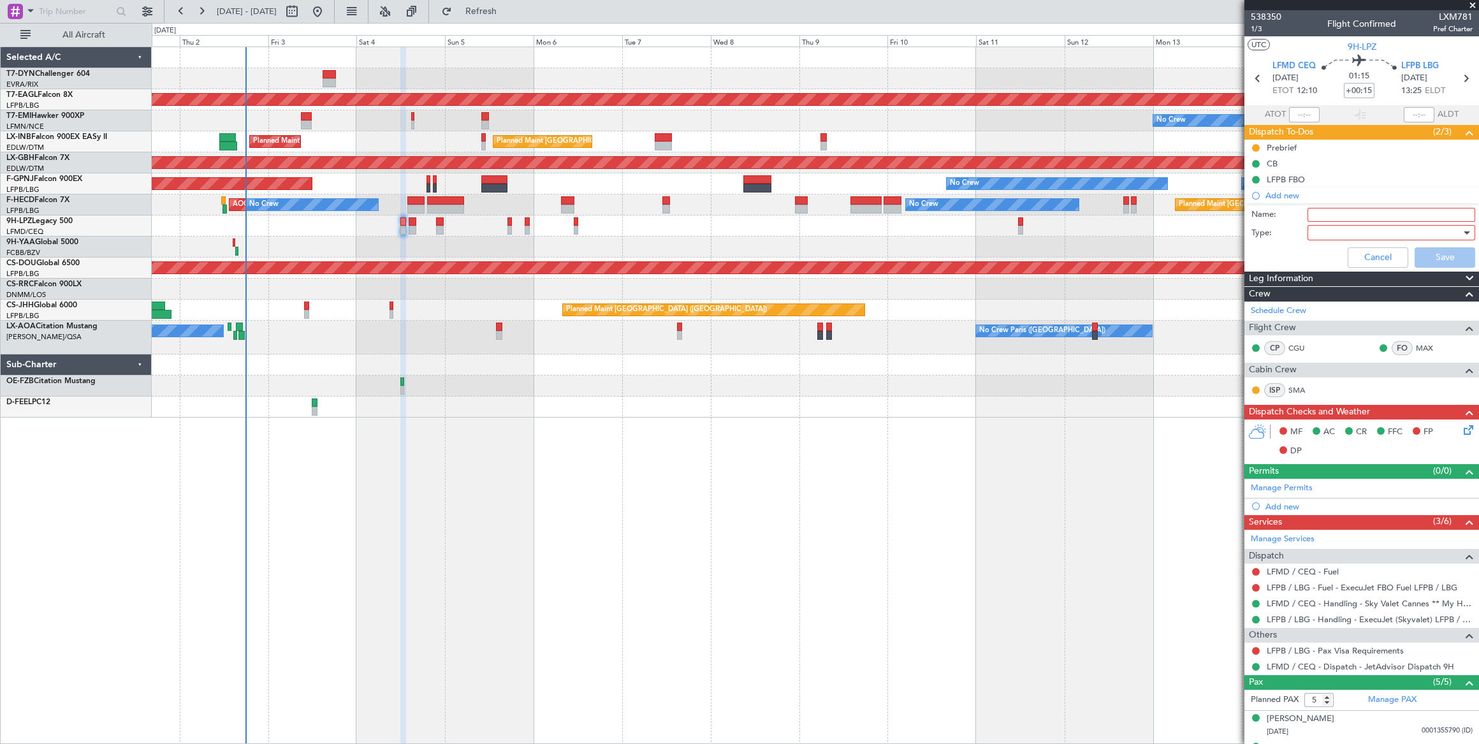
click at [1315, 212] on input "Name:" at bounding box center [1391, 215] width 168 height 14
type input "DOG on board"
click at [1319, 233] on div at bounding box center [1386, 232] width 149 height 19
click at [1317, 256] on span "Generic" at bounding box center [1385, 257] width 150 height 19
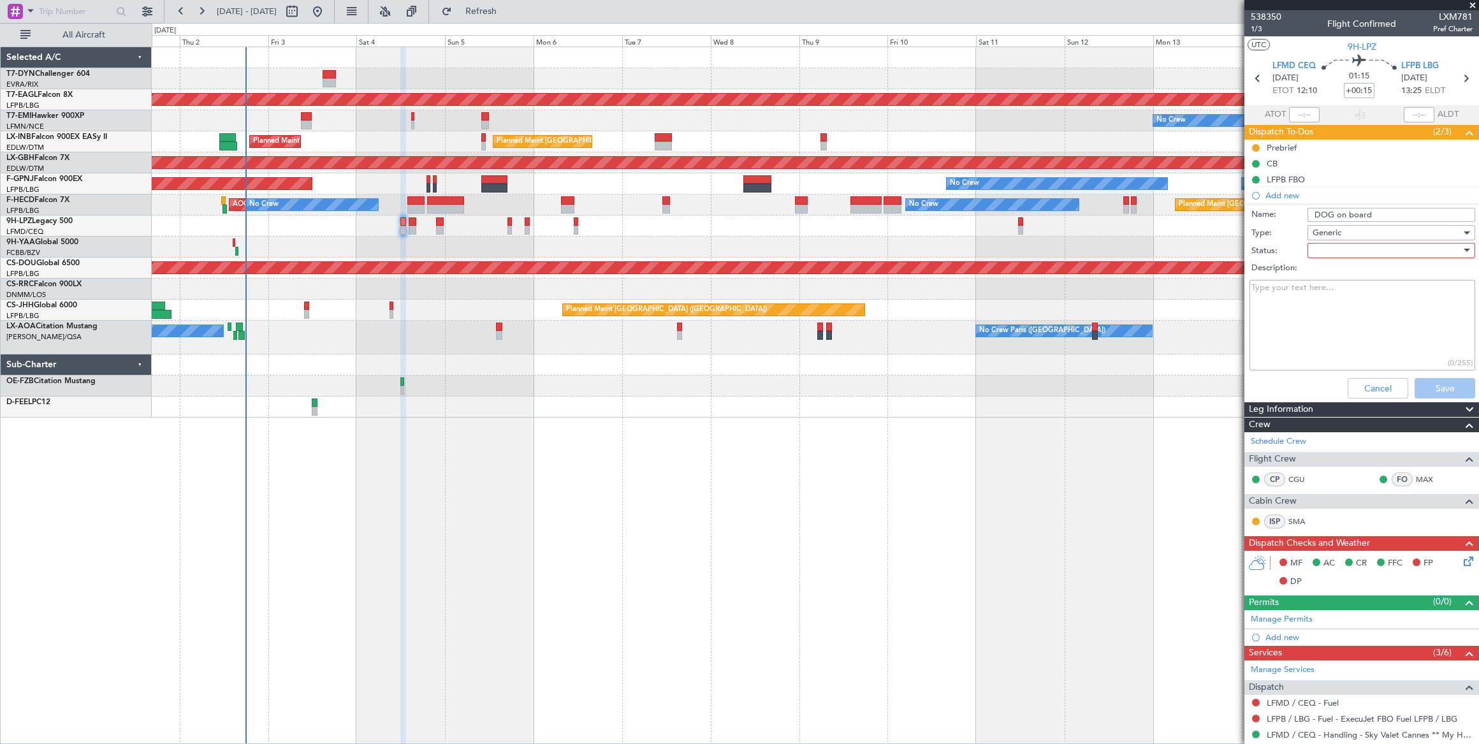
click at [1315, 250] on div at bounding box center [1386, 250] width 149 height 19
click at [1310, 276] on span "Not Started" at bounding box center [1385, 275] width 150 height 19
click at [1435, 392] on button "Save" at bounding box center [1444, 388] width 61 height 20
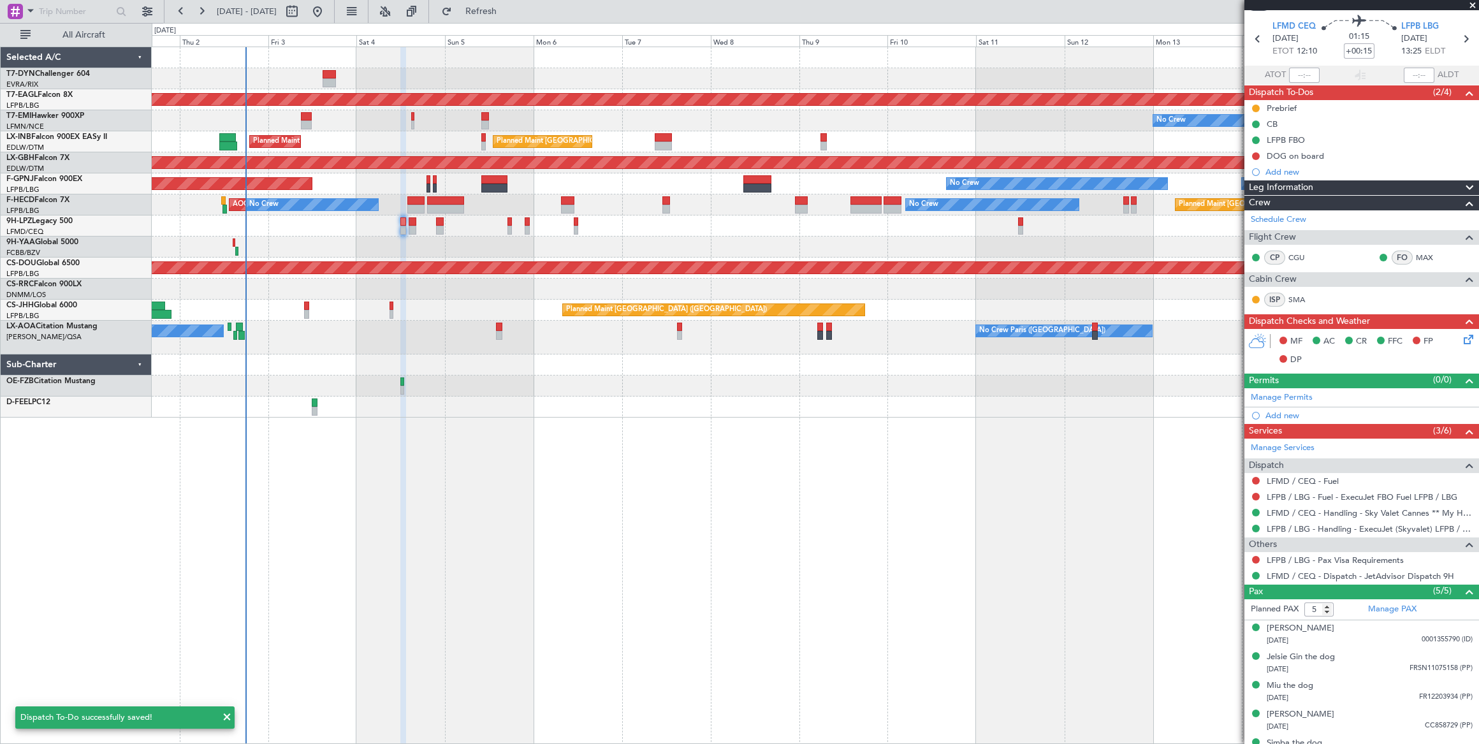
scroll to position [54, 0]
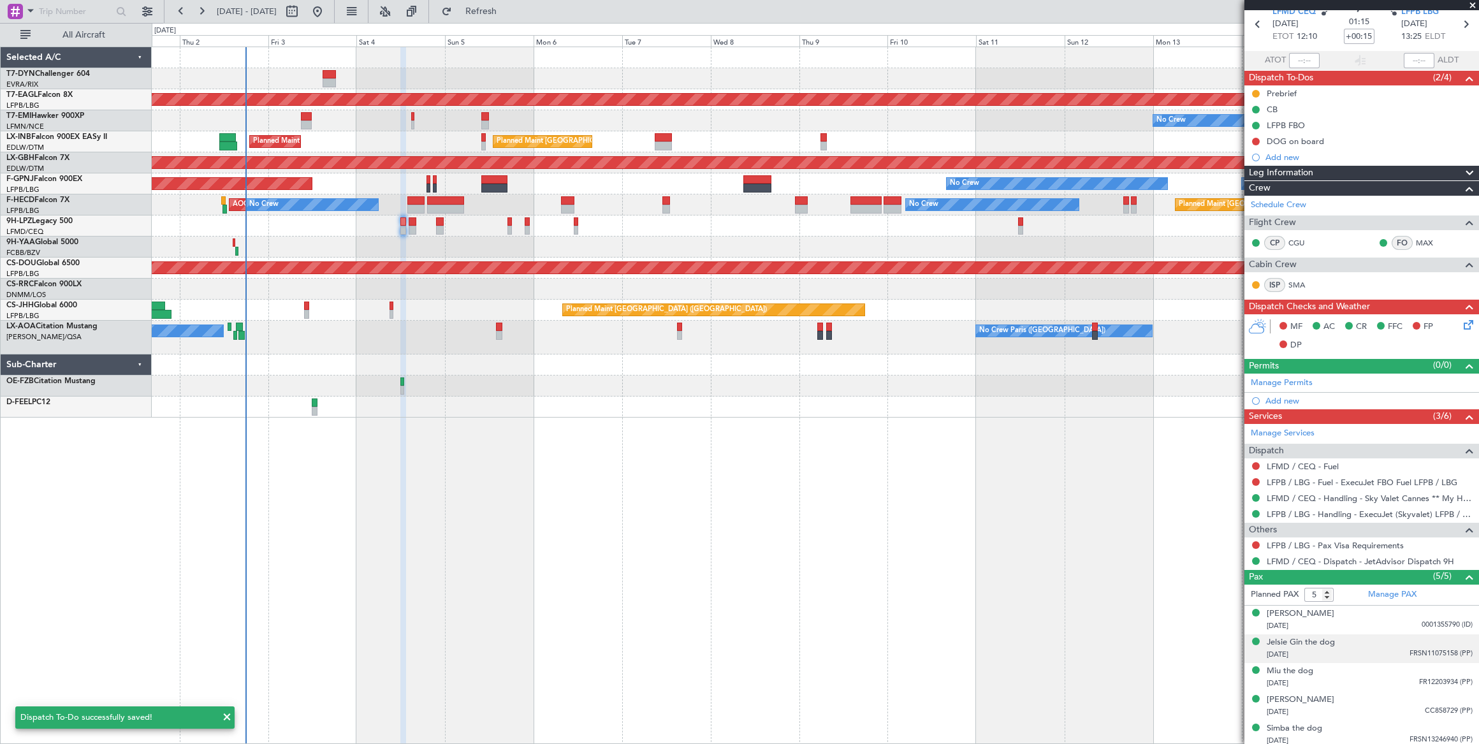
click at [1366, 649] on div "[DATE] FRSN11075158 (PP)" at bounding box center [1369, 654] width 206 height 13
click at [1304, 638] on div "Jelsie Gin the dog" at bounding box center [1300, 642] width 68 height 13
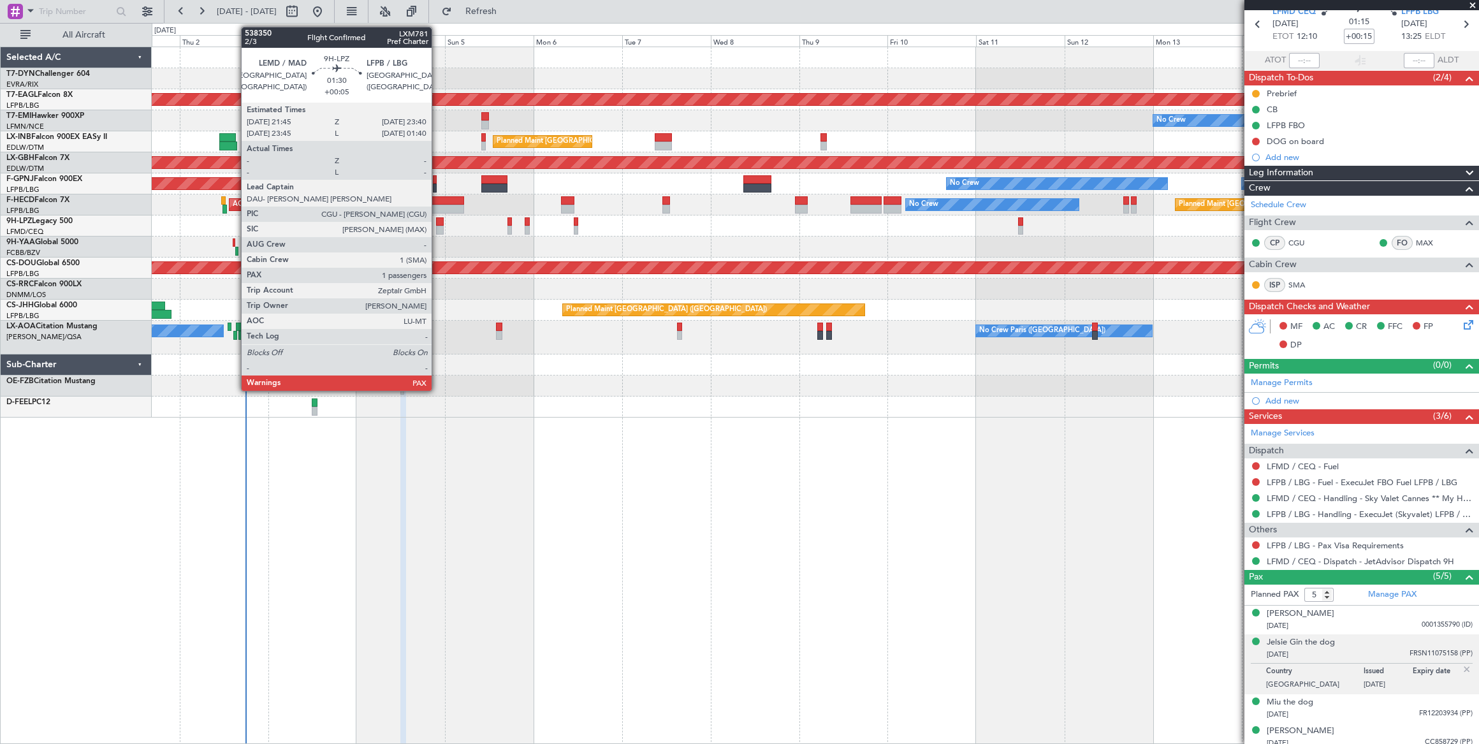
click at [438, 222] on div at bounding box center [440, 221] width 8 height 9
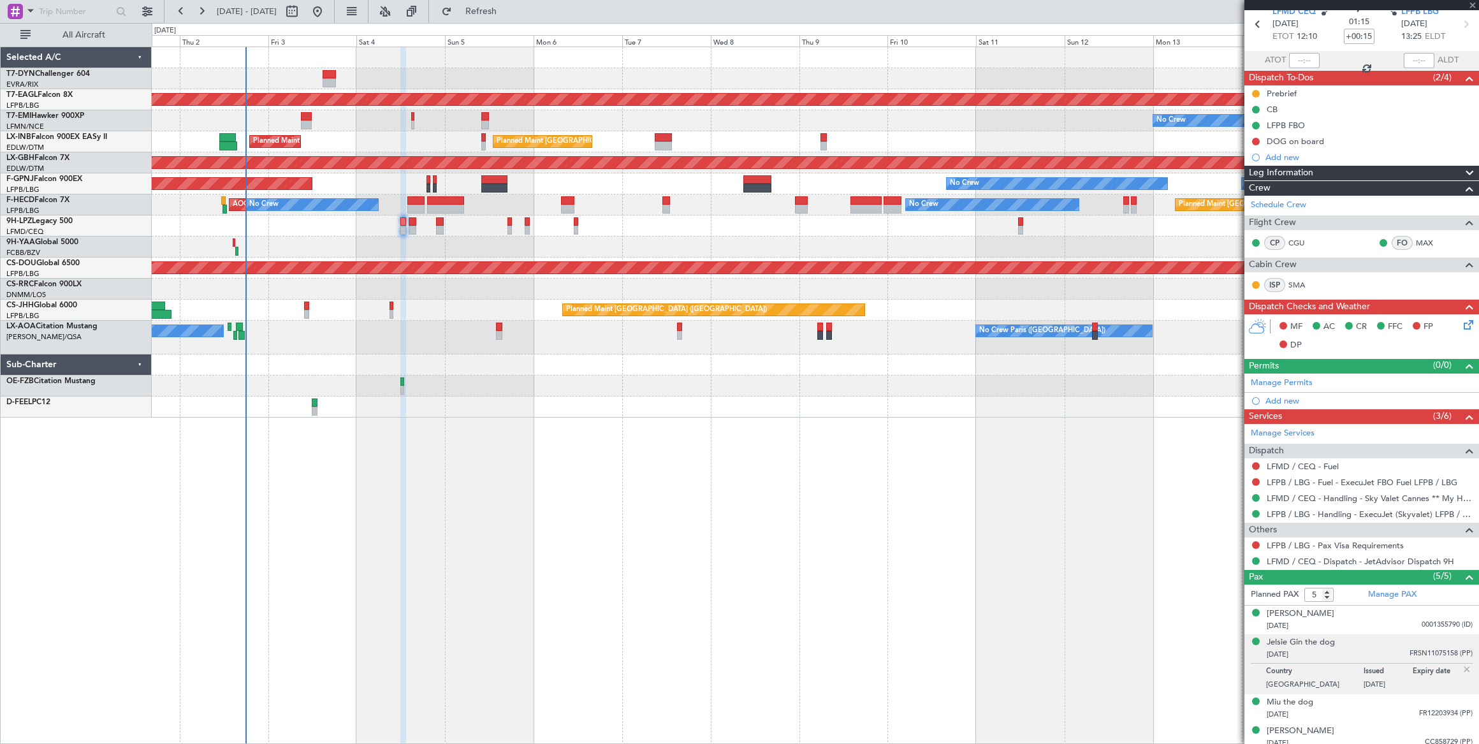
type input "+00:05"
type input "1"
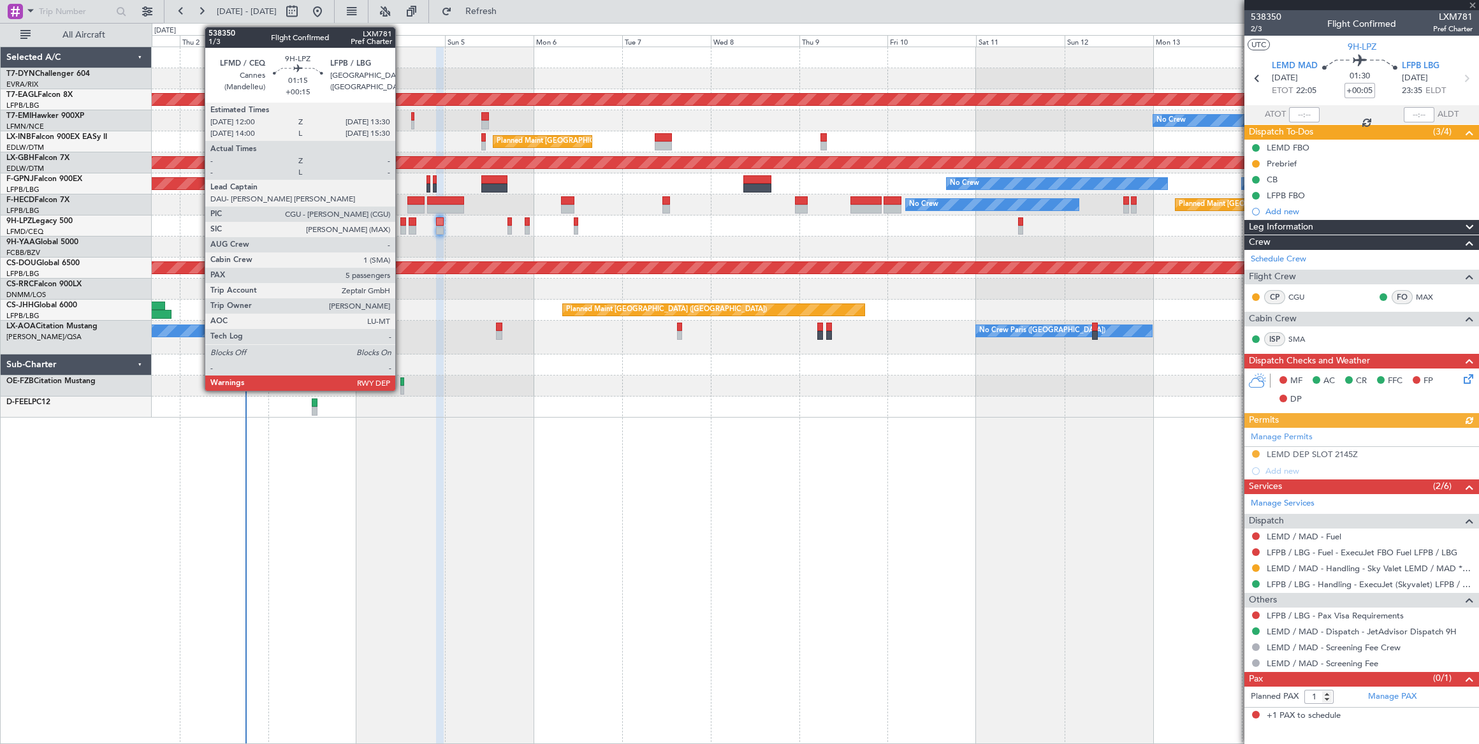
click at [403, 226] on div at bounding box center [403, 230] width 6 height 9
type input "+00:15"
type input "5"
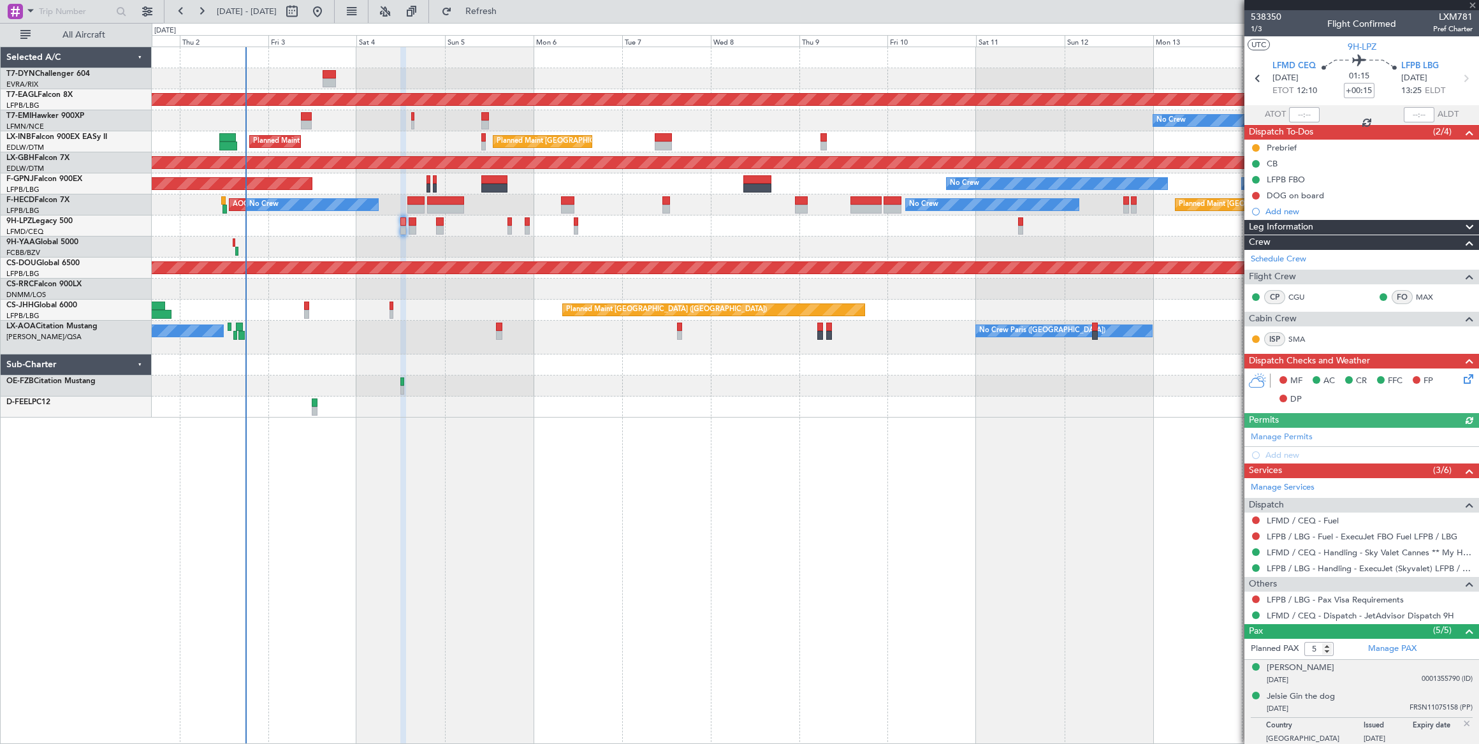
scroll to position [85, 0]
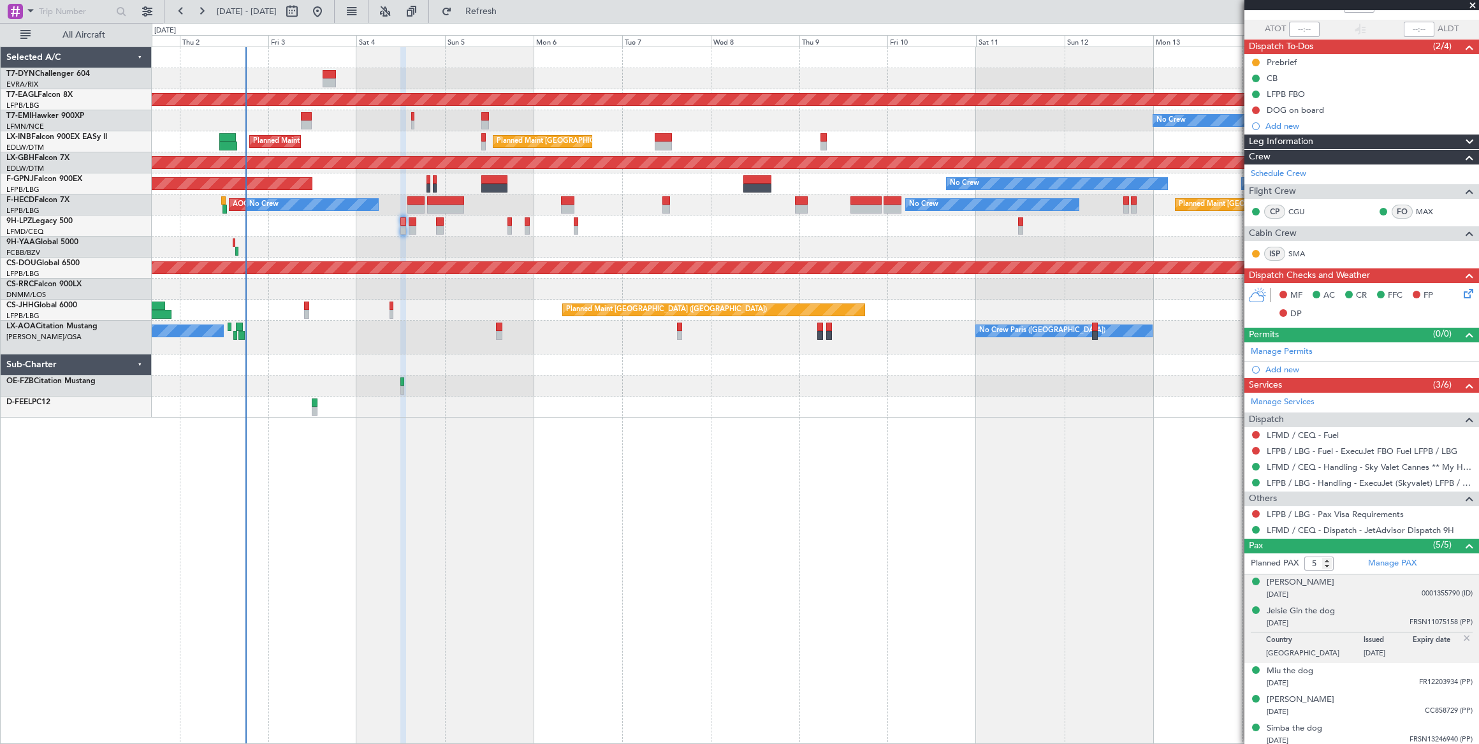
click at [1373, 588] on div "[DATE] 0001355790 (ID)" at bounding box center [1369, 594] width 206 height 13
click at [1346, 648] on div "[DATE] FRSN11075158 (PP)" at bounding box center [1369, 654] width 206 height 13
click at [1349, 677] on div "[DATE] FR12203934 (PP)" at bounding box center [1369, 683] width 206 height 13
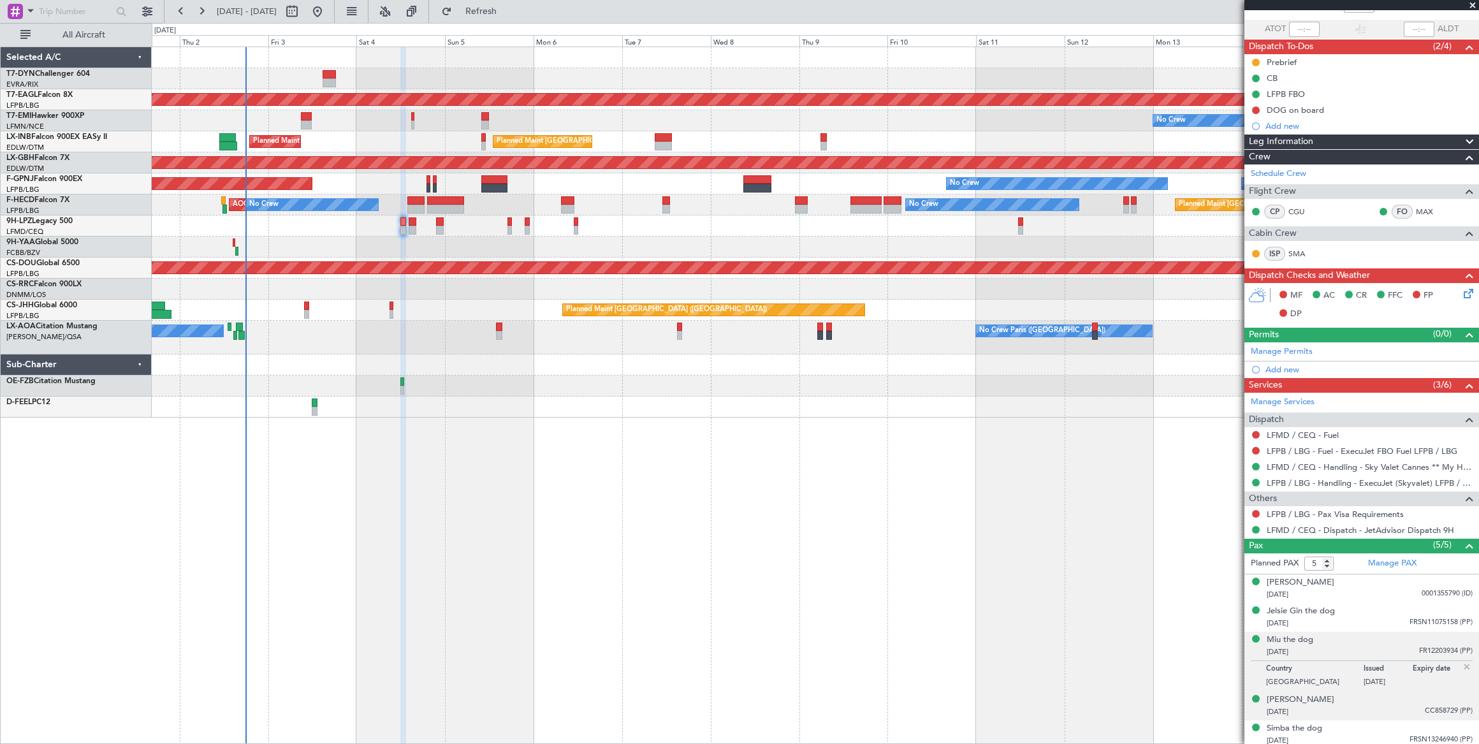
click at [1404, 706] on div "[DATE] CC858729 (PP)" at bounding box center [1369, 712] width 206 height 13
click at [1342, 734] on div "[DATE] FRSN13246940 (PP)" at bounding box center [1369, 740] width 206 height 13
click at [1255, 510] on button at bounding box center [1256, 514] width 8 height 8
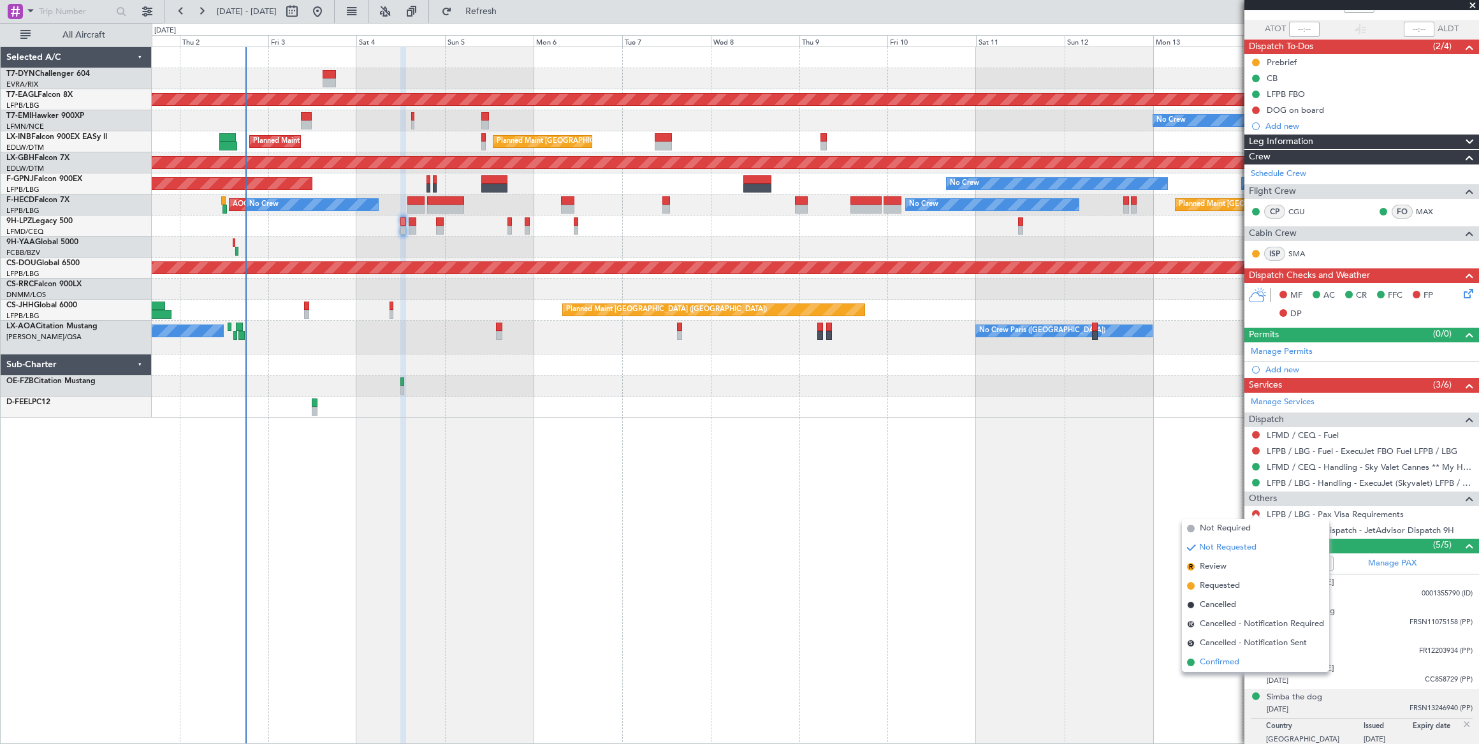
click at [1192, 664] on span at bounding box center [1191, 662] width 8 height 8
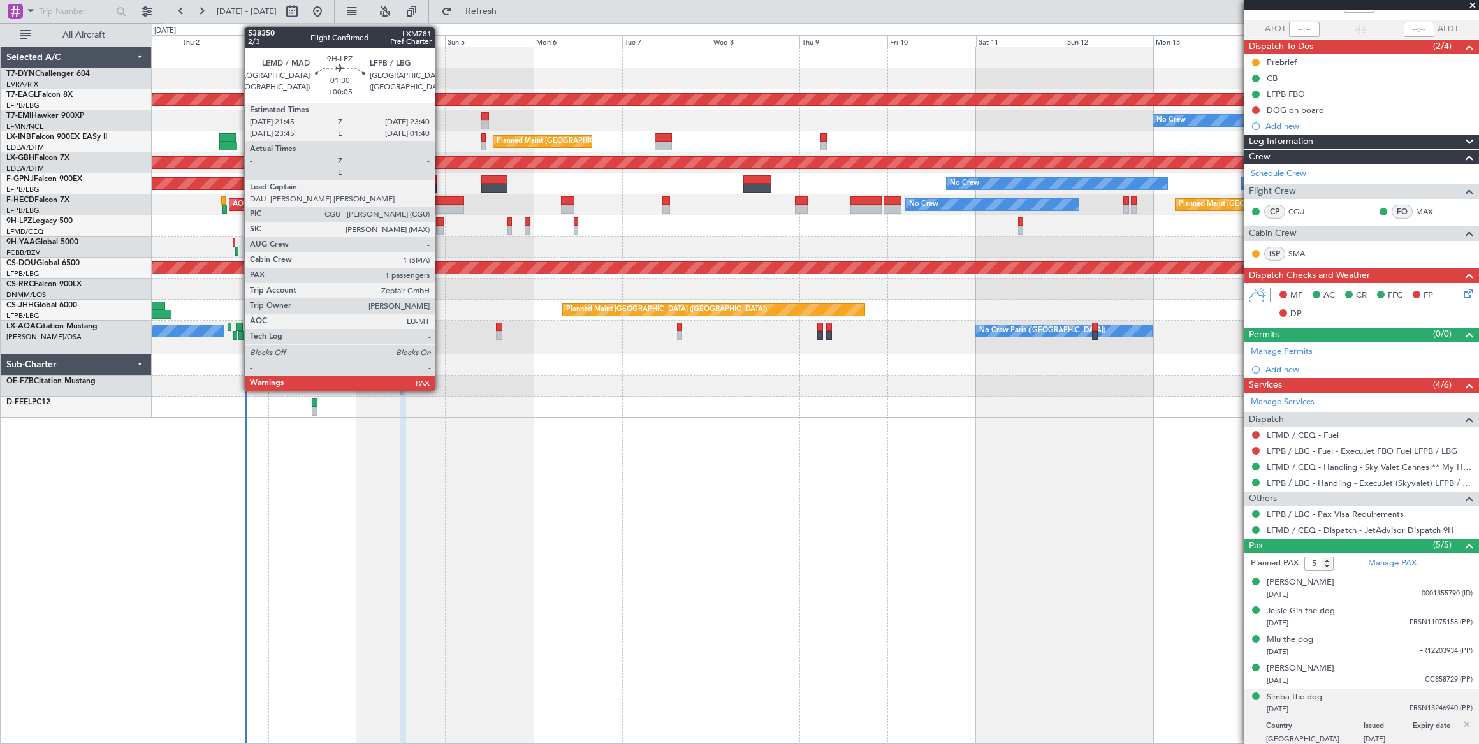
click at [441, 222] on div at bounding box center [440, 221] width 8 height 9
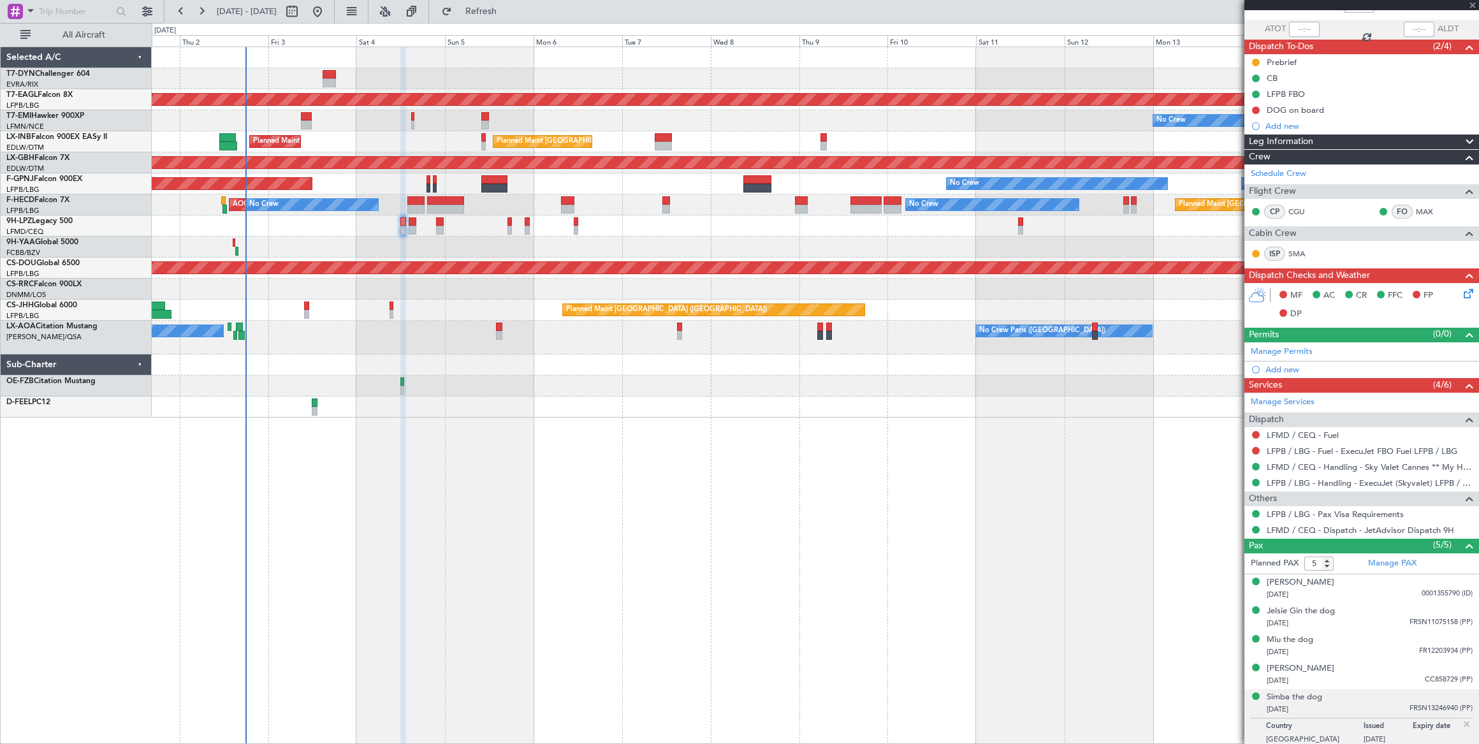
type input "+00:05"
type input "1"
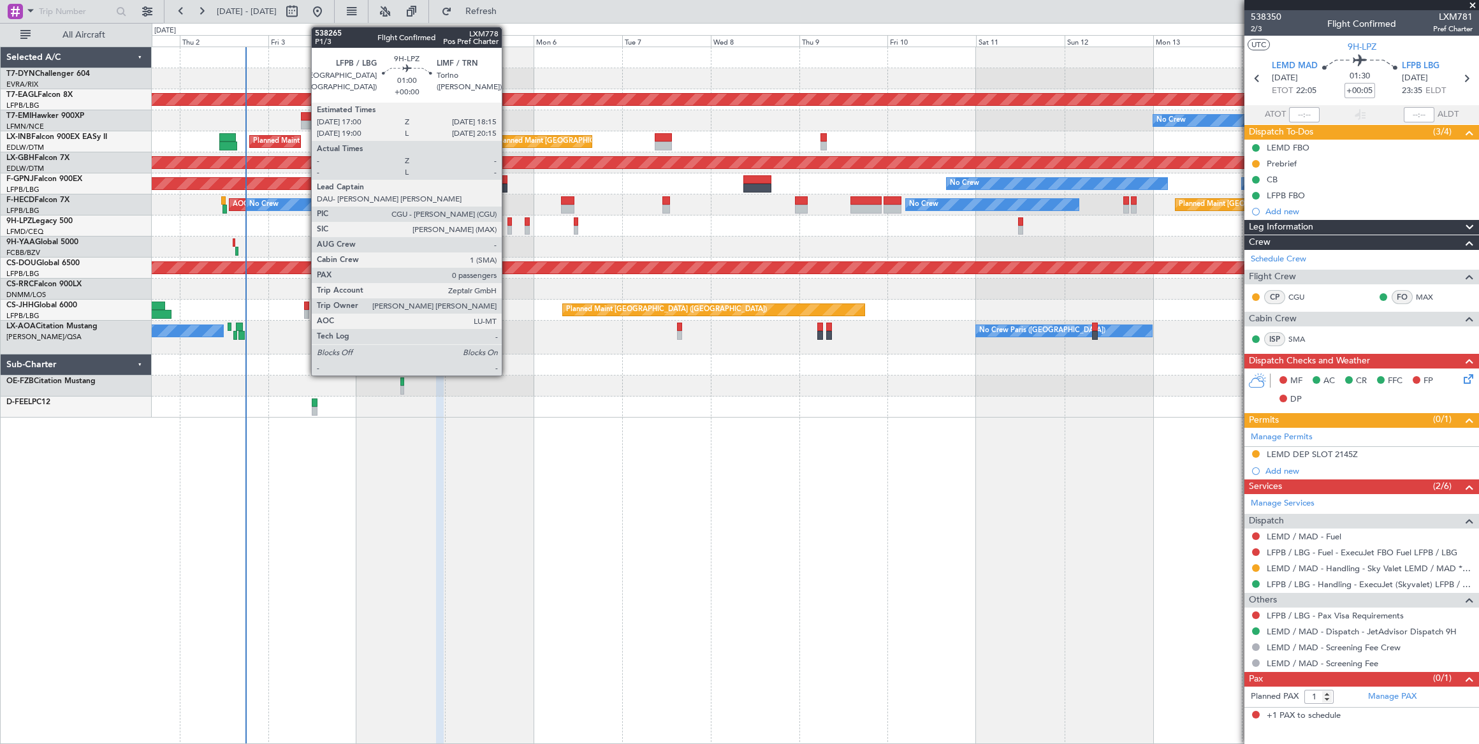
click at [508, 224] on div at bounding box center [509, 221] width 5 height 9
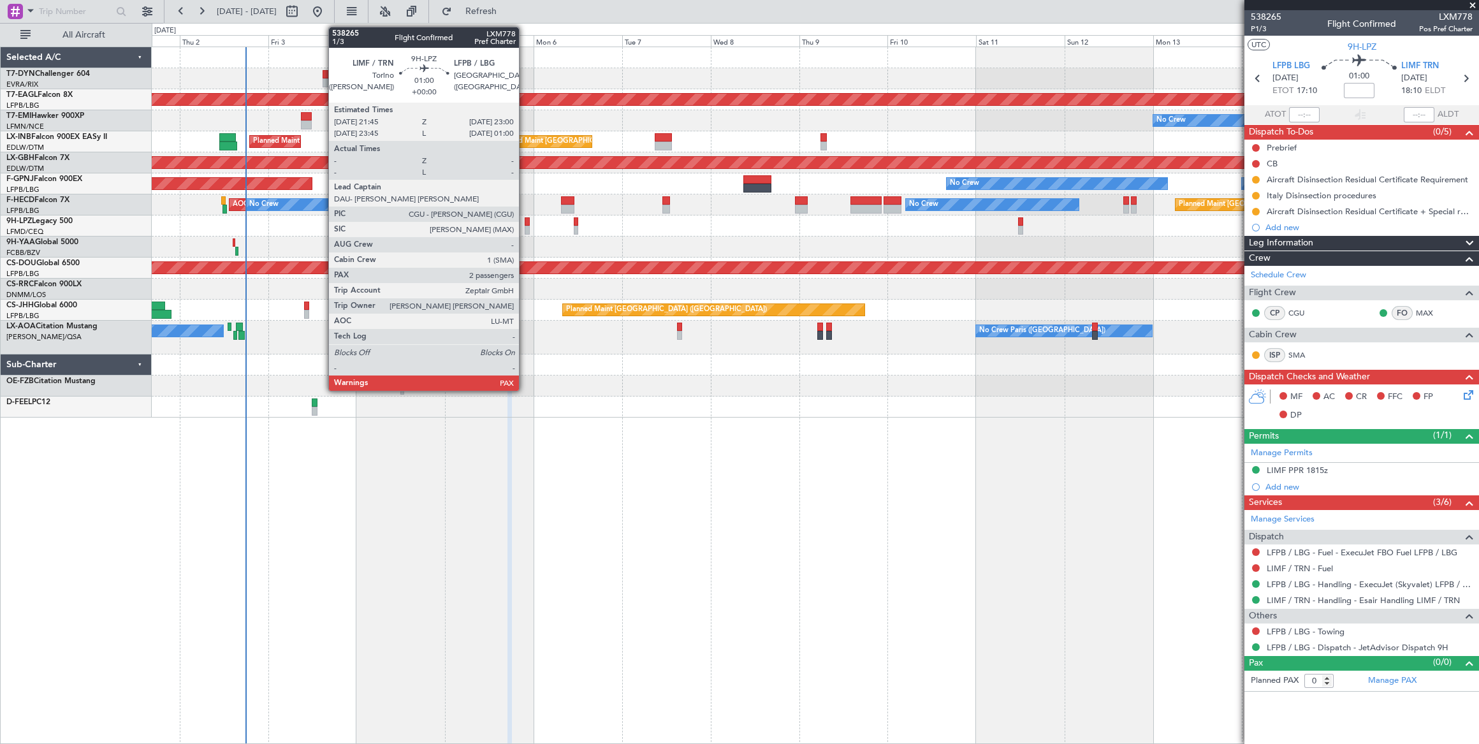
click at [525, 226] on div at bounding box center [527, 230] width 5 height 9
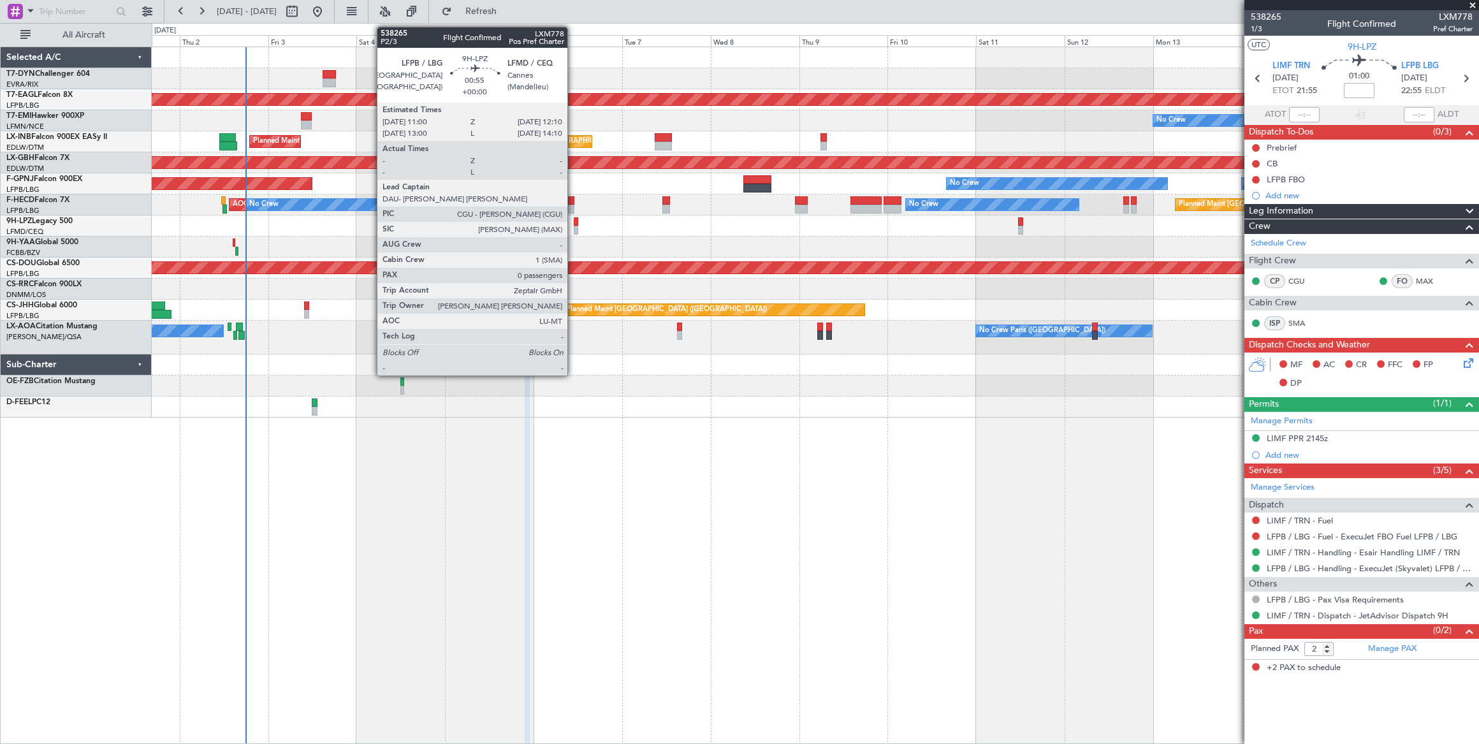
click at [574, 226] on div at bounding box center [576, 230] width 4 height 9
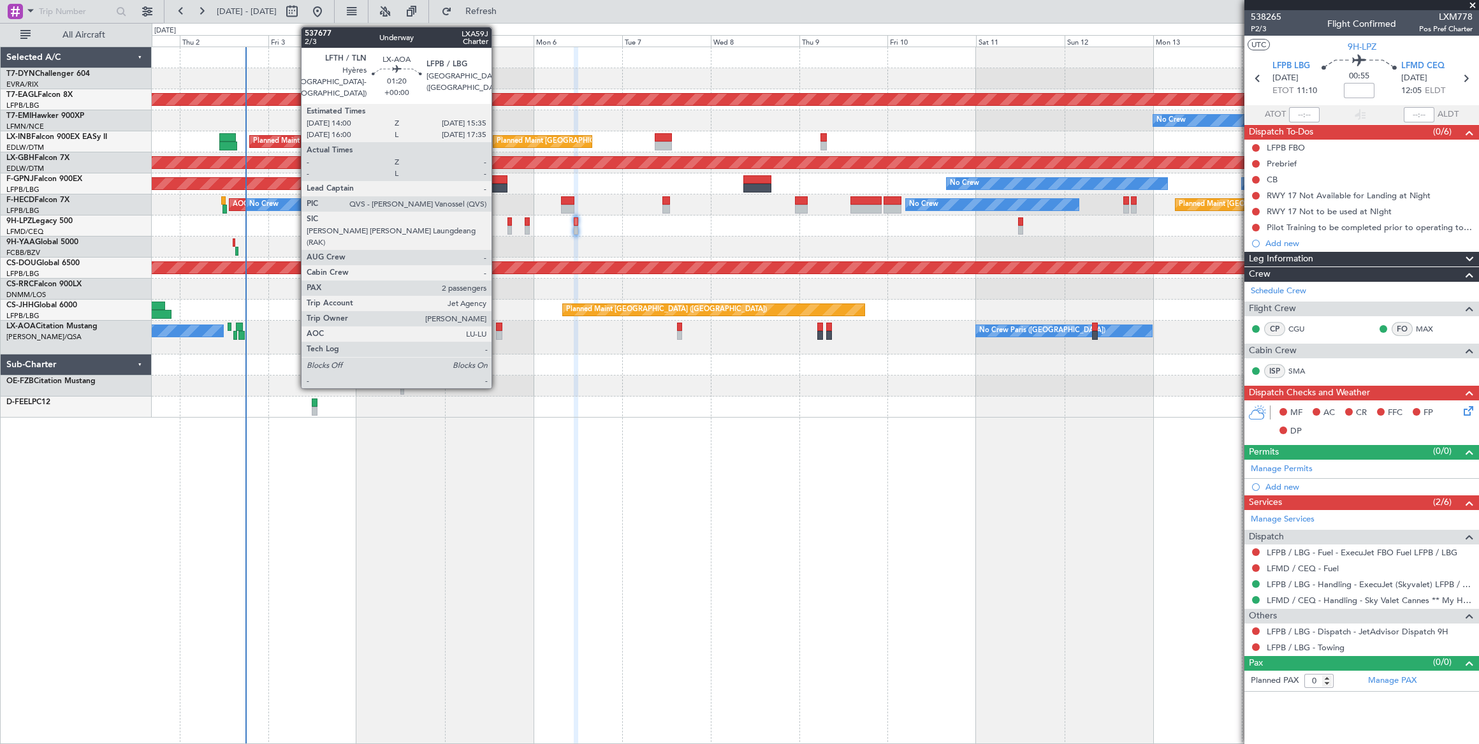
click at [498, 328] on div at bounding box center [499, 326] width 6 height 9
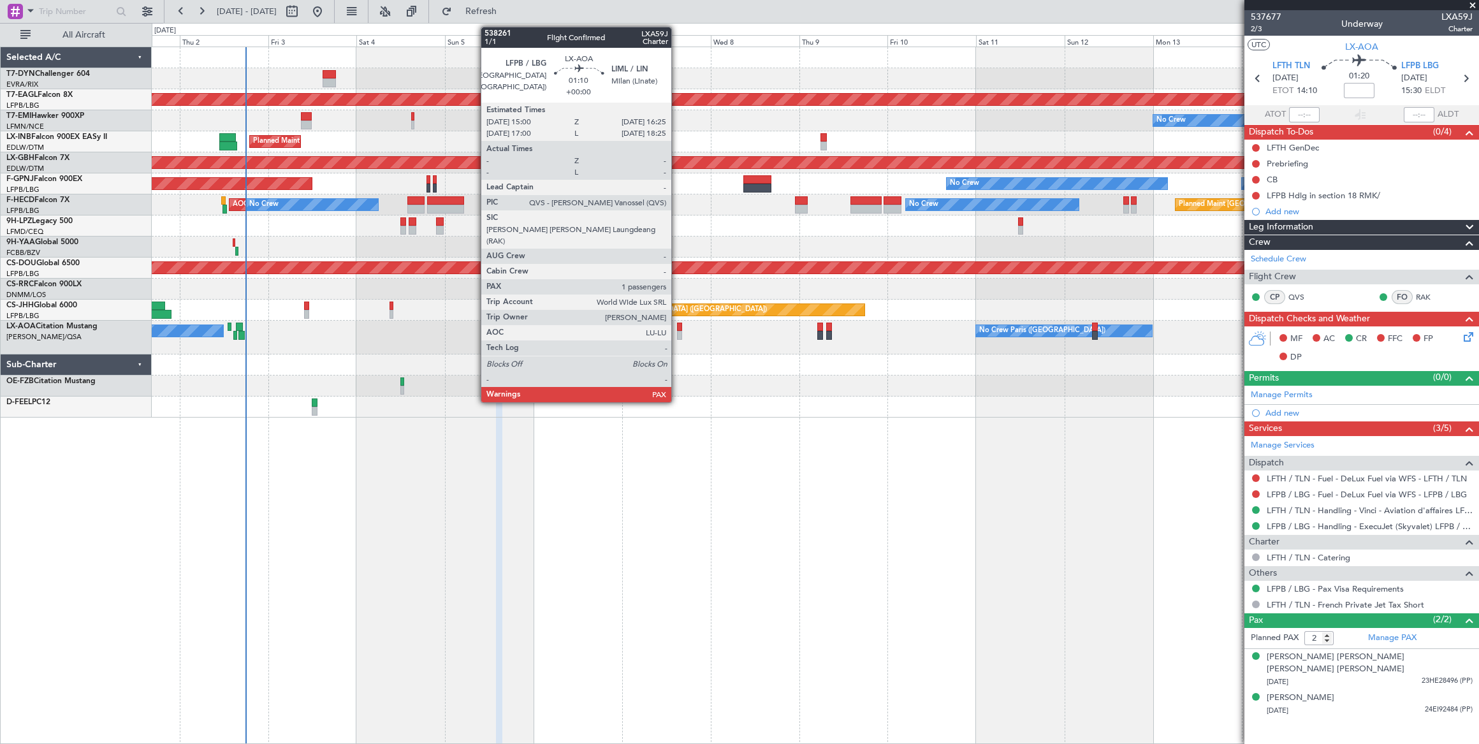
click at [678, 332] on div at bounding box center [680, 335] width 6 height 9
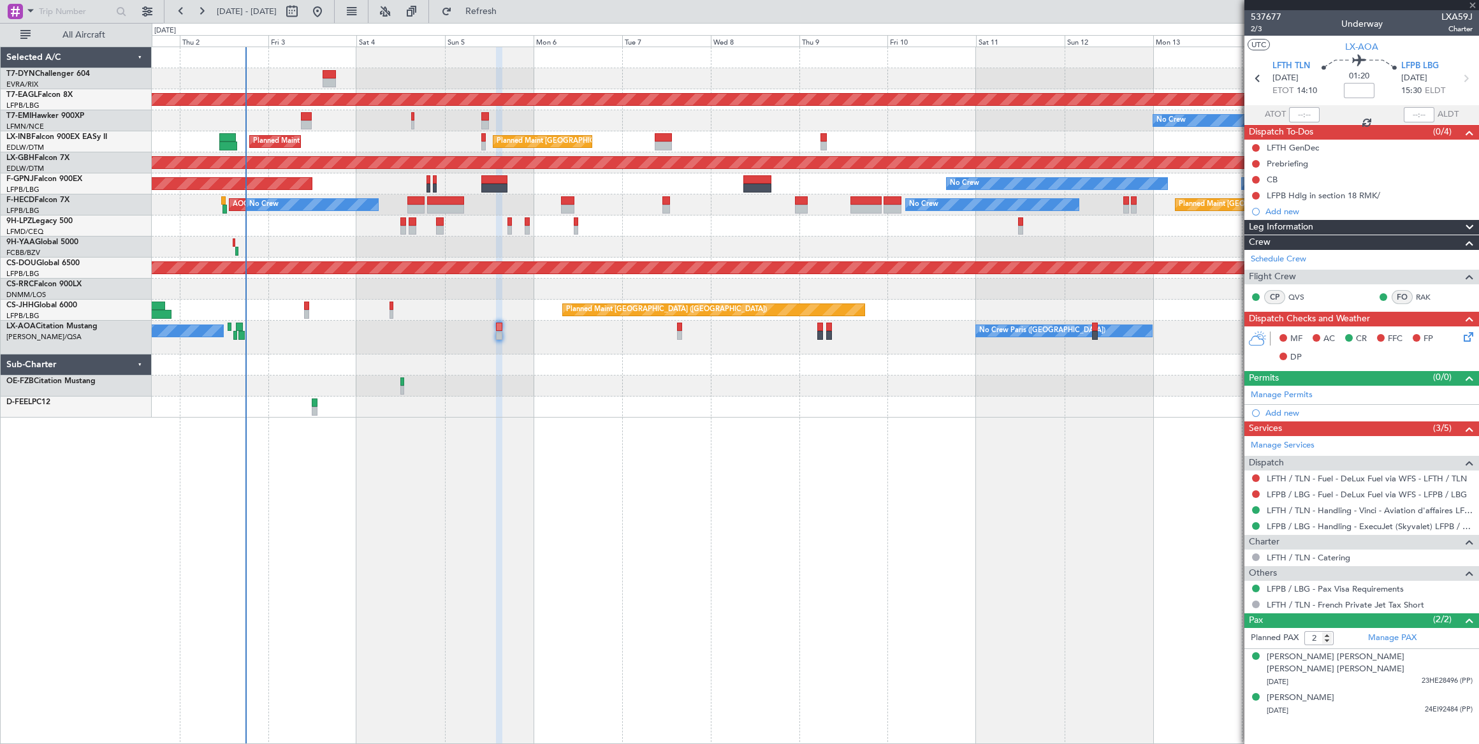
type input "1"
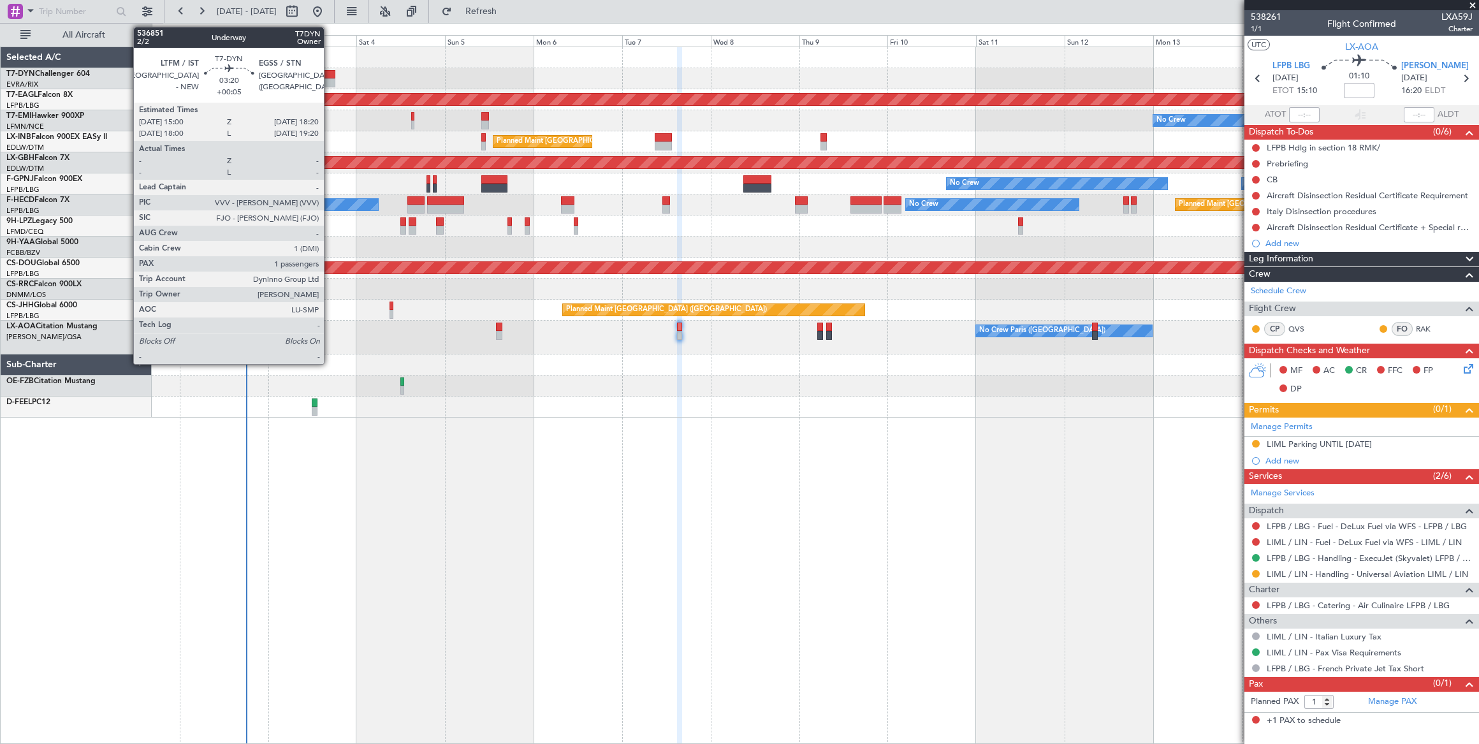
click at [330, 74] on div at bounding box center [328, 74] width 13 height 9
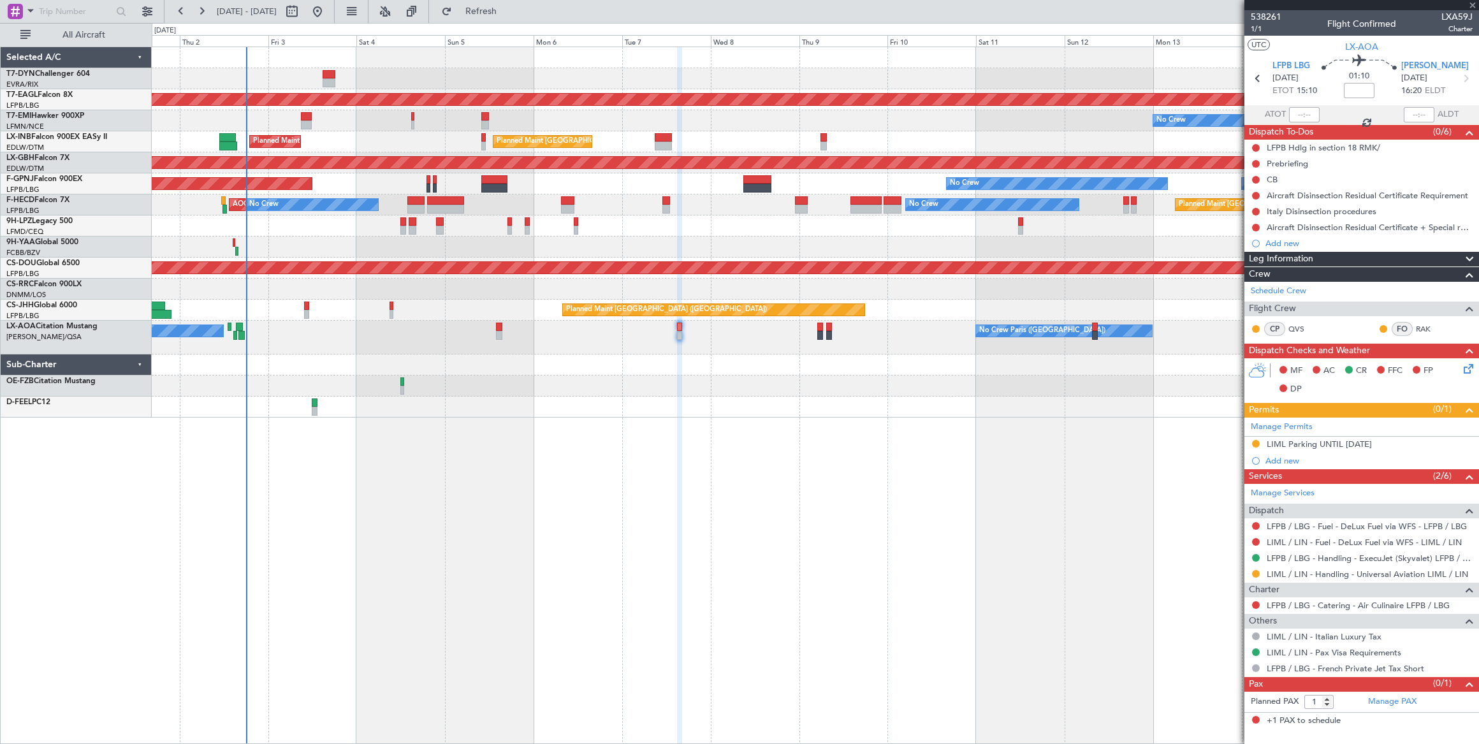
type input "+00:05"
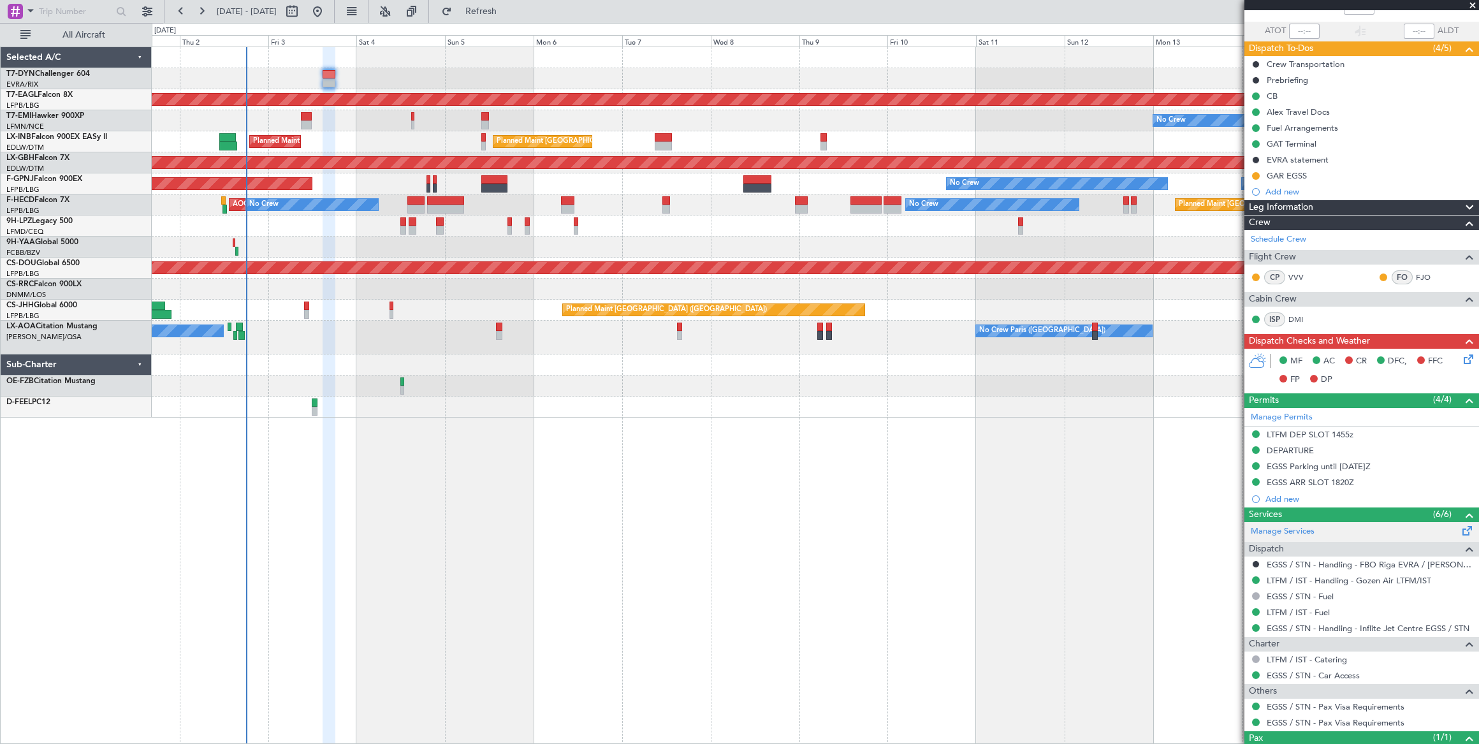
scroll to position [130, 0]
